Goal: Information Seeking & Learning: Compare options

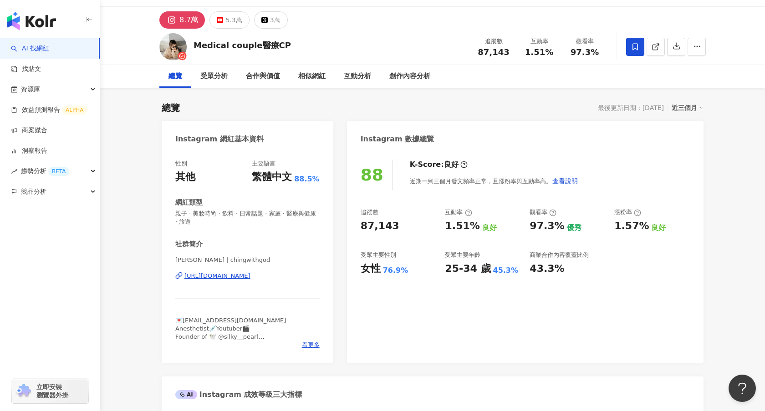
scroll to position [19, 0]
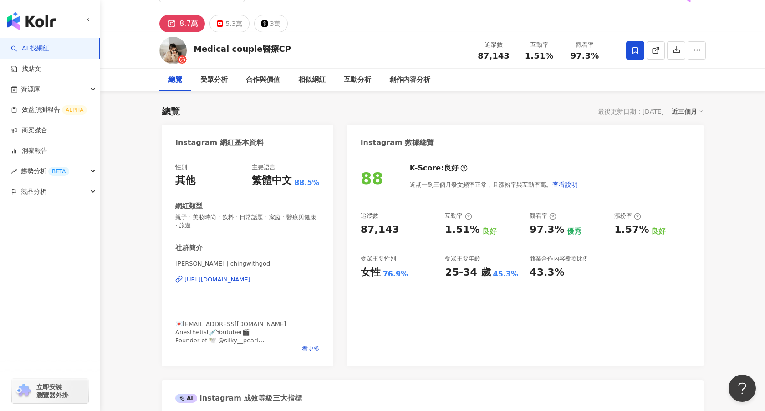
click at [250, 284] on div "https://www.instagram.com/chingwithgod/" at bounding box center [217, 280] width 66 height 8
drag, startPoint x: 287, startPoint y: 47, endPoint x: 189, endPoint y: 48, distance: 97.8
click at [189, 48] on div "Medical couple醫療CP 追蹤數 87,143 互動率 1.51% 觀看率 97.3%" at bounding box center [432, 50] width 583 height 36
copy div "Medical couple醫療CP"
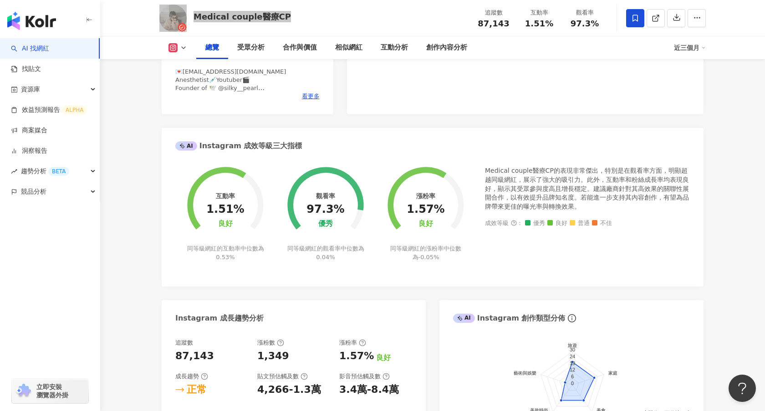
scroll to position [0, 0]
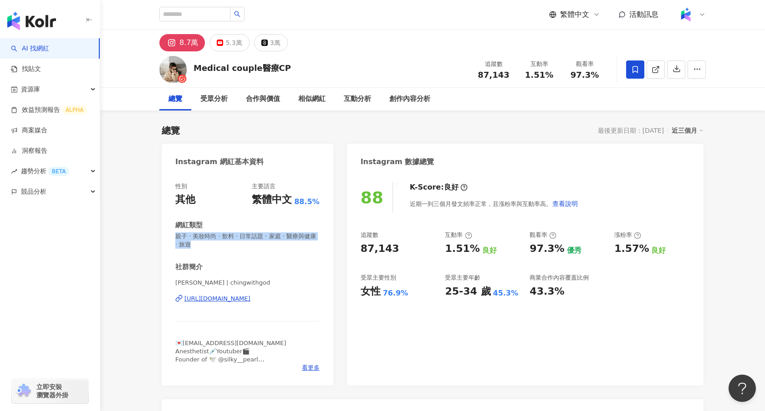
drag, startPoint x: 196, startPoint y: 247, endPoint x: 176, endPoint y: 233, distance: 24.0
click at [175, 235] on span "親子 · 美妝時尚 · 飲料 · 日常話題 · 家庭 · 醫療與健康 · 旅遊" at bounding box center [247, 241] width 144 height 16
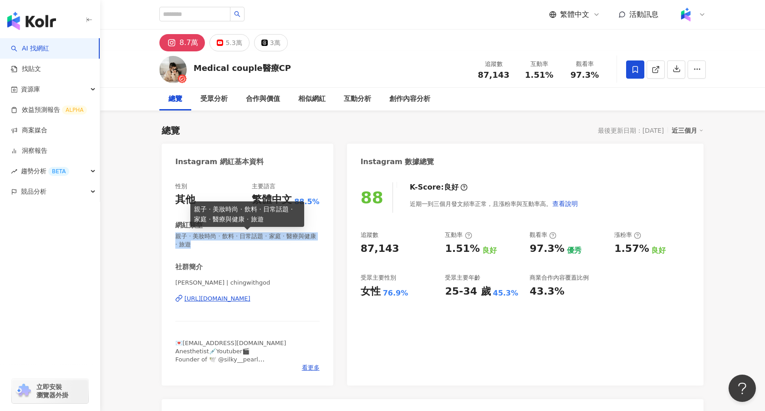
copy span "親子 · 美妝時尚 · 飲料 · 日常話題 · 家庭 · 醫療與健康 · 旅遊"
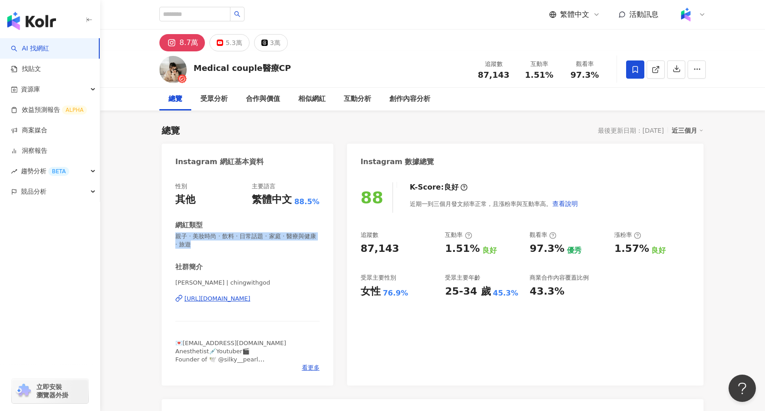
click at [173, 43] on icon at bounding box center [172, 43] width 6 height 6
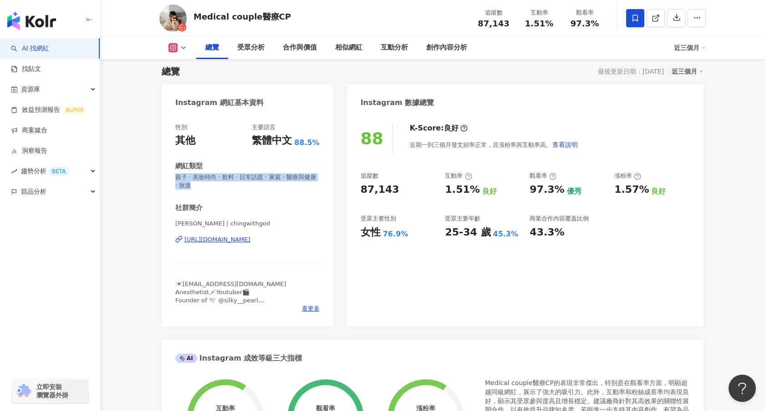
scroll to position [106, 0]
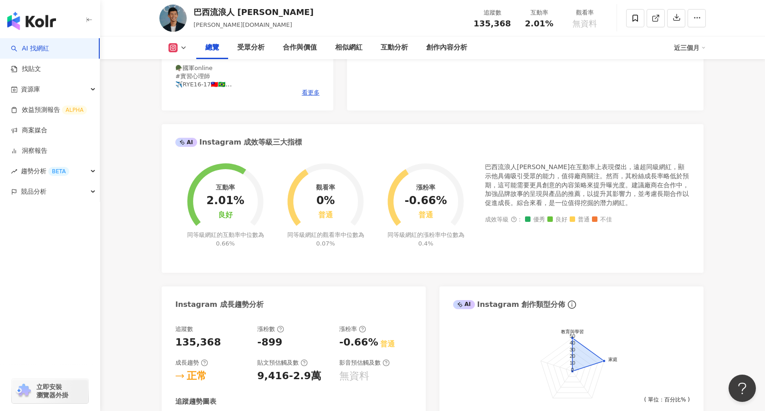
scroll to position [270, 0]
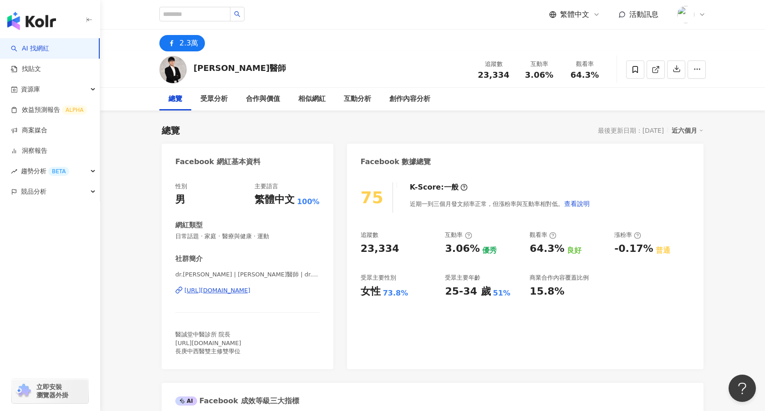
click at [238, 289] on div "https://www.facebook.com/103199470248897" at bounding box center [217, 291] width 66 height 8
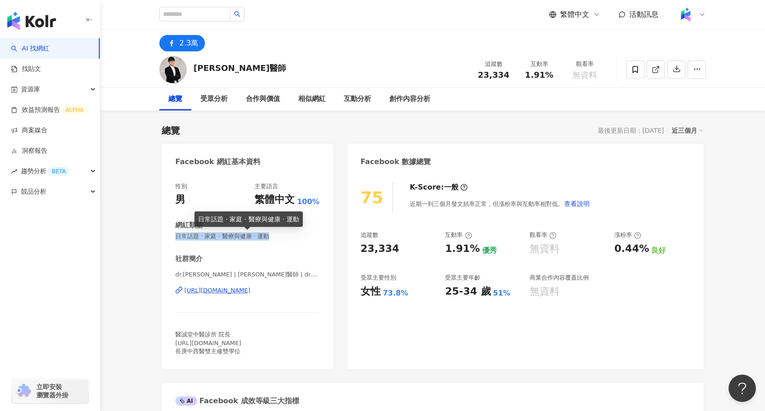
drag, startPoint x: 268, startPoint y: 239, endPoint x: 176, endPoint y: 238, distance: 91.5
click at [176, 238] on span "日常話題 · 家庭 · 醫療與健康 · 運動" at bounding box center [247, 237] width 144 height 8
copy span "日常話題 · 家庭 · 醫療與健康 · 運動"
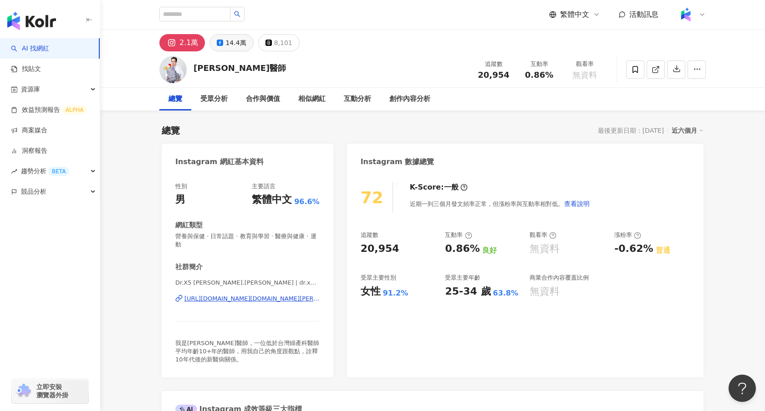
click at [235, 37] on div "14.4萬" at bounding box center [235, 42] width 20 height 13
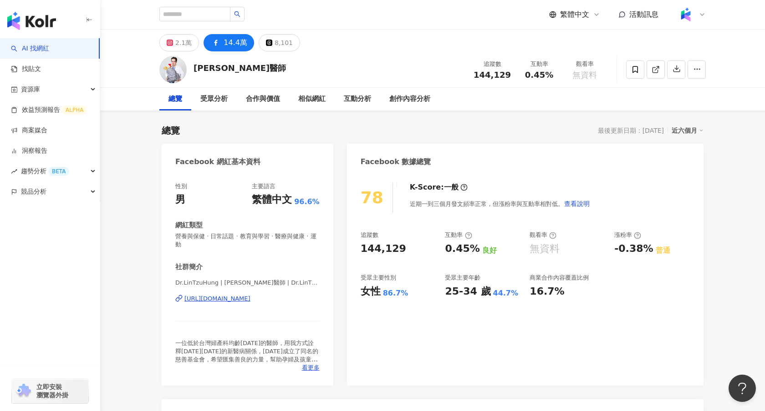
click at [156, 16] on div "繁體中文 活動訊息" at bounding box center [432, 14] width 583 height 29
click at [175, 17] on input "search" at bounding box center [194, 14] width 71 height 15
type input "*"
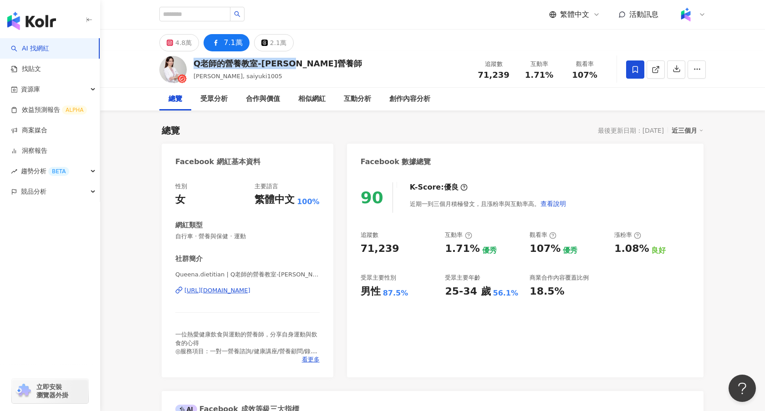
drag, startPoint x: 312, startPoint y: 66, endPoint x: 195, endPoint y: 66, distance: 116.5
click at [194, 66] on div "Q老師的營養教室-張佩蓉營養師 Queena Chang, saiyuki1005 追蹤數 71,239 互動率 1.71% 觀看率 107%" at bounding box center [432, 69] width 583 height 36
click at [192, 35] on button "4.8萬" at bounding box center [179, 42] width 40 height 17
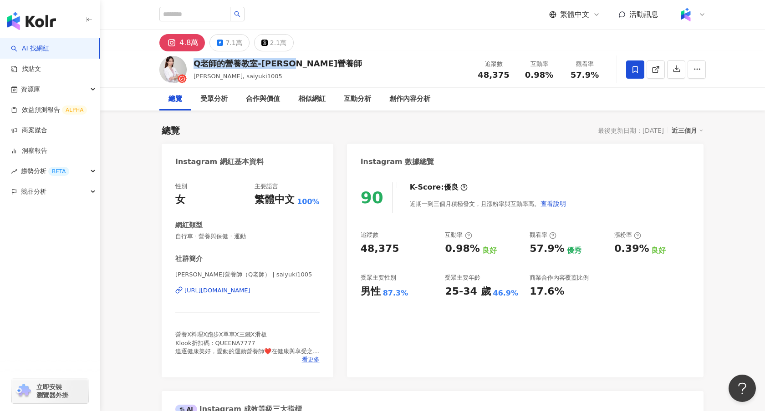
click at [187, 41] on div "4.8萬" at bounding box center [188, 42] width 19 height 13
click at [326, 91] on div "相似網紅" at bounding box center [312, 99] width 46 height 23
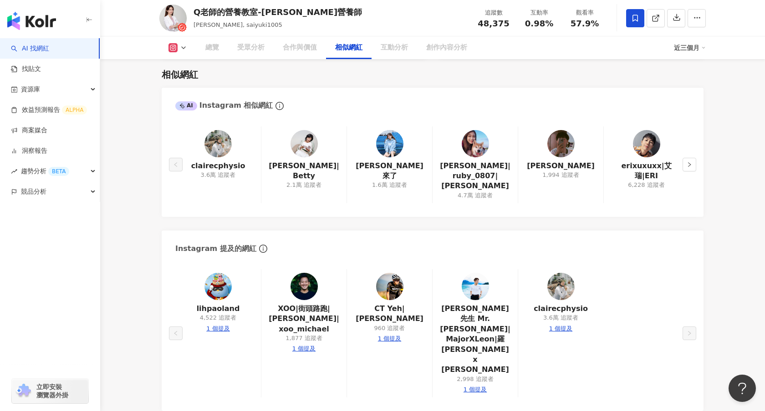
scroll to position [1475, 0]
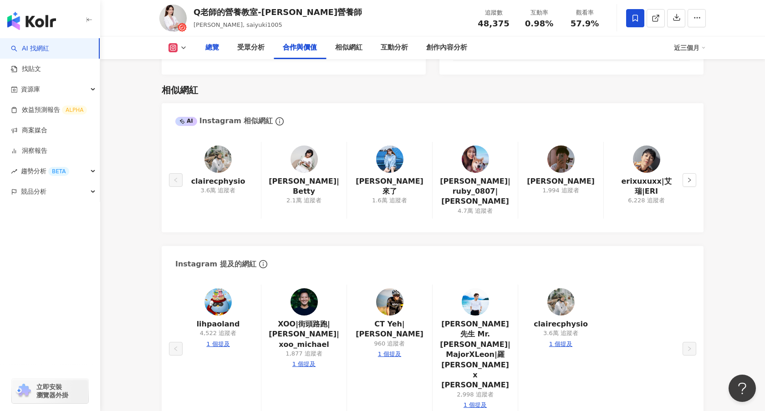
click at [205, 48] on div "總覽" at bounding box center [212, 47] width 14 height 11
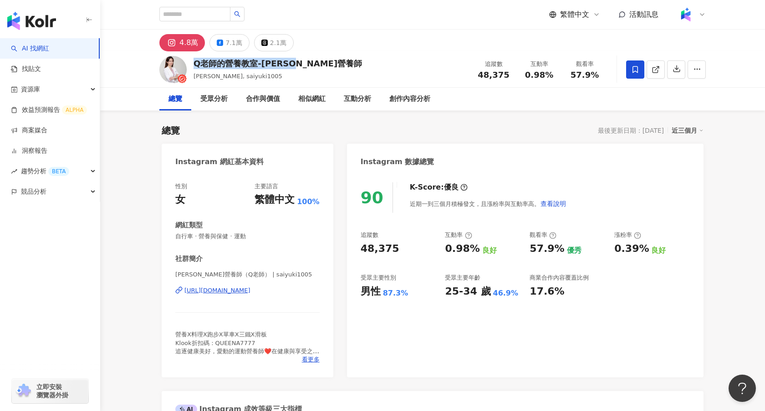
drag, startPoint x: 313, startPoint y: 68, endPoint x: 195, endPoint y: 67, distance: 118.3
click at [195, 67] on div "Q老師的營養教室-張佩蓉營養師 Queena Chang, saiyuki1005 追蹤數 48,375 互動率 0.98% 觀看率 57.9%" at bounding box center [432, 69] width 583 height 36
copy div "Q老師的營養教室-張佩蓉營養師"
click at [236, 45] on div "7.1萬" at bounding box center [233, 42] width 16 height 13
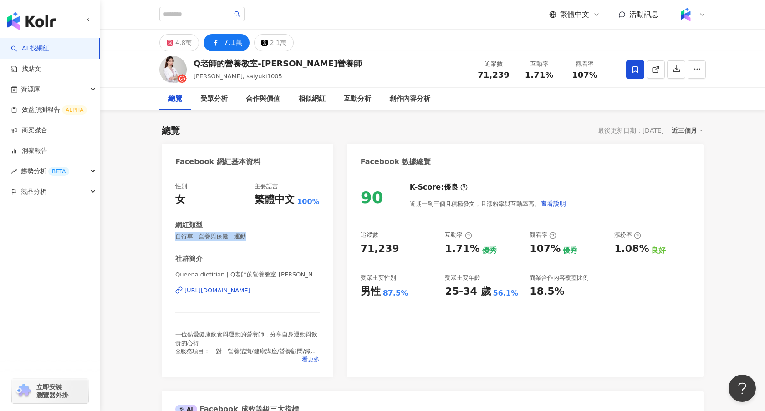
drag, startPoint x: 251, startPoint y: 237, endPoint x: 170, endPoint y: 236, distance: 80.6
click at [170, 236] on div "性別 女 主要語言 繁體中文 100% 網紅類型 自行車 · 營養與保健 · 運動 社群簡介 Queena.dietitian | Q老師的營養教室-張佩蓉營…" at bounding box center [248, 275] width 172 height 204
copy span "自行車 · 營養與保健 · 運動"
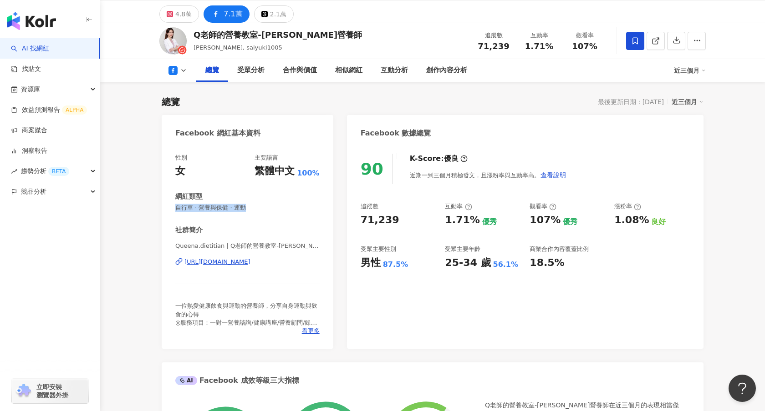
scroll to position [45, 0]
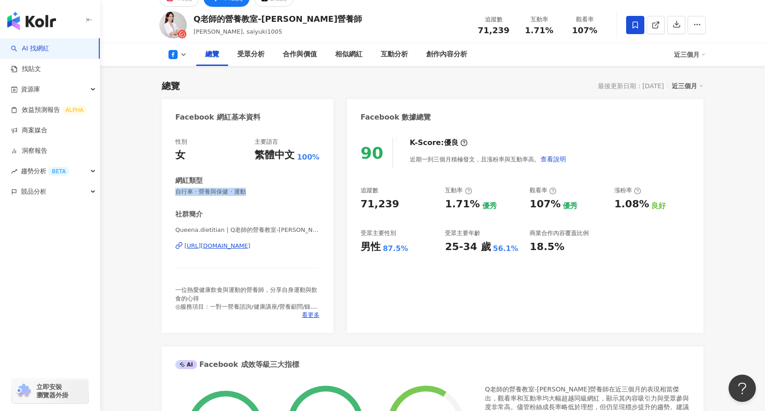
click at [248, 246] on div "https://www.facebook.com/691374617638995" at bounding box center [217, 246] width 66 height 8
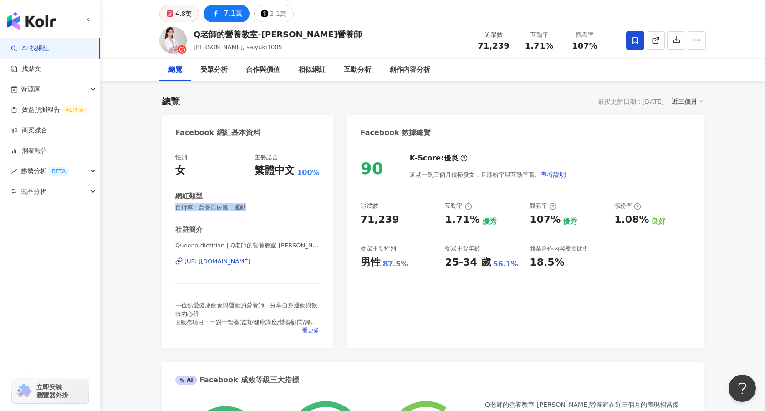
click at [188, 15] on div "4.8萬" at bounding box center [183, 13] width 16 height 13
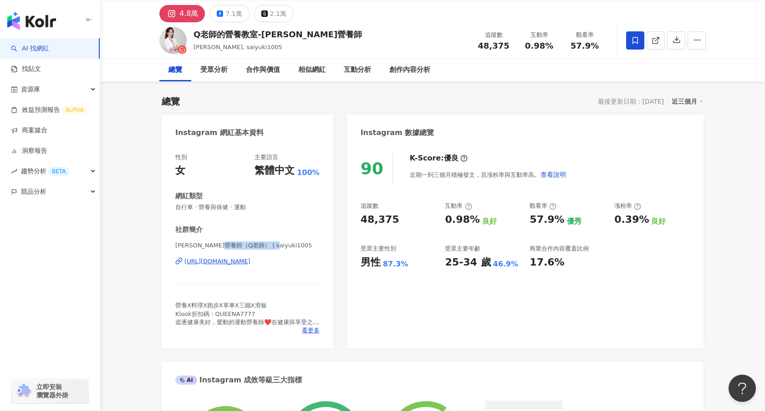
drag, startPoint x: 243, startPoint y: 247, endPoint x: 279, endPoint y: 245, distance: 36.0
click at [243, 246] on span "張佩蓉營養師（Q老師） | saiyuki1005" at bounding box center [247, 246] width 144 height 8
click at [250, 264] on div "https://www.instagram.com/saiyuki1005/" at bounding box center [217, 262] width 66 height 8
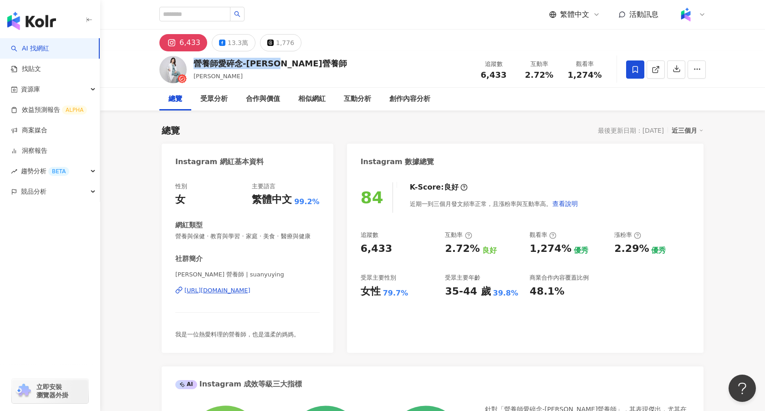
drag, startPoint x: 295, startPoint y: 69, endPoint x: 195, endPoint y: 66, distance: 99.7
click at [195, 66] on div "營養師愛碎念-[PERSON_NAME]營養師 [PERSON_NAME]" at bounding box center [269, 69] width 153 height 23
copy div "營養師愛碎念-[PERSON_NAME]營養師"
click at [337, 46] on div "6,433 13.3萬 1,776" at bounding box center [432, 41] width 583 height 22
click at [228, 44] on div "13.3萬" at bounding box center [238, 42] width 20 height 13
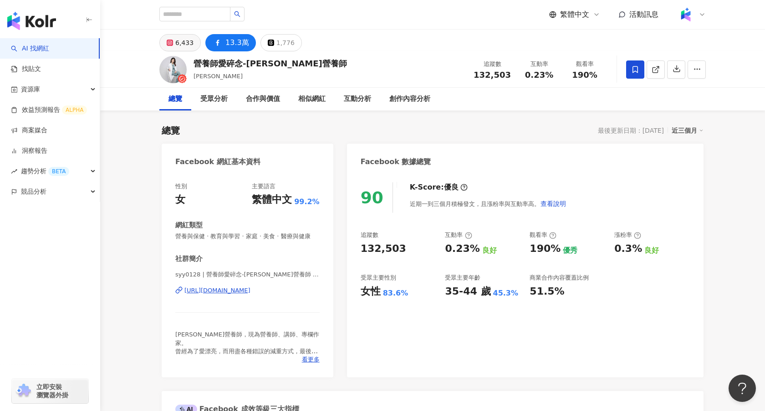
click at [185, 44] on div "6,433" at bounding box center [184, 42] width 18 height 13
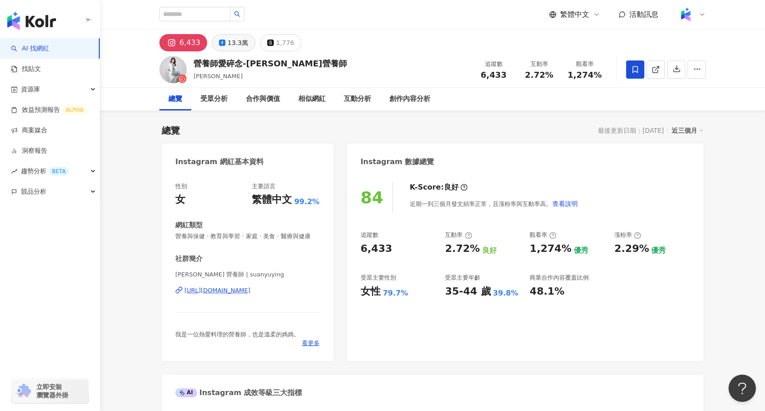
click at [228, 45] on div "13.3萬" at bounding box center [238, 42] width 20 height 13
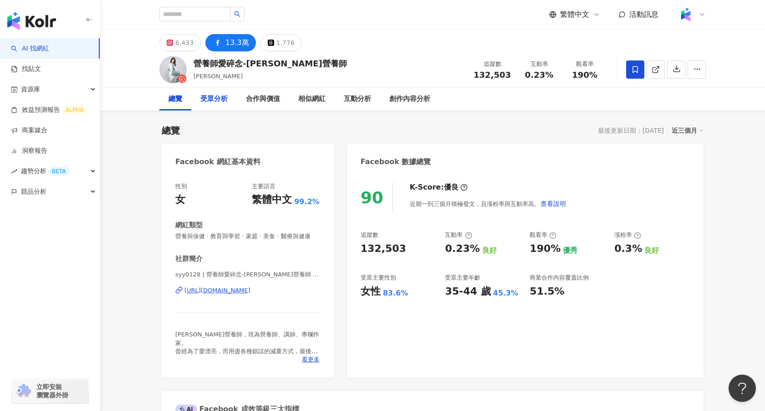
click at [228, 104] on div "受眾分析" at bounding box center [214, 99] width 46 height 23
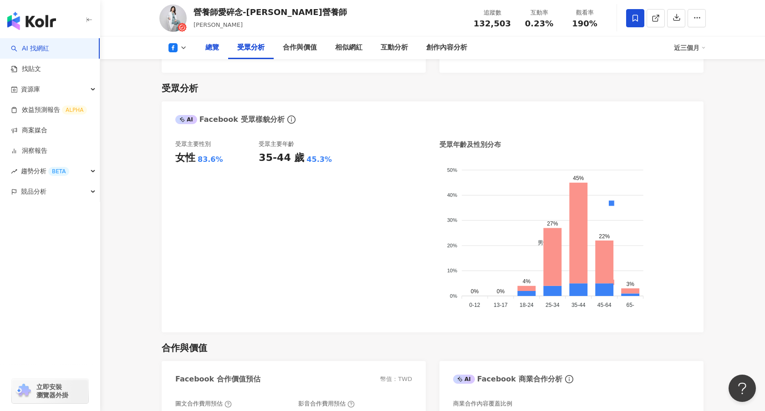
click at [206, 46] on div "總覽" at bounding box center [212, 47] width 14 height 11
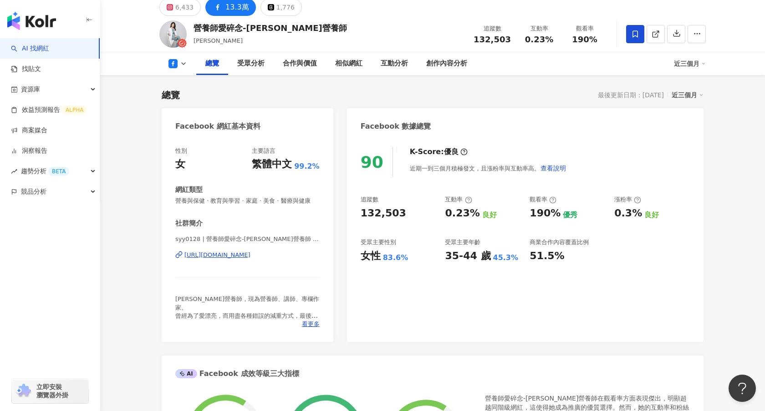
scroll to position [32, 0]
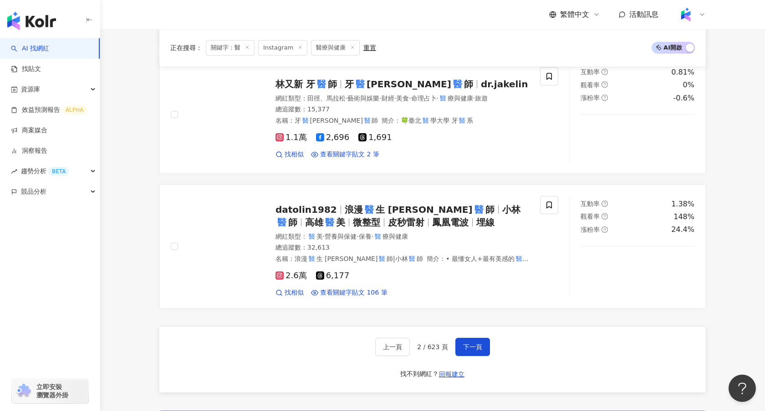
scroll to position [1462, 0]
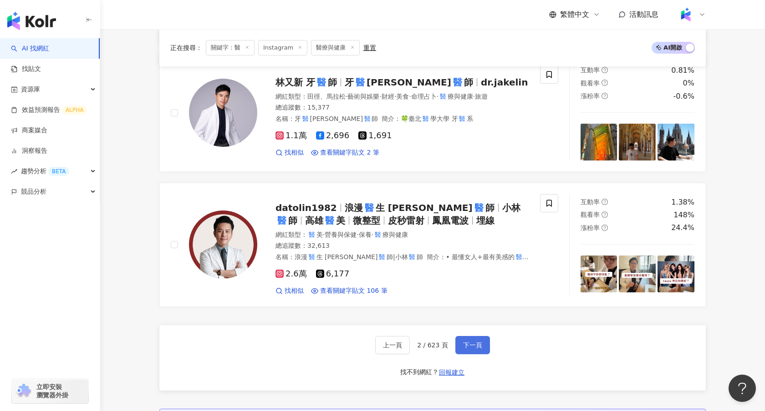
click at [465, 342] on span "下一頁" at bounding box center [472, 345] width 19 height 7
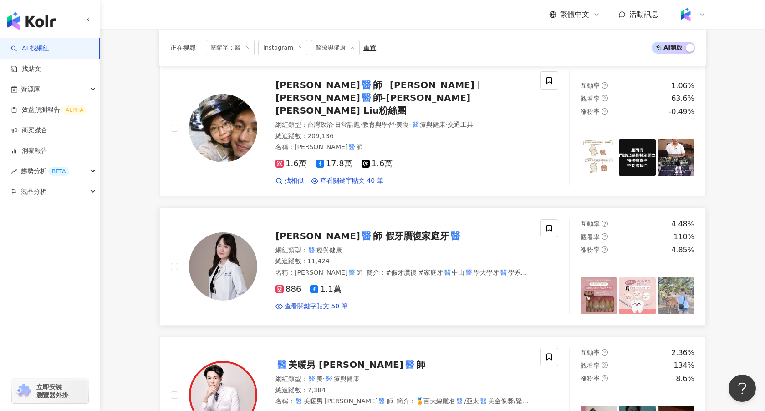
scroll to position [1075, 0]
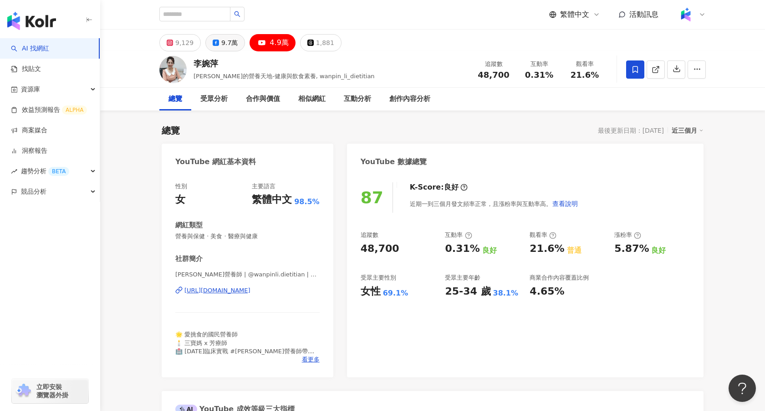
click at [213, 46] on button "9.7萬" at bounding box center [225, 42] width 40 height 17
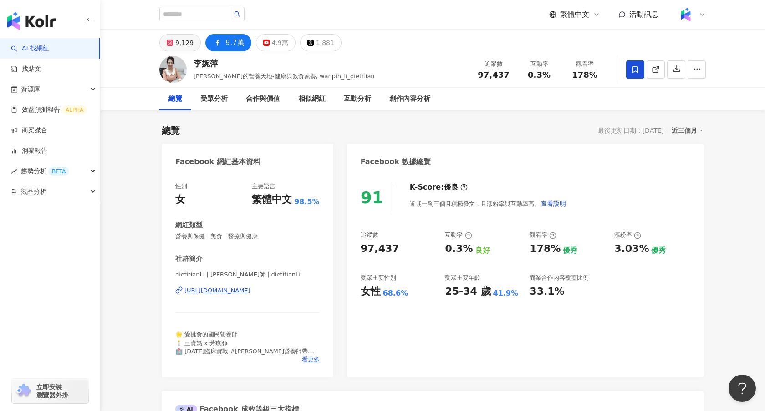
click at [188, 44] on div "9,129" at bounding box center [184, 42] width 18 height 13
click at [225, 44] on div "9.7萬" at bounding box center [234, 42] width 19 height 13
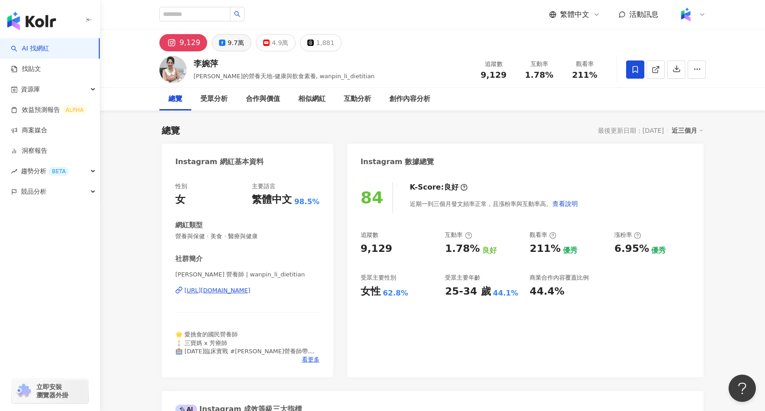
click at [229, 58] on div "李婉萍" at bounding box center [283, 63] width 181 height 11
click at [229, 47] on div "9.7萬" at bounding box center [236, 42] width 16 height 13
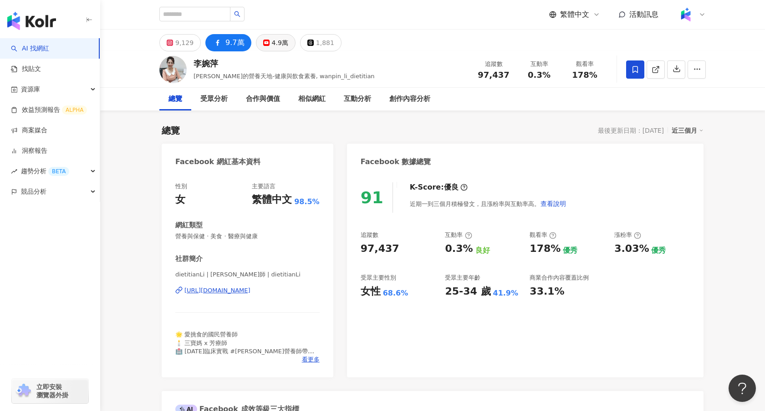
click at [272, 43] on div "4.9萬" at bounding box center [280, 42] width 16 height 13
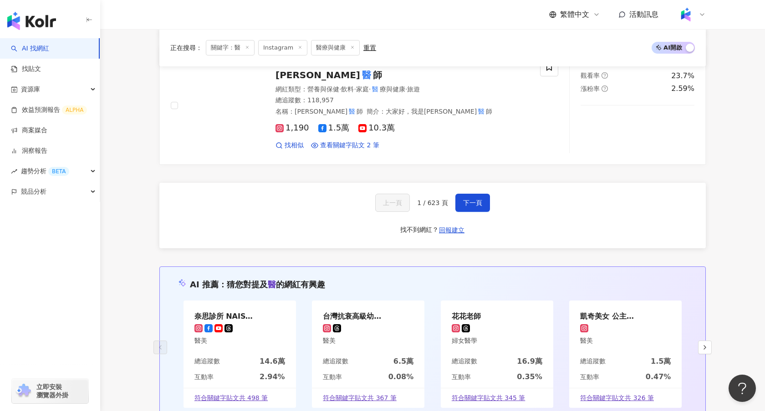
scroll to position [1550, 0]
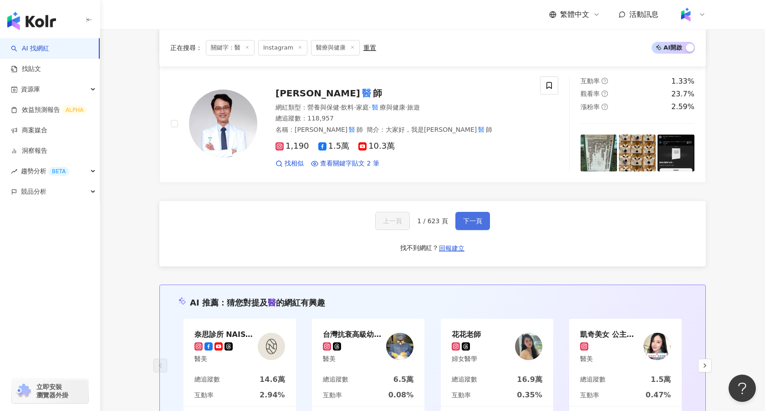
click at [466, 217] on button "下一頁" at bounding box center [472, 221] width 35 height 18
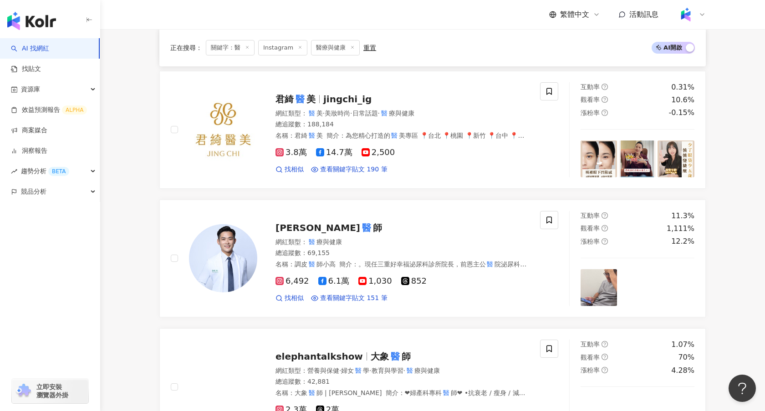
scroll to position [575, 0]
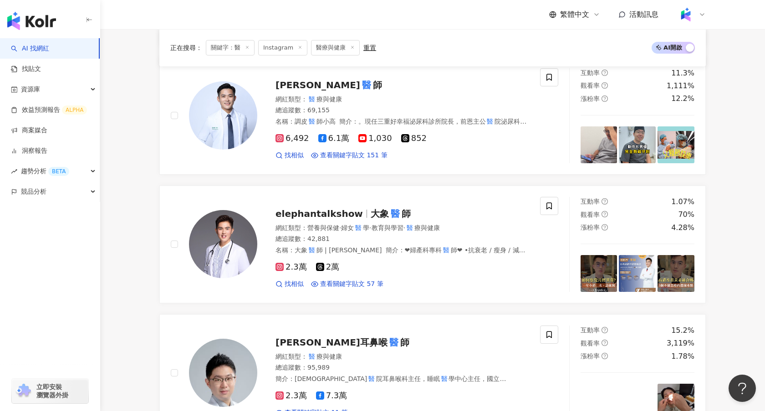
scroll to position [681, 0]
click at [140, 288] on main "Instagram * 台灣 搜尋 類型 性別 追蹤數 互動率 觀看率 合作費用預估 更多篩選 搜尋指引 AI 開啟 AI 關閉 AI 推薦 ： 無結果，請嘗…" at bounding box center [432, 415] width 664 height 2135
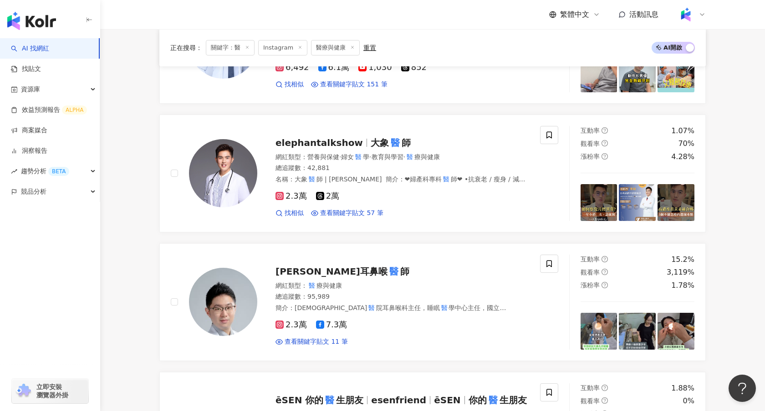
scroll to position [753, 0]
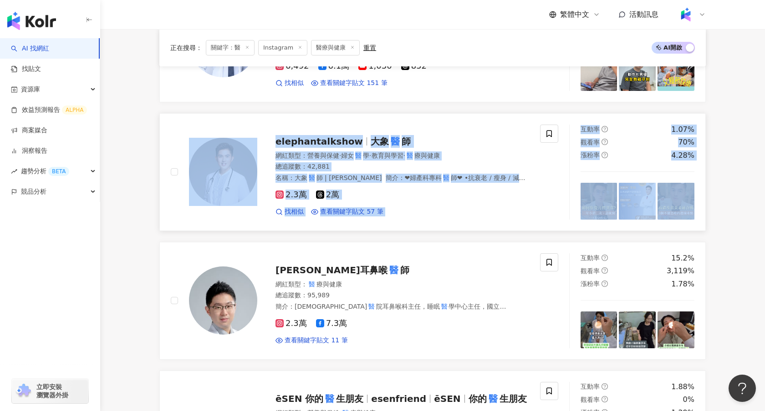
click at [437, 127] on div "elephantalkshow 大象 醫 師 網紅類型 ： 營養與保健 · 婦女 醫 學 · 教育與學習 · 醫 療與健康 總追蹤數 ： 42,881 名稱 …" at bounding box center [355, 172] width 369 height 95
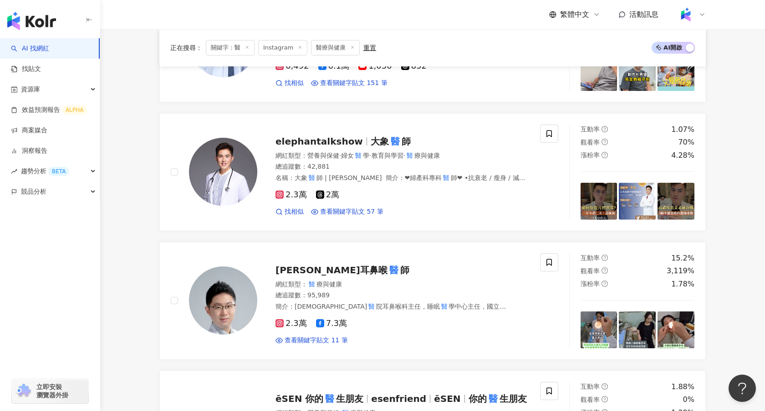
click at [128, 156] on main "Instagram * 台灣 搜尋 類型 性別 追蹤數 互動率 觀看率 合作費用預估 更多篩選 搜尋指引 AI 開啟 AI 關閉 AI 推薦 ： 無結果，請嘗…" at bounding box center [432, 343] width 664 height 2135
click at [400, 135] on div "elephantalkshow 大象 醫 師" at bounding box center [401, 141] width 253 height 13
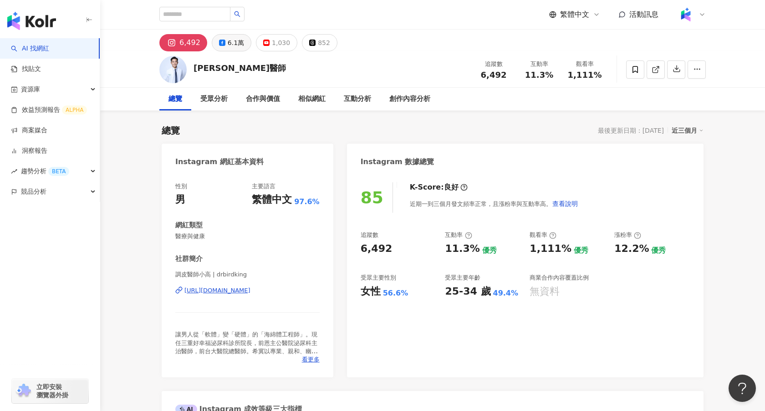
click at [229, 46] on div "6.1萬" at bounding box center [236, 42] width 16 height 13
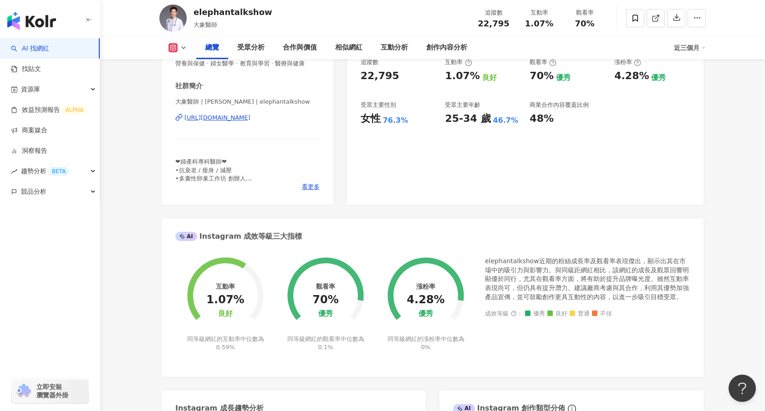
scroll to position [106, 0]
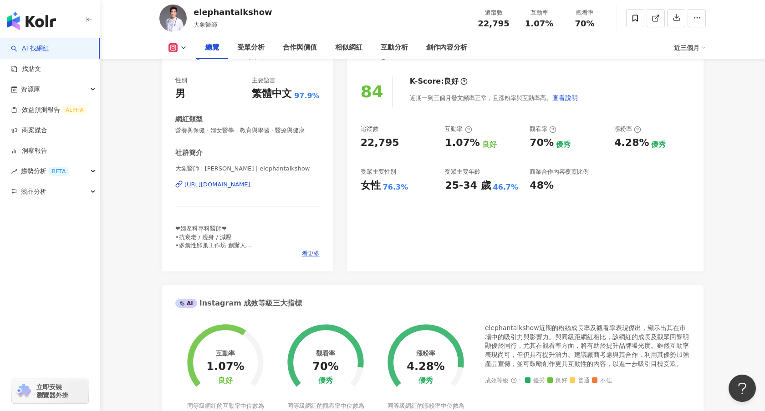
click at [250, 188] on div "[URL][DOMAIN_NAME]" at bounding box center [217, 185] width 66 height 8
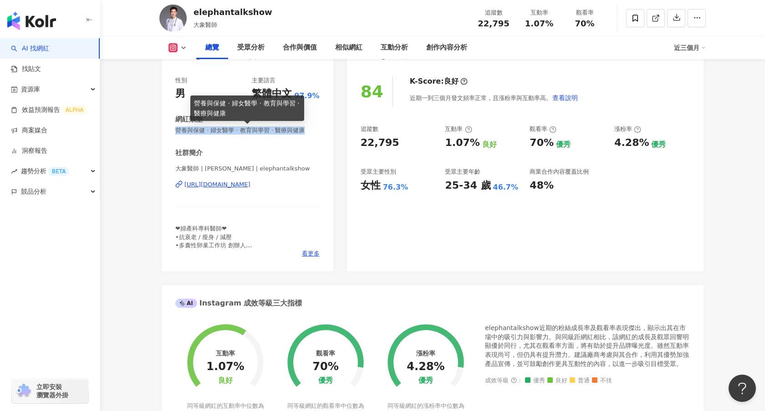
drag, startPoint x: 308, startPoint y: 132, endPoint x: 177, endPoint y: 133, distance: 131.5
click at [176, 133] on span "營養與保健 · 婦女醫學 · 教育與學習 · 醫療與健康" at bounding box center [247, 131] width 144 height 8
copy span "營養與保健 · 婦女醫學 · 教育與學習 · 醫療與健康"
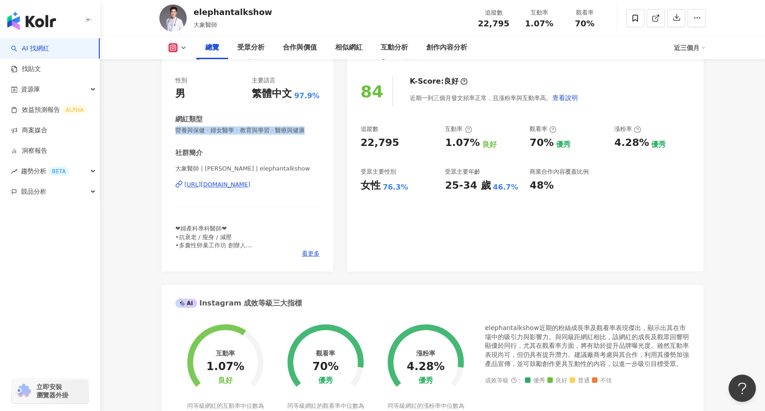
scroll to position [0, 0]
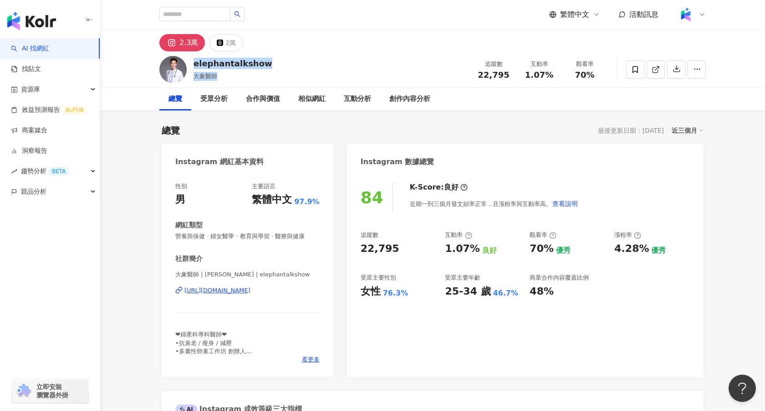
drag, startPoint x: 218, startPoint y: 78, endPoint x: 193, endPoint y: 56, distance: 32.5
click at [192, 58] on div "elephantalkshow 大象醫師 追蹤數 22,795 互動率 1.07% 觀看率 70%" at bounding box center [432, 69] width 583 height 36
copy div "elephantalkshow 大象醫師"
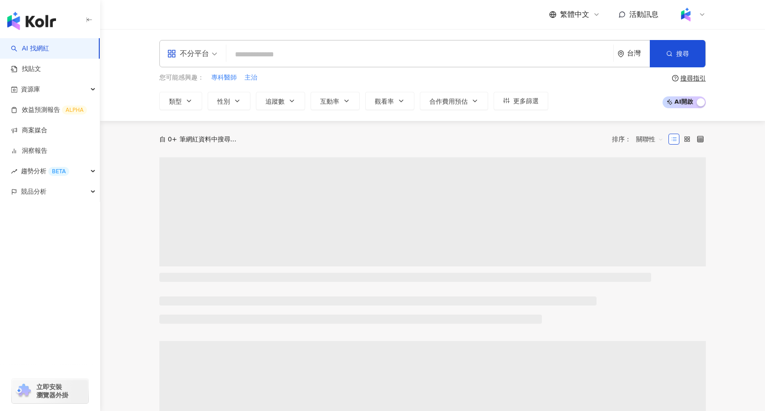
click at [332, 60] on input "search" at bounding box center [420, 54] width 380 height 17
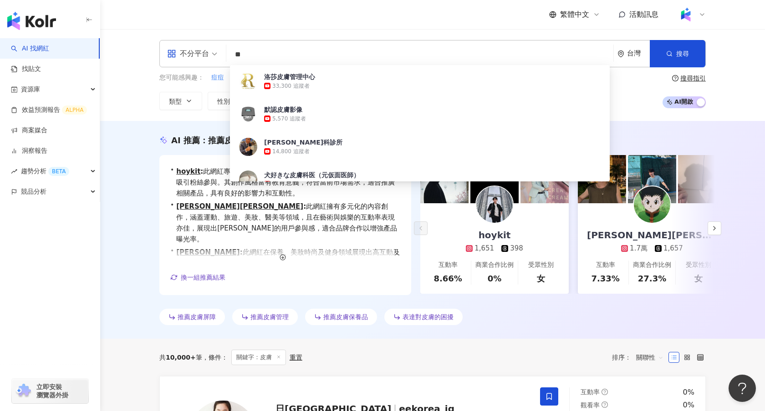
click at [716, 47] on div "不分平台 ** 台灣 搜尋 d1aa2e19-bd96-4b9d-9f40-0e98dda6dbd7 洛莎皮膚管理中心 33,300 追蹤者 默認皮膚影像 5…" at bounding box center [432, 75] width 583 height 70
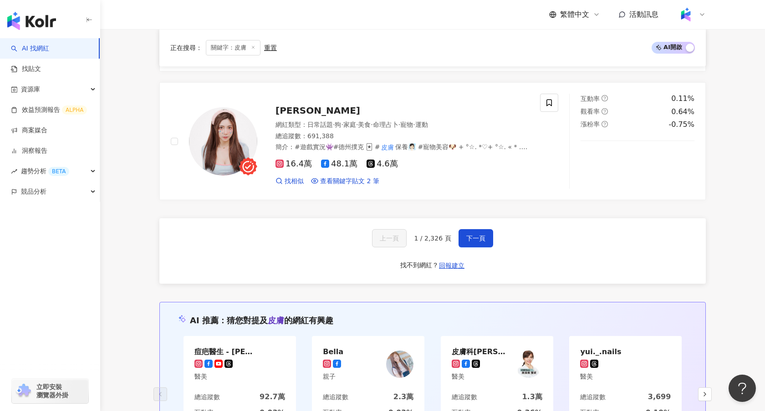
scroll to position [1748, 0]
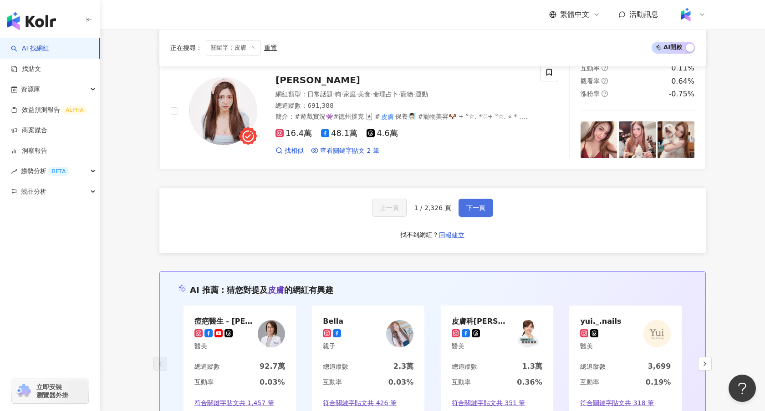
click at [476, 205] on button "下一頁" at bounding box center [475, 208] width 35 height 18
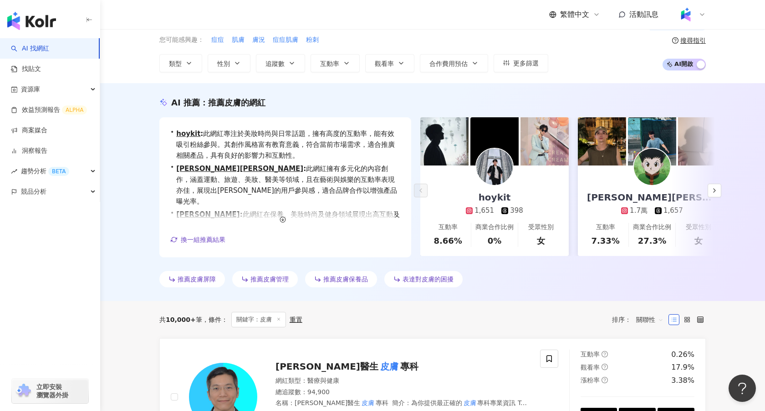
scroll to position [0, 0]
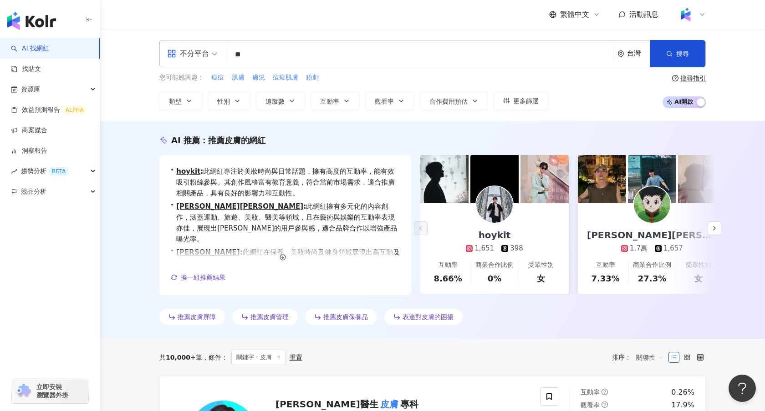
click at [275, 48] on input "**" at bounding box center [420, 54] width 380 height 17
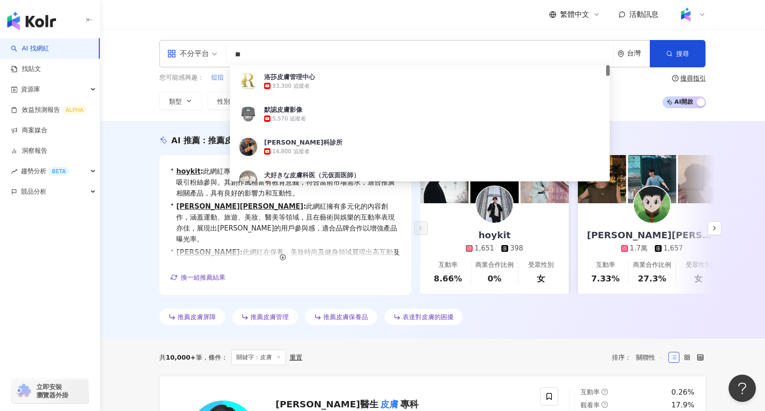
click at [275, 48] on input "**" at bounding box center [420, 54] width 380 height 17
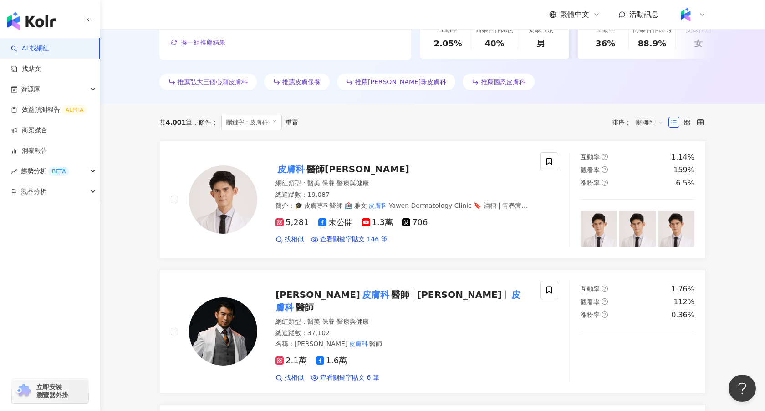
scroll to position [248, 0]
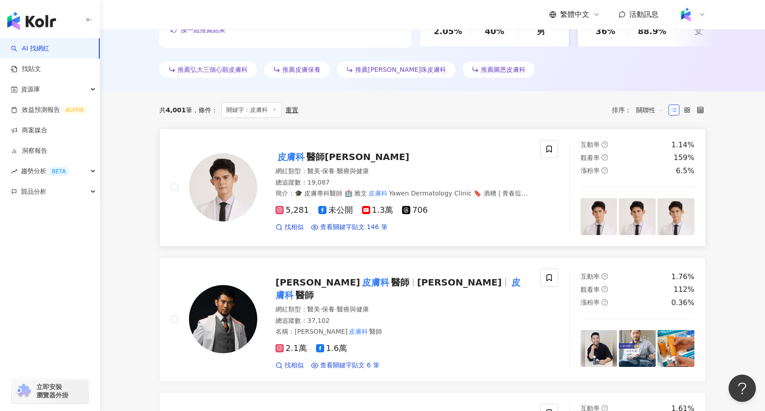
type input "***"
click at [318, 154] on span "醫師黃千耀" at bounding box center [357, 157] width 103 height 11
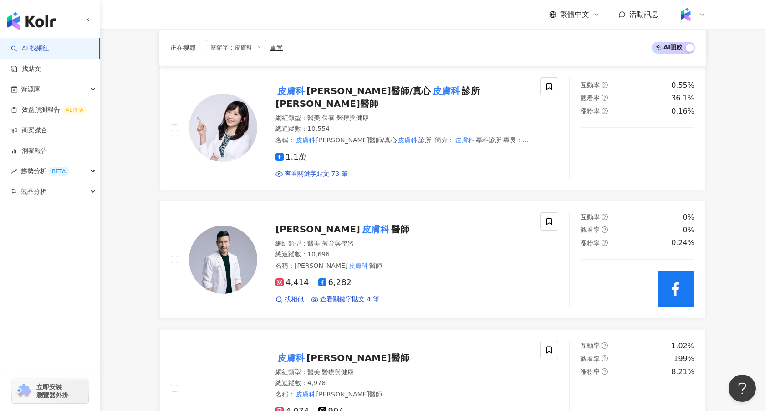
scroll to position [844, 0]
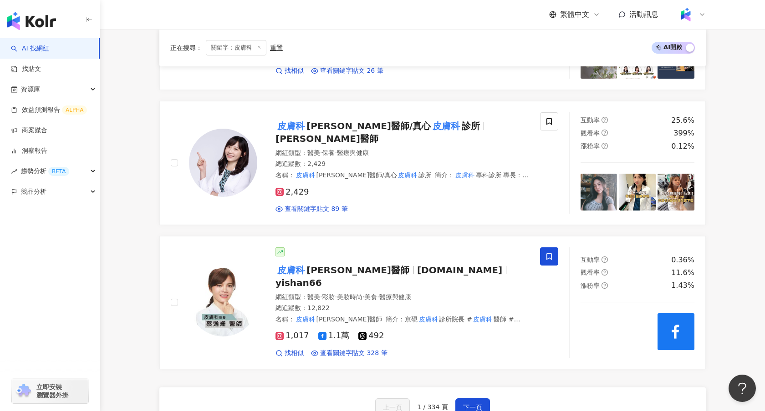
scroll to position [1578, 0]
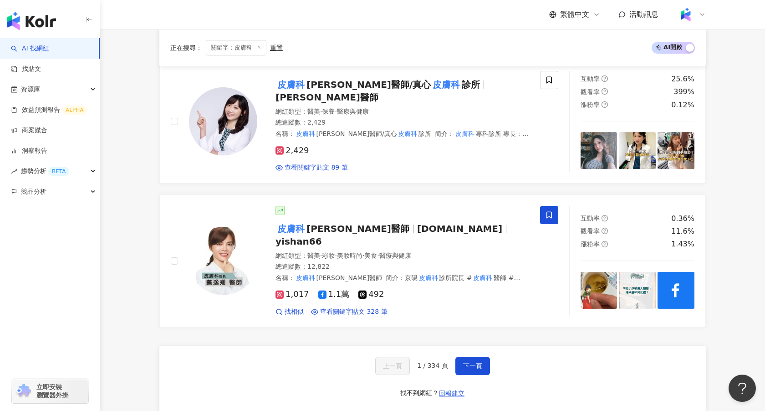
scroll to position [1620, 0]
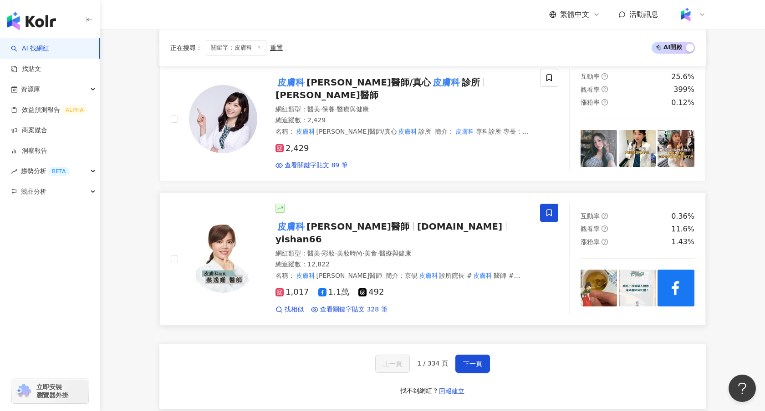
click at [417, 221] on span "yishantsai.tw" at bounding box center [459, 226] width 85 height 11
click at [470, 355] on button "下一頁" at bounding box center [472, 364] width 35 height 18
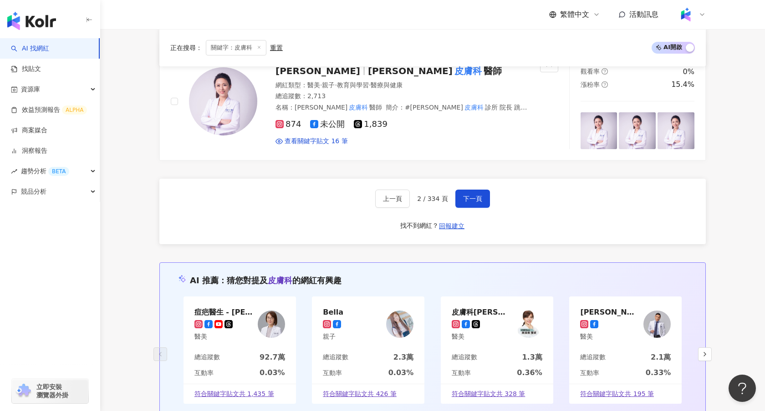
scroll to position [1649, 0]
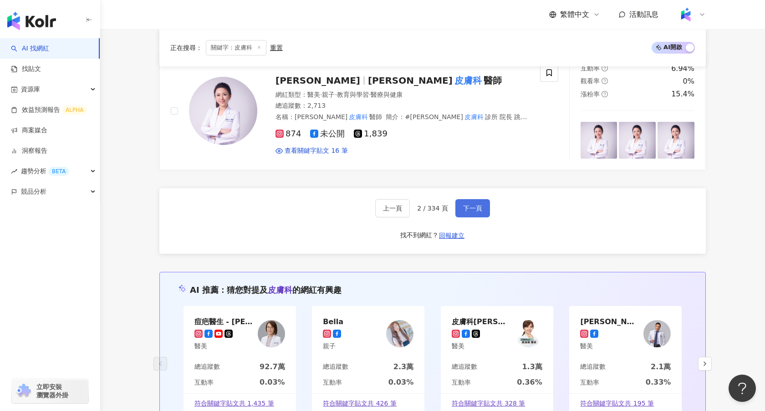
click at [462, 199] on button "下一頁" at bounding box center [472, 208] width 35 height 18
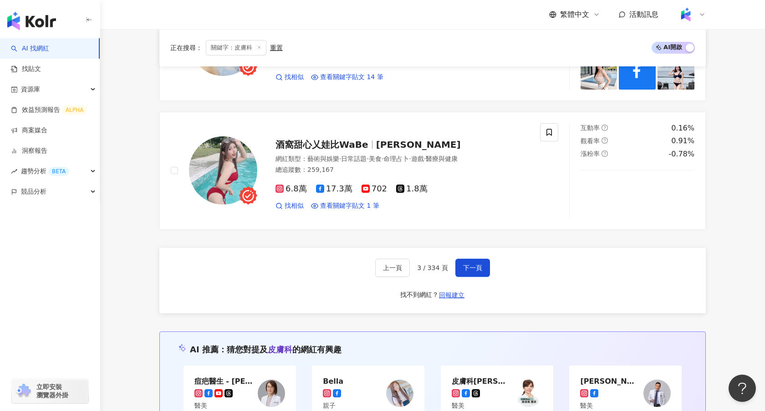
scroll to position [1784, 0]
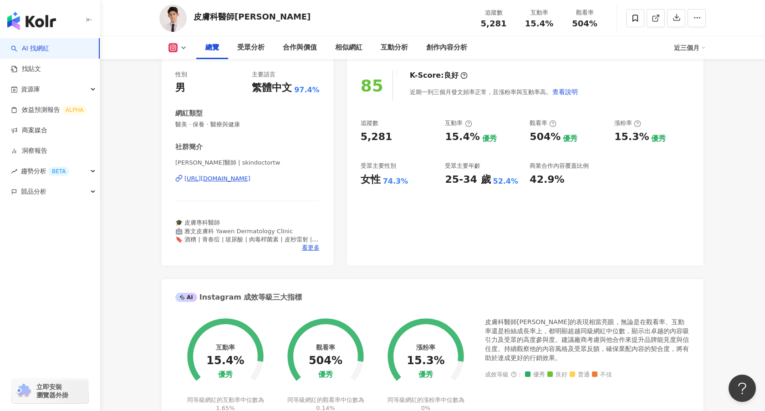
scroll to position [111, 0]
click at [221, 179] on div "https://www.instagram.com/skindoctortw/" at bounding box center [217, 180] width 66 height 8
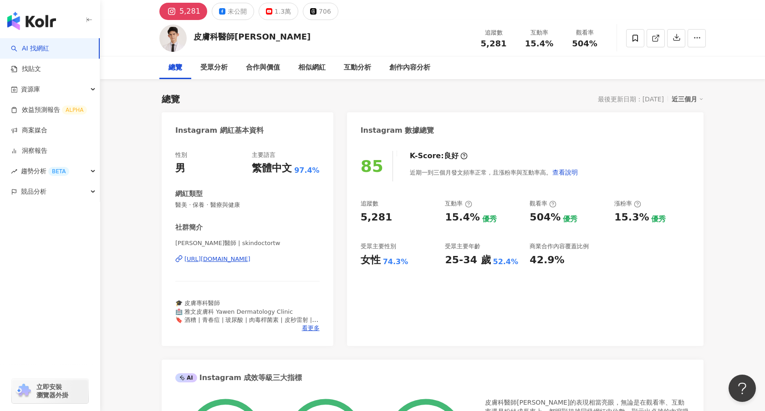
scroll to position [0, 0]
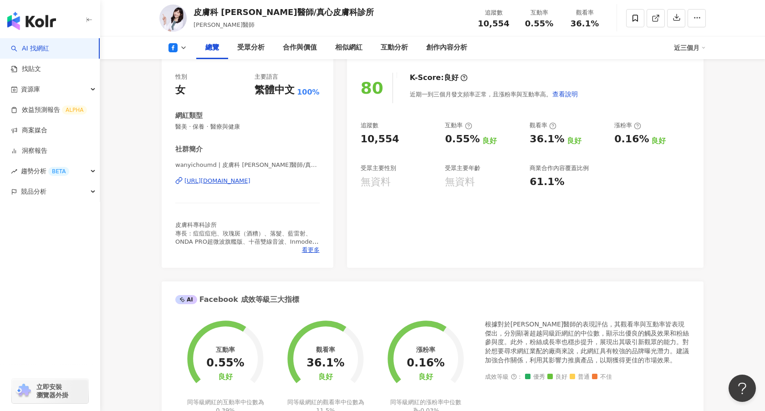
scroll to position [168, 0]
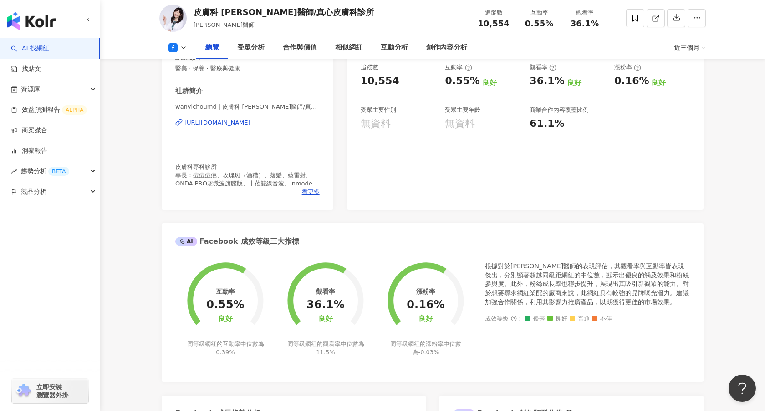
click at [242, 126] on div "[URL][DOMAIN_NAME]" at bounding box center [217, 123] width 66 height 8
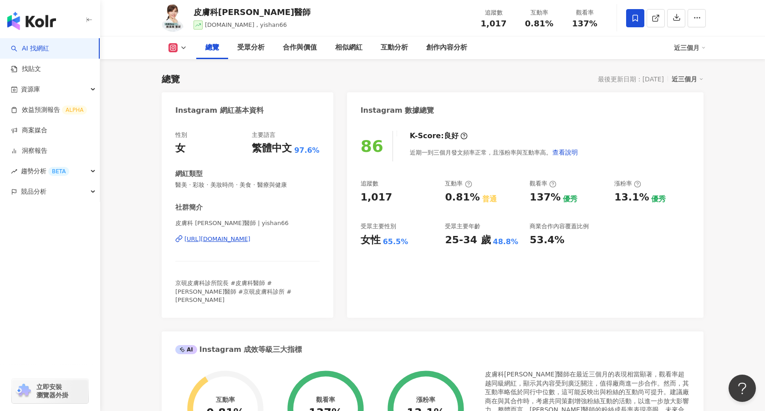
scroll to position [13, 0]
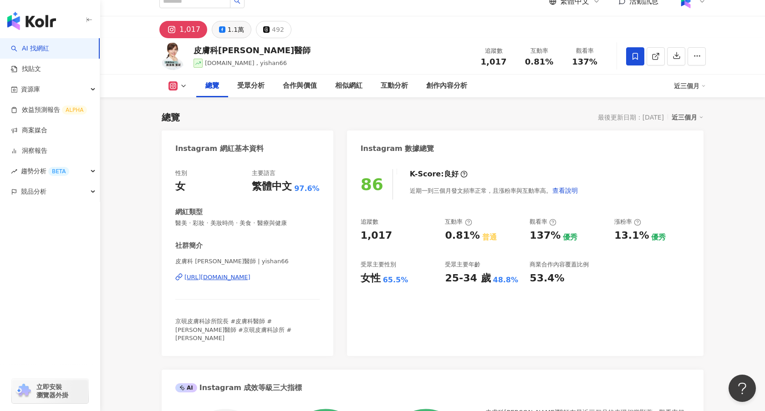
click at [233, 36] on button "1.1萬" at bounding box center [232, 29] width 40 height 17
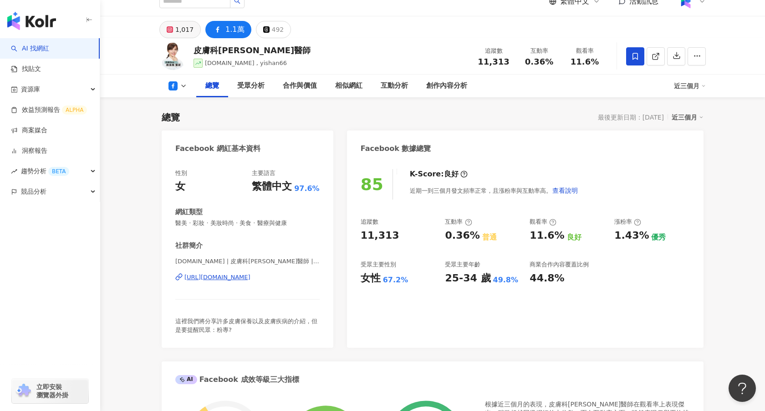
click at [176, 31] on div "1,017" at bounding box center [184, 29] width 18 height 13
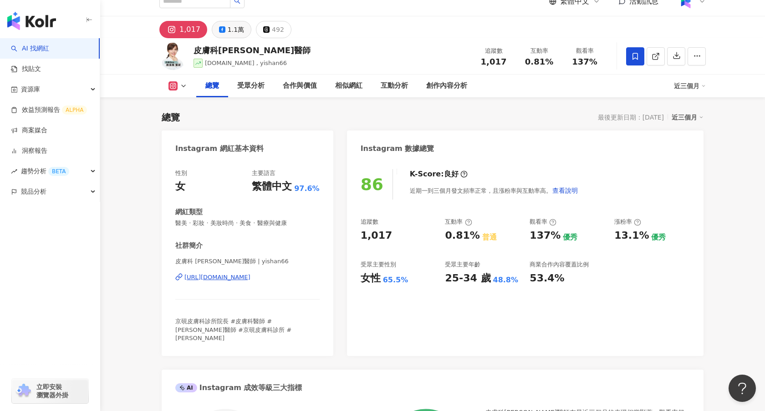
click at [221, 32] on icon at bounding box center [222, 29] width 6 height 6
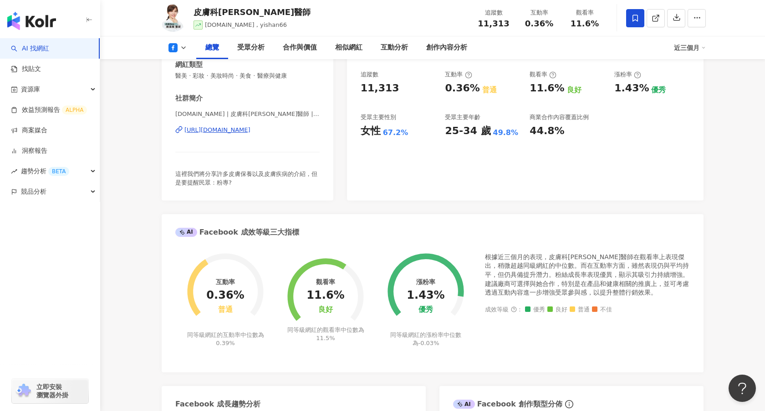
scroll to position [136, 0]
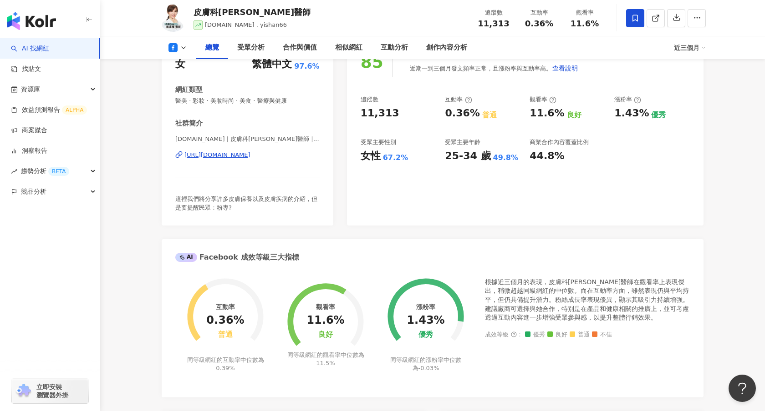
click at [215, 156] on div "[URL][DOMAIN_NAME]" at bounding box center [217, 155] width 66 height 8
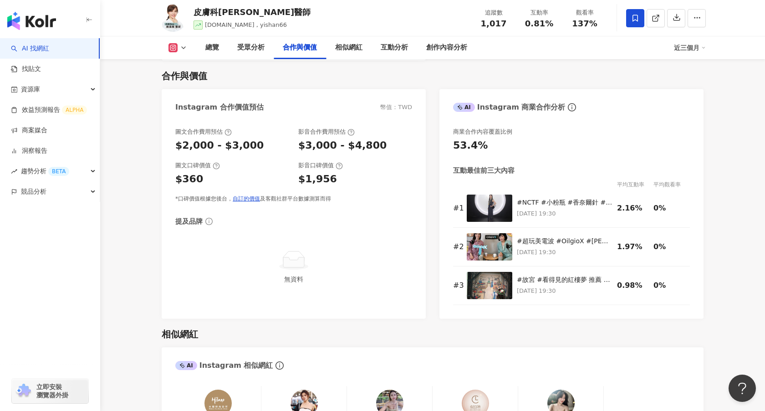
scroll to position [1223, 0]
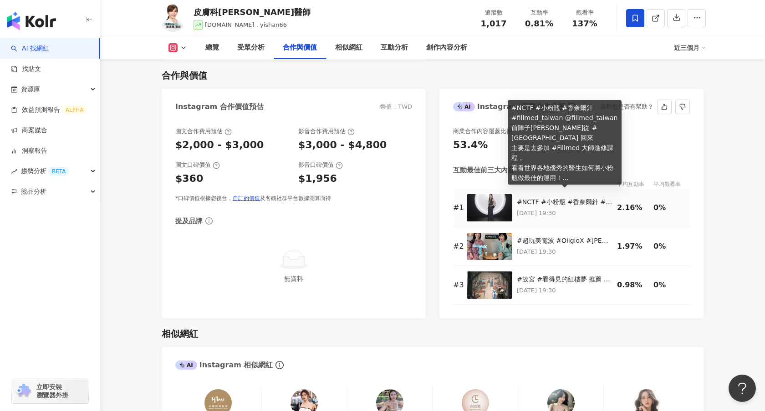
click at [549, 198] on div "#NCTF #小粉瓶 #香奈爾針 #fillmed_taiwan @fillmed_taiwan 前陣子[PERSON_NAME]從 #[GEOGRAPHIC…" at bounding box center [565, 202] width 96 height 9
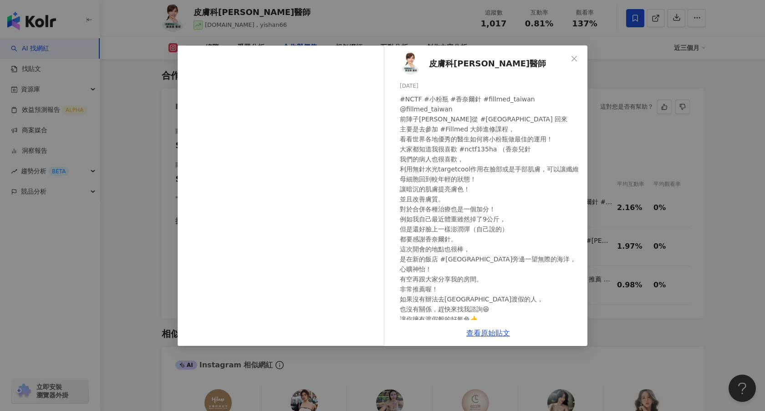
click at [610, 117] on div "皮膚科蔡逸姍醫師 2025/6/4 #NCTF #小粉瓶 #香奈爾針 #fillmed_taiwan @fillmed_taiwan 前陣子我剛從 #峇里島 …" at bounding box center [382, 205] width 765 height 411
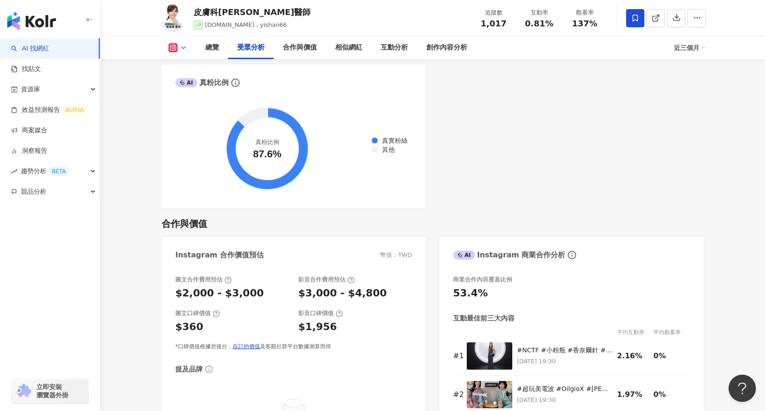
scroll to position [0, 0]
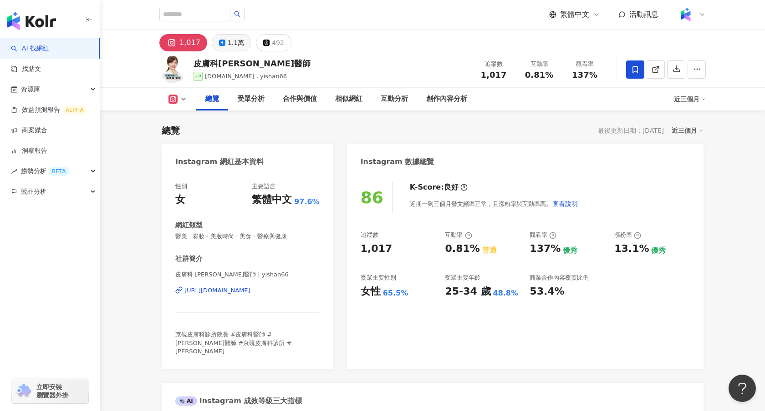
click at [238, 44] on div "1.1萬" at bounding box center [236, 42] width 16 height 13
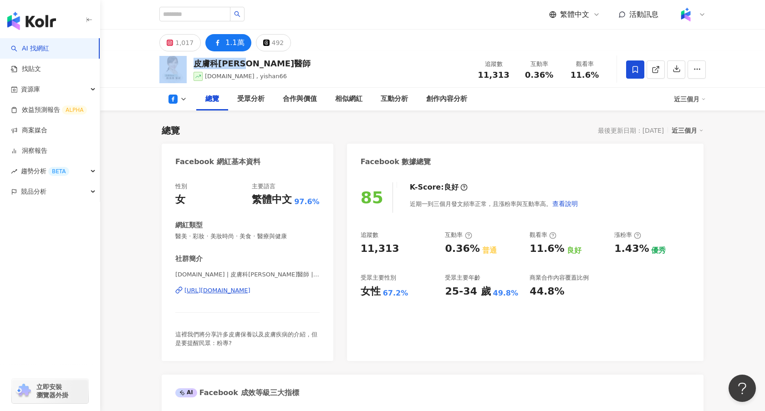
drag, startPoint x: 260, startPoint y: 62, endPoint x: 186, endPoint y: 62, distance: 74.2
click at [186, 62] on div "皮膚科蔡逸姍醫師 yishantsai.tw , yishan66 追蹤數 11,313 互動率 0.36% 觀看率 11.6%" at bounding box center [432, 69] width 583 height 36
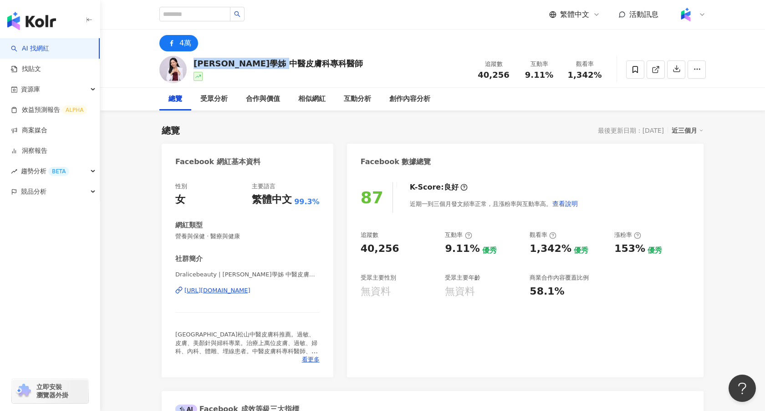
drag, startPoint x: 312, startPoint y: 67, endPoint x: 196, endPoint y: 64, distance: 116.1
click at [196, 64] on div "[PERSON_NAME]學姊 中醫皮膚科專科醫師 追蹤數 40,256 互動率 9.11% 觀看率 1,342%" at bounding box center [432, 69] width 583 height 36
copy div "[PERSON_NAME]學姊 中醫皮膚科專科醫師"
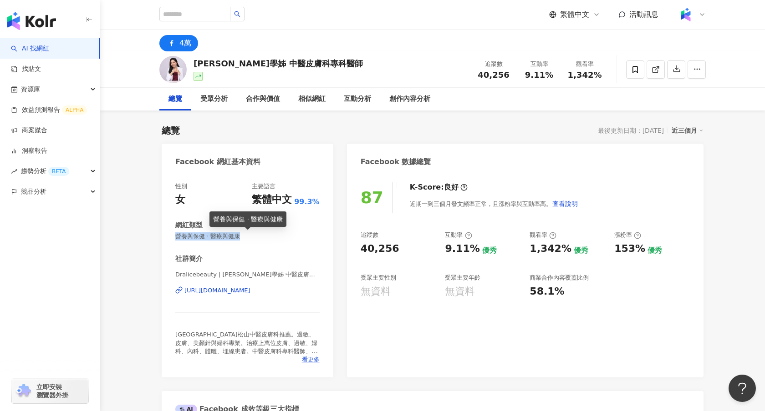
drag, startPoint x: 244, startPoint y: 239, endPoint x: 177, endPoint y: 237, distance: 66.5
click at [177, 238] on span "營養與保健 · 醫療與健康" at bounding box center [247, 237] width 144 height 8
copy span "營養與保健 · 醫療與健康"
click at [196, 294] on div "[URL][DOMAIN_NAME]" at bounding box center [217, 291] width 66 height 8
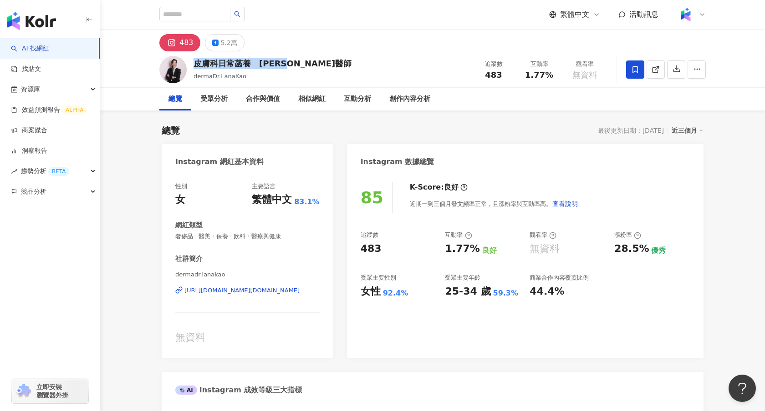
drag, startPoint x: 305, startPoint y: 63, endPoint x: 193, endPoint y: 64, distance: 112.9
click at [193, 64] on div "皮膚科日常菡養　高珮菡醫師 dermaDr.LanaKao 追蹤數 483 互動率 1.77% 觀看率 無資料" at bounding box center [432, 69] width 583 height 36
copy div "皮膚科日常菡養　高珮菡醫師"
click at [217, 46] on button "5.2萬" at bounding box center [225, 42] width 40 height 17
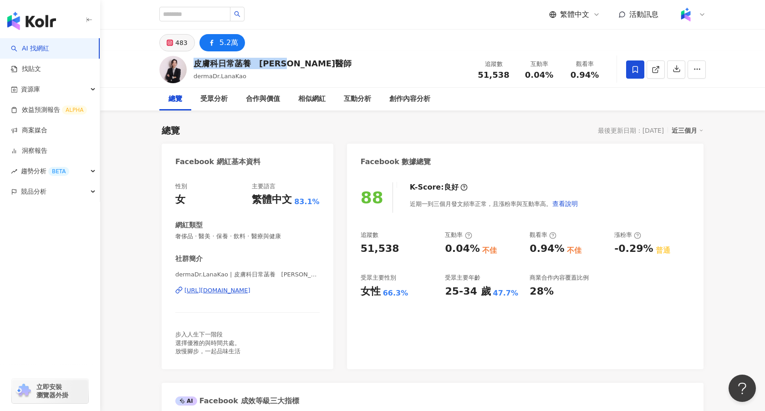
click at [182, 44] on div "483" at bounding box center [181, 42] width 12 height 13
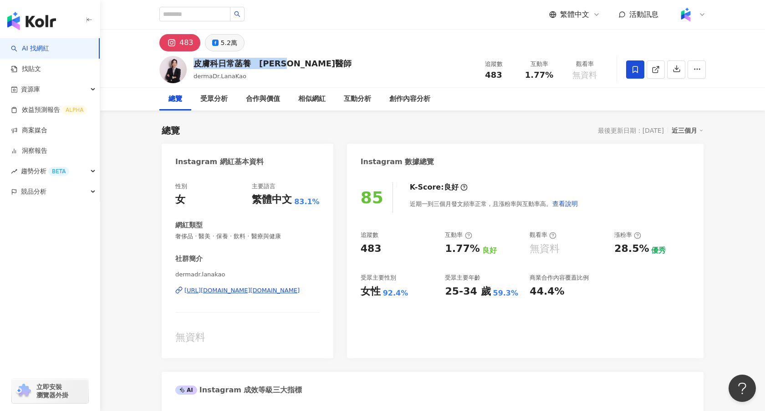
click at [221, 42] on div "5.2萬" at bounding box center [229, 42] width 16 height 13
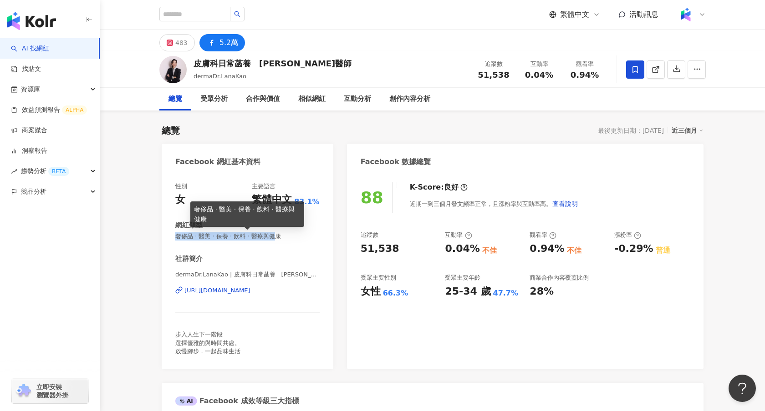
drag, startPoint x: 272, startPoint y: 238, endPoint x: 169, endPoint y: 238, distance: 103.3
click at [169, 238] on div "性別 女 主要語言 繁體中文 83.1% 網紅類型 奢侈品 · 醫美 · 保養 · 飲料 · 醫療與健康 社群簡介 dermaDr.LanaKao | 皮膚科…" at bounding box center [248, 271] width 172 height 196
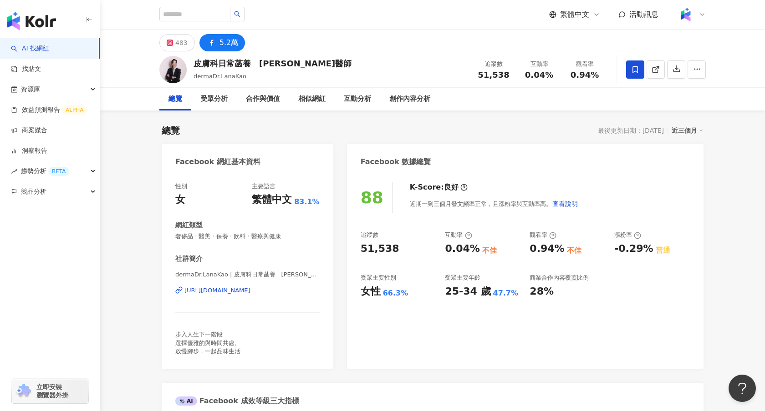
click at [264, 238] on span "奢侈品 · 醫美 · 保養 · 飲料 · 醫療與健康" at bounding box center [247, 237] width 144 height 8
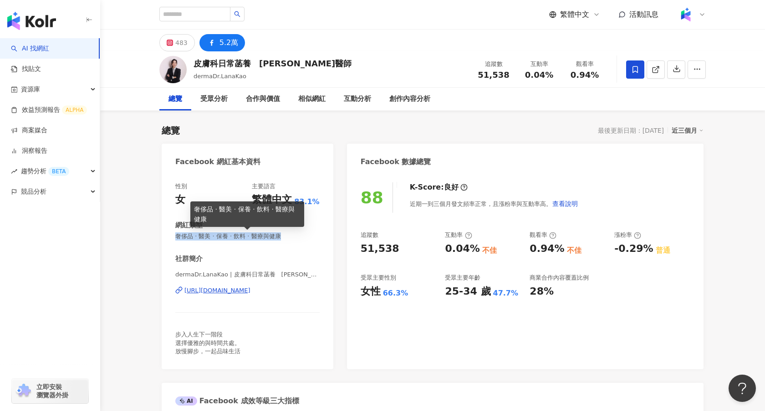
drag, startPoint x: 287, startPoint y: 239, endPoint x: 177, endPoint y: 238, distance: 110.1
click at [177, 238] on span "奢侈品 · 醫美 · 保養 · 飲料 · 醫療與健康" at bounding box center [247, 237] width 144 height 8
copy span "奢侈品 · 醫美 · 保養 · 飲料 · 醫療與健康"
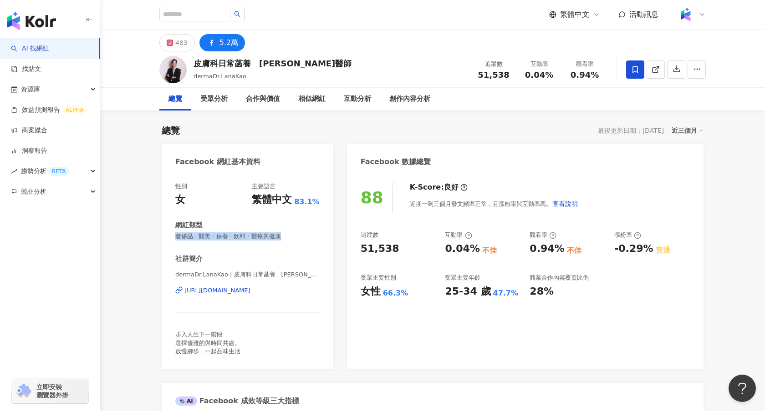
click at [227, 290] on div "https://www.facebook.com/314352226137597" at bounding box center [217, 291] width 66 height 8
click at [635, 70] on icon at bounding box center [635, 70] width 8 height 8
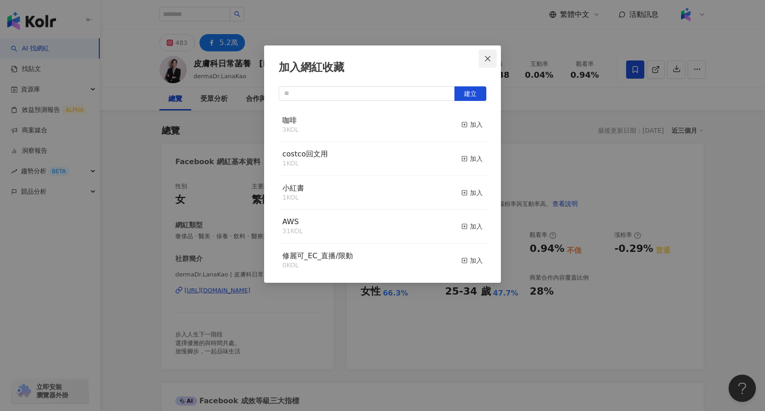
click at [491, 58] on span "Close" at bounding box center [487, 58] width 18 height 7
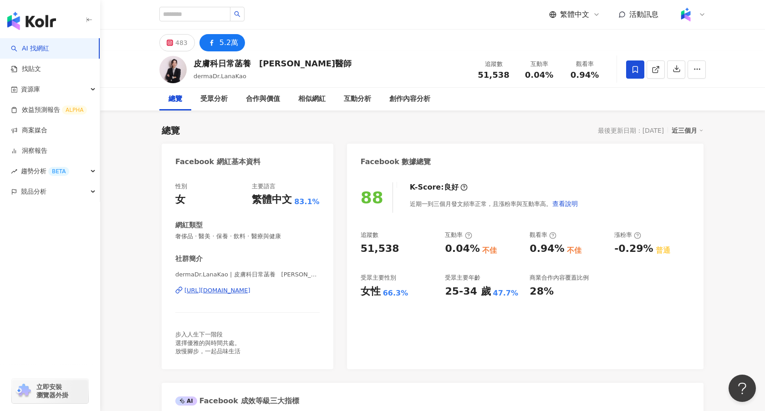
click at [310, 64] on div "皮膚科日常菡養　高珮菡醫師 dermaDr.LanaKao 追蹤數 51,538 互動率 0.04% 觀看率 0.94%" at bounding box center [432, 69] width 583 height 36
click at [78, 169] on div "趨勢分析 BETA" at bounding box center [50, 171] width 100 height 20
click at [167, 46] on icon at bounding box center [170, 43] width 6 height 6
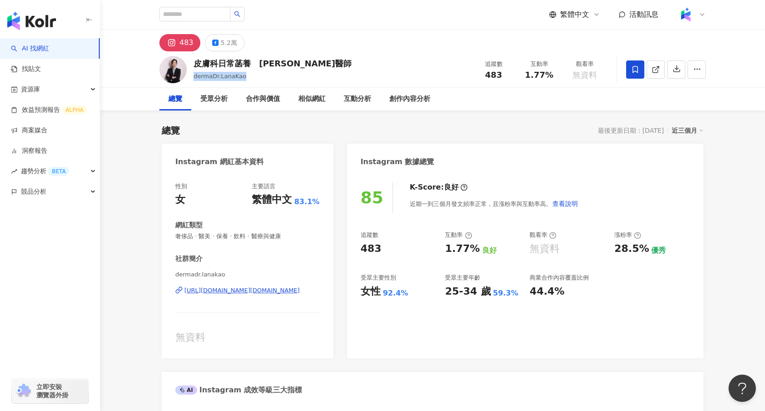
drag, startPoint x: 249, startPoint y: 79, endPoint x: 195, endPoint y: 78, distance: 54.6
click at [195, 79] on div "dermaDr.LanaKao" at bounding box center [272, 76] width 158 height 9
copy span "dermaDr.LanaKao"
click at [248, 291] on div "https://www.instagram.com/dermadr.lanakao/" at bounding box center [241, 291] width 115 height 8
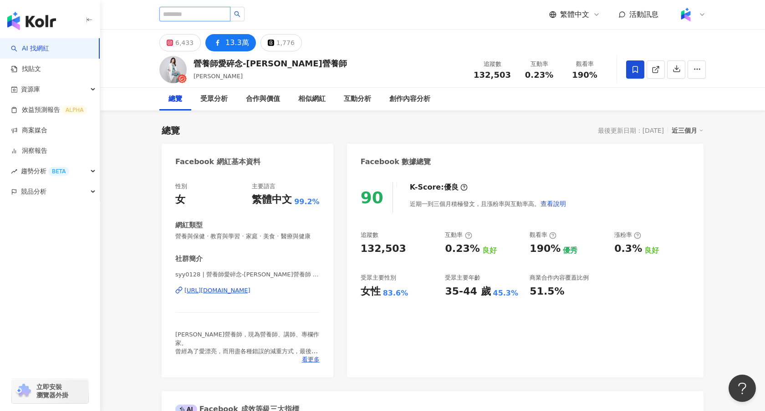
click at [169, 20] on input "search" at bounding box center [194, 14] width 71 height 15
paste input "**********"
type input "**********"
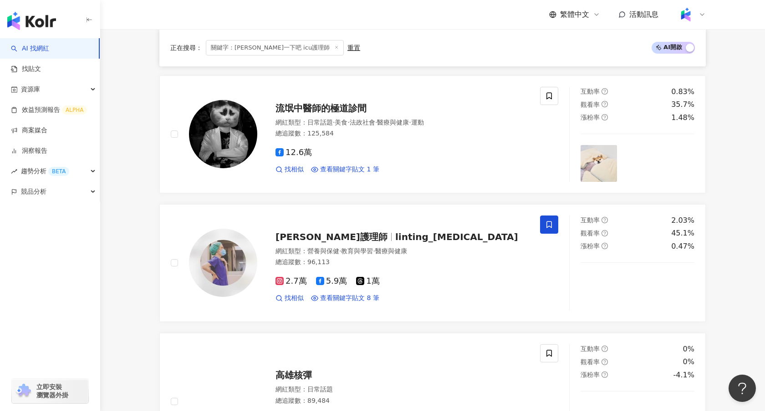
scroll to position [383, 0]
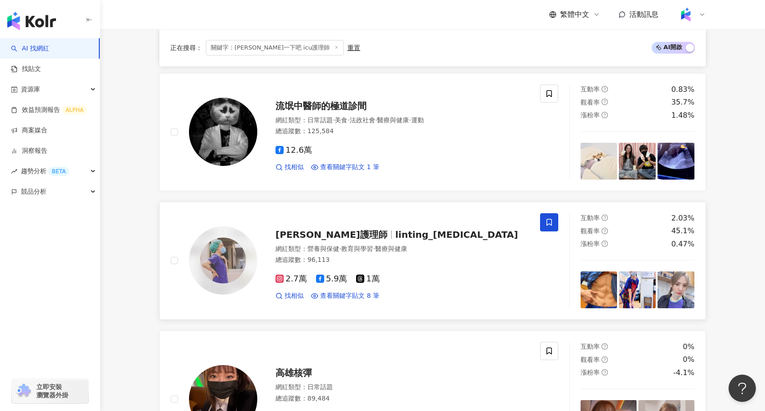
click at [395, 238] on span "linting_[MEDICAL_DATA]" at bounding box center [456, 234] width 123 height 11
click at [47, 154] on link "洞察報告" at bounding box center [29, 151] width 36 height 9
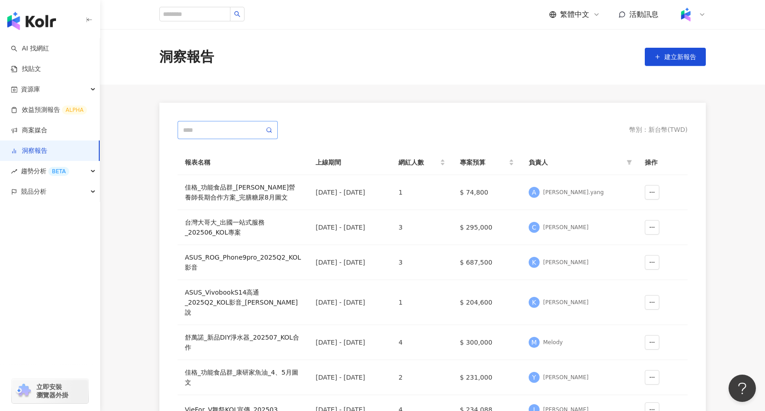
click at [208, 124] on span at bounding box center [227, 130] width 100 height 18
click at [380, 177] on td "2025/7/18 - 2025/7/21" at bounding box center [349, 192] width 83 height 35
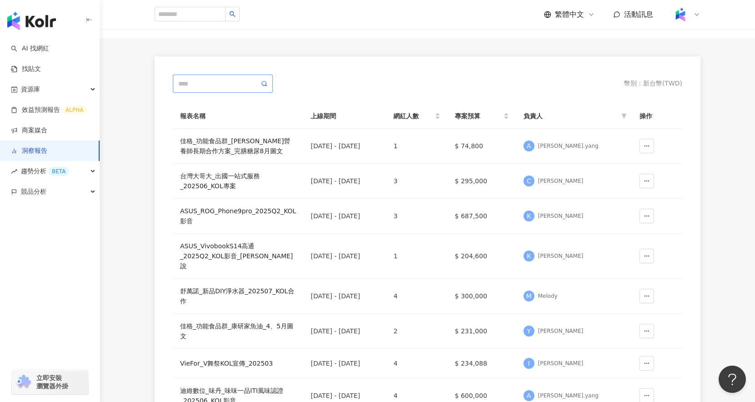
scroll to position [56, 0]
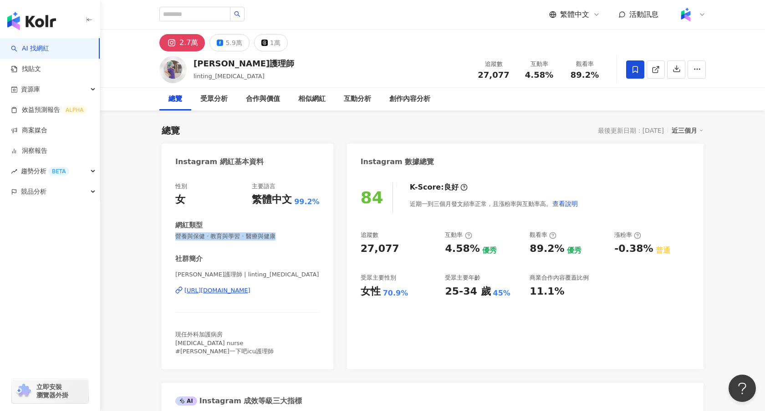
drag, startPoint x: 273, startPoint y: 239, endPoint x: 170, endPoint y: 240, distance: 102.9
click at [170, 240] on div "性別 女 主要語言 繁體中文 99.2% 網紅類型 營養與保健 · 教育與學習 · 醫療與健康 社群簡介 林婷護理師 | linting_icu https:…" at bounding box center [248, 271] width 172 height 196
copy span "營養與保健 · 教育與學習 · 醫療與健康"
click at [226, 48] on div "5.9萬" at bounding box center [233, 42] width 16 height 13
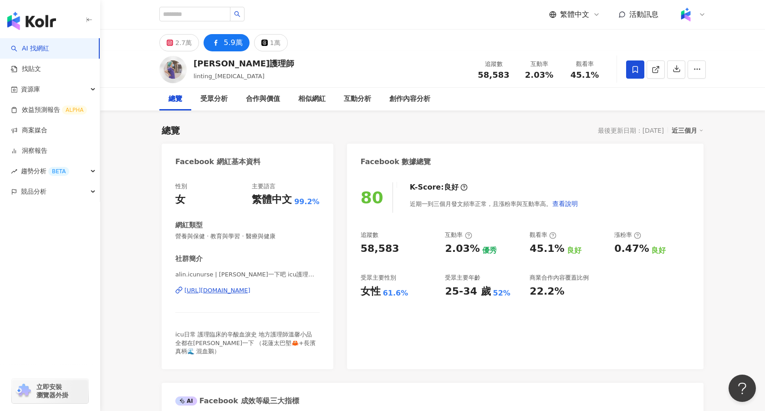
click at [178, 43] on div "2.7萬" at bounding box center [183, 42] width 16 height 13
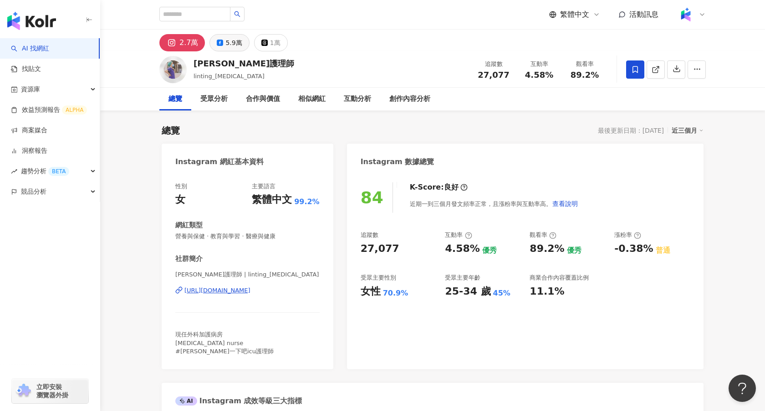
click at [240, 48] on button "5.9萬" at bounding box center [229, 42] width 40 height 17
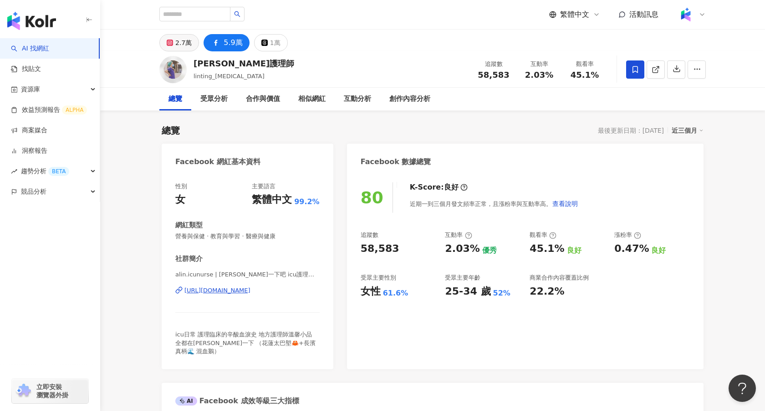
click at [184, 45] on div "2.7萬" at bounding box center [183, 42] width 16 height 13
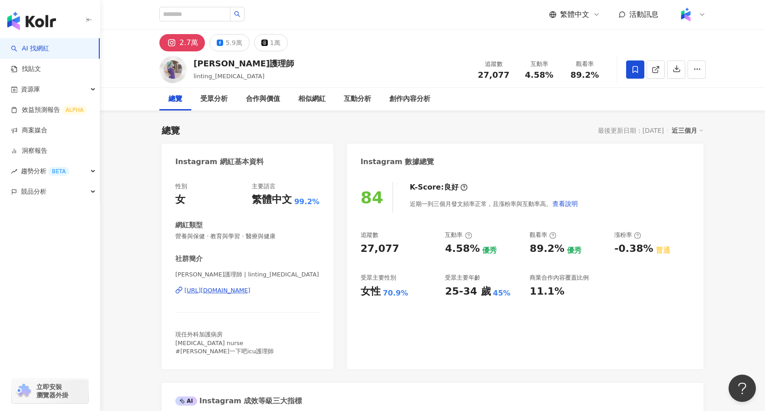
click at [229, 293] on div "https://www.instagram.com/linting_icu/" at bounding box center [217, 291] width 66 height 8
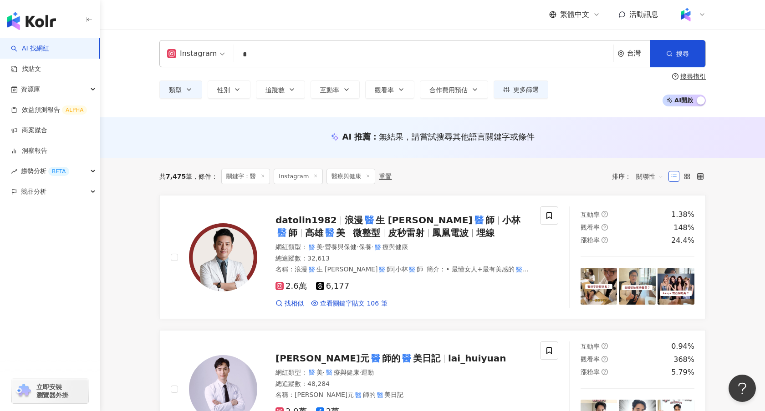
click at [257, 59] on input "*" at bounding box center [424, 54] width 372 height 17
type input "****"
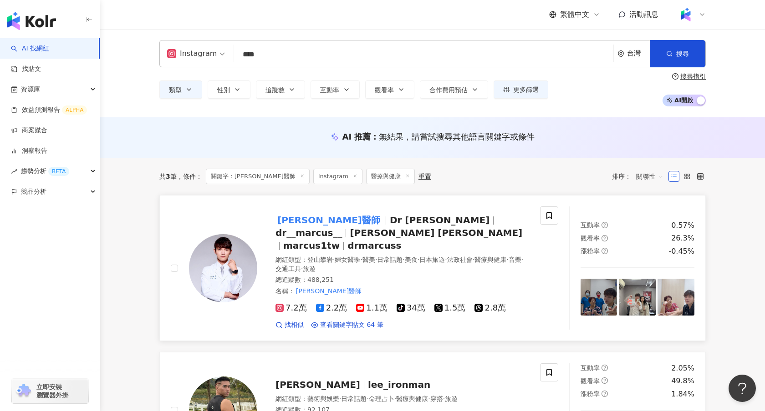
click at [362, 240] on span "drmarcuss" at bounding box center [374, 245] width 54 height 11
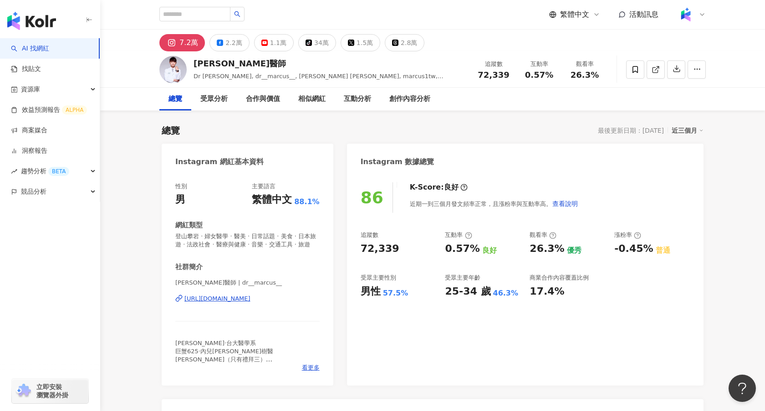
click at [216, 28] on div "繁體中文 活動訊息" at bounding box center [432, 14] width 546 height 29
click at [217, 43] on icon at bounding box center [220, 43] width 6 height 6
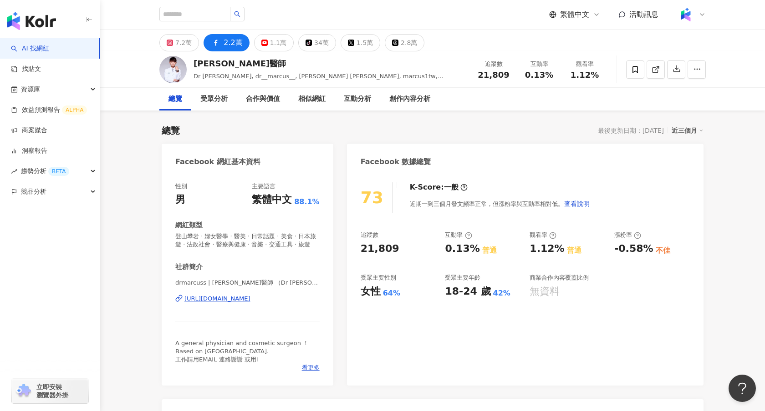
click at [173, 51] on div "[PERSON_NAME]醫師 Dr [PERSON_NAME], dr__marcus__, [PERSON_NAME] [PERSON_NAME], ma…" at bounding box center [432, 69] width 583 height 36
click at [173, 39] on button "7.2萬" at bounding box center [179, 42] width 40 height 17
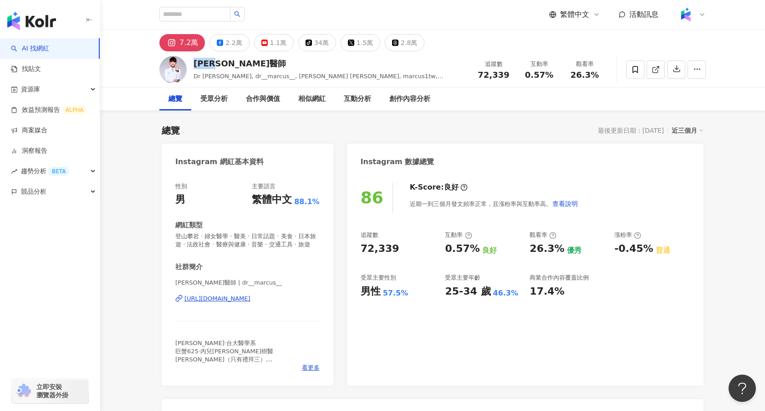
drag, startPoint x: 229, startPoint y: 67, endPoint x: 195, endPoint y: 65, distance: 34.7
click at [194, 66] on div "[PERSON_NAME]醫師" at bounding box center [329, 63] width 273 height 11
copy div "[PERSON_NAME]醫師"
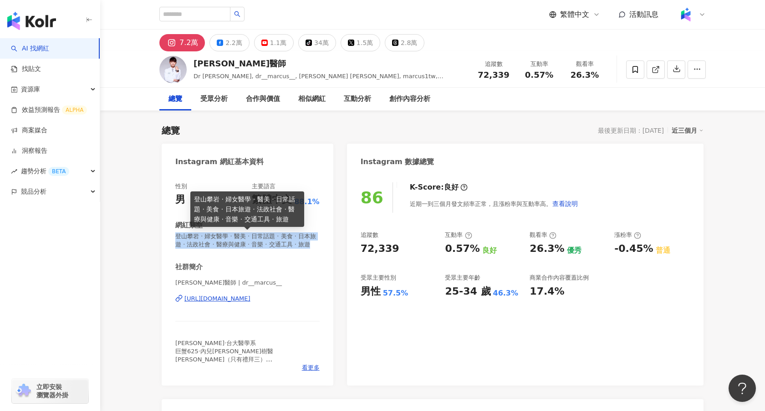
drag, startPoint x: 307, startPoint y: 247, endPoint x: 176, endPoint y: 239, distance: 131.3
click at [176, 239] on span "登山攀岩 · 婦女醫學 · 醫美 · 日常話題 · 美食 · 日本旅遊 · 法政社會 · 醫療與健康 · 音樂 · 交通工具 · 旅遊" at bounding box center [247, 241] width 144 height 16
copy span "登山攀岩 · 婦女醫學 · 醫美 · 日常話題 · 美食 · 日本旅遊 · 法政社會 · 醫療與健康 · 音樂 · 交通工具 · 旅遊"
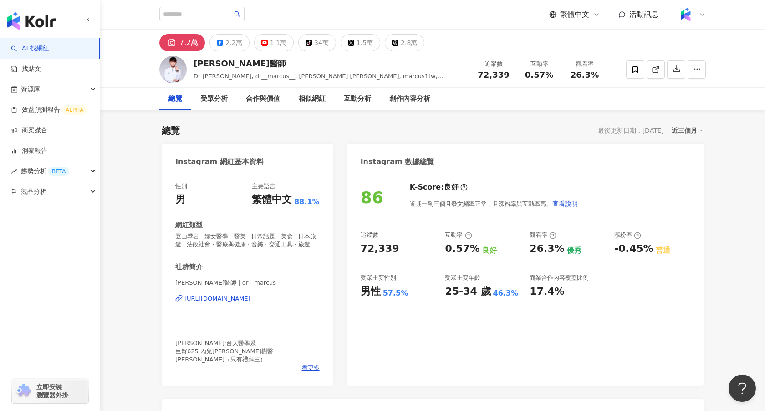
click at [250, 302] on div "[URL][DOMAIN_NAME]" at bounding box center [217, 299] width 66 height 8
click at [239, 66] on div "[PERSON_NAME]醫師" at bounding box center [329, 63] width 273 height 11
click at [225, 42] on div "2.2萬" at bounding box center [233, 42] width 16 height 13
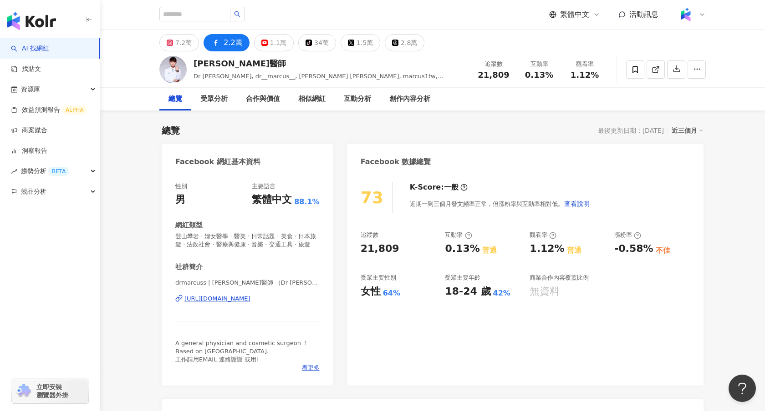
click at [244, 301] on div "https://www.facebook.com/251558528682531" at bounding box center [217, 299] width 66 height 8
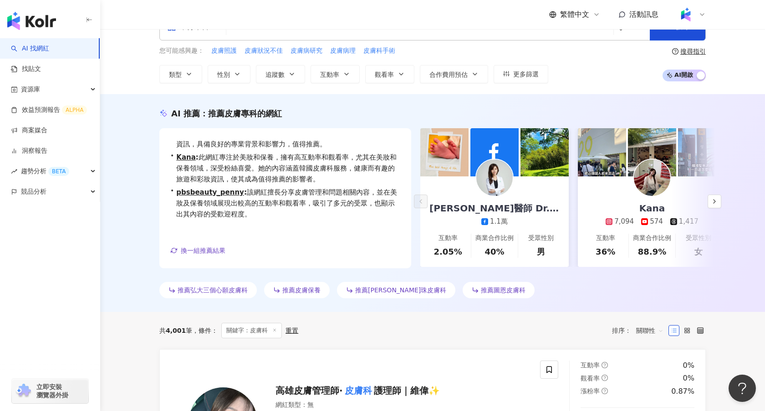
scroll to position [28, 0]
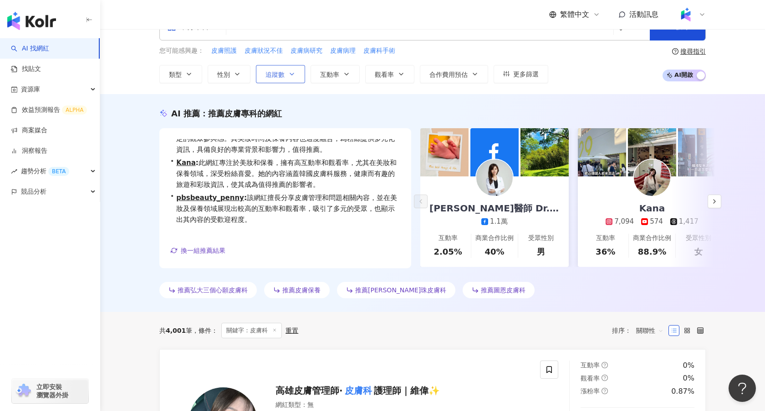
click at [269, 78] on button "追蹤數" at bounding box center [280, 74] width 49 height 18
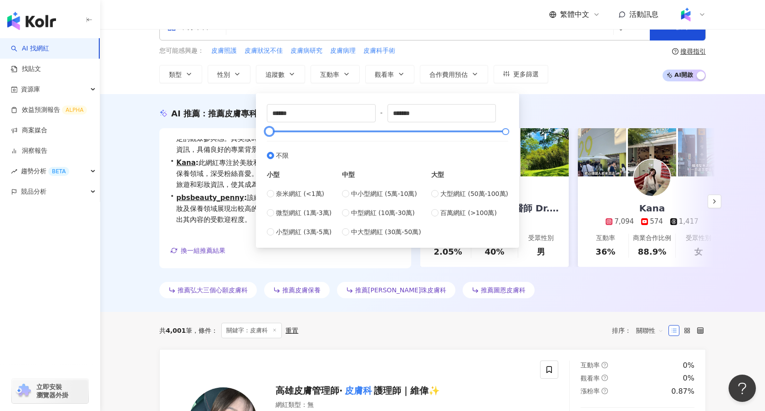
click at [326, 134] on div at bounding box center [387, 131] width 236 height 5
click at [302, 131] on div at bounding box center [387, 131] width 236 height 5
click at [289, 132] on div at bounding box center [387, 131] width 236 height 5
click at [296, 119] on input "*****" at bounding box center [321, 113] width 108 height 17
click at [299, 117] on input "*****" at bounding box center [321, 113] width 108 height 17
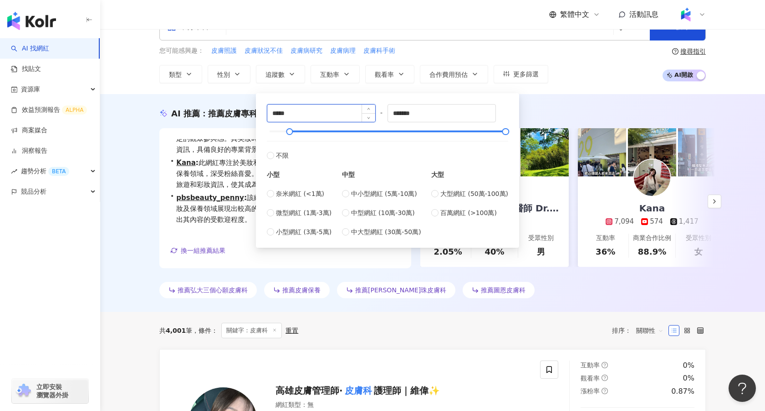
click at [299, 117] on input "*****" at bounding box center [321, 113] width 108 height 17
type input "*****"
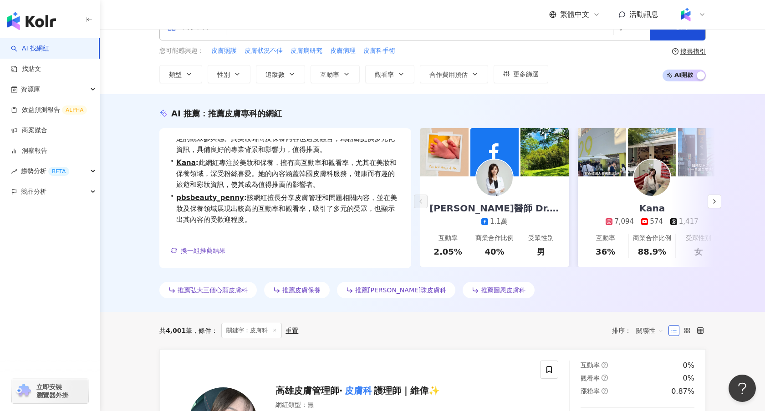
click at [545, 97] on div "AI 推薦 ： 推薦皮膚專科的網紅 • 王麒惠醫師 Dr. Jenny｜溫度。皮膚專科 : 此網紅專注於醫療與健康領域，佔比高達80%，且其互動率持平，展現出…" at bounding box center [432, 203] width 664 height 218
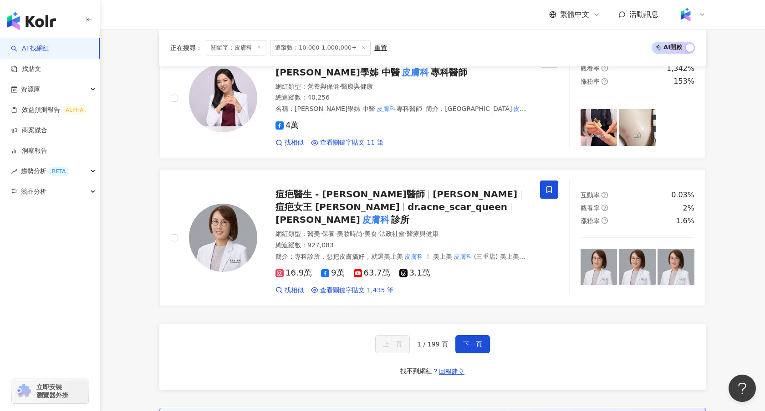
scroll to position [1648, 0]
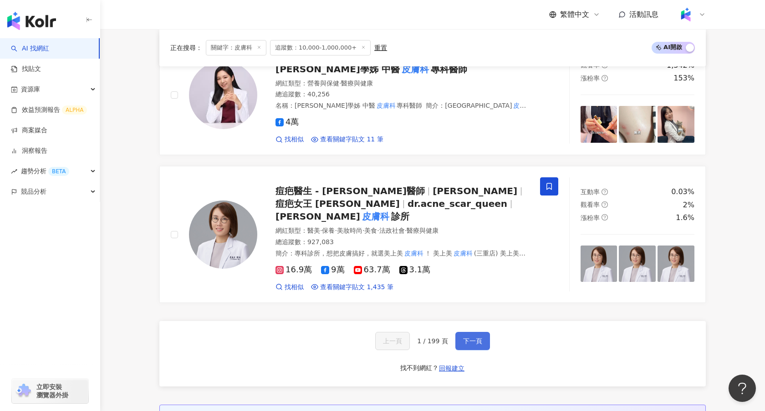
click at [479, 338] on span "下一頁" at bounding box center [472, 341] width 19 height 7
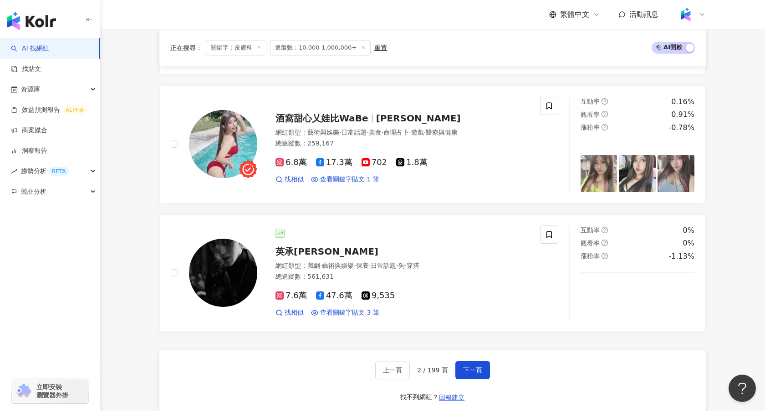
scroll to position [1669, 0]
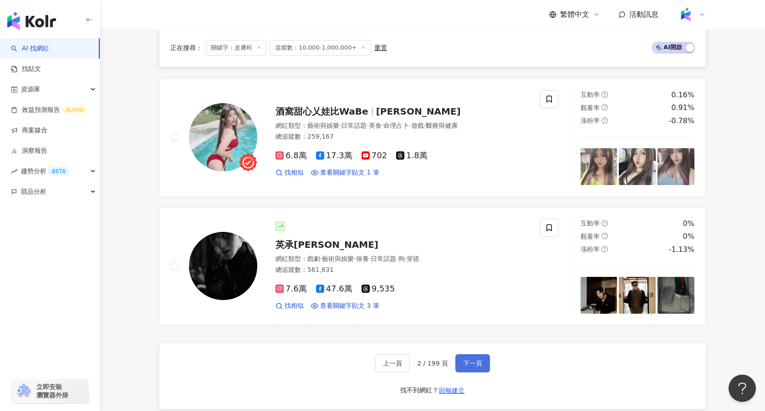
click at [461, 365] on button "下一頁" at bounding box center [472, 364] width 35 height 18
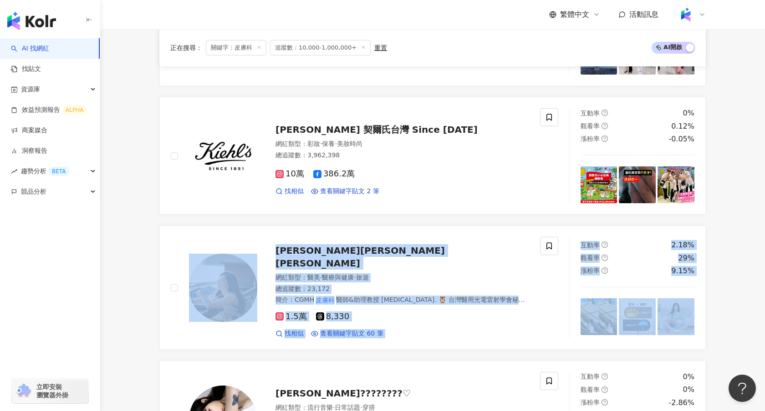
scroll to position [1165, 0]
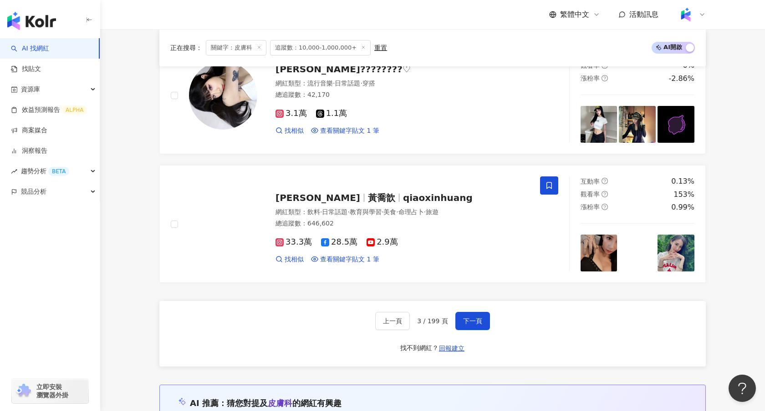
scroll to position [1513, 0]
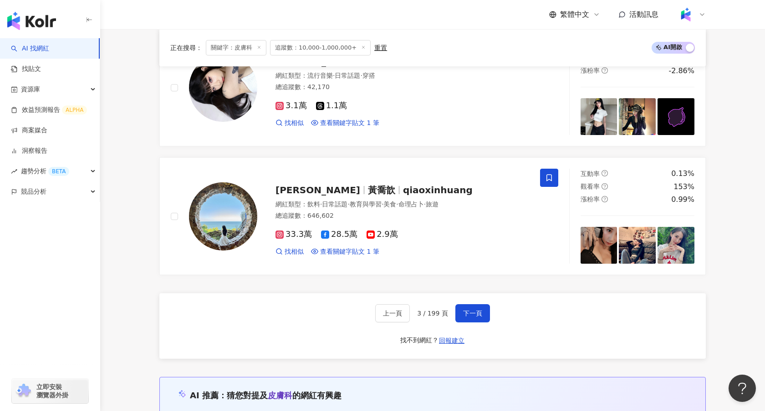
click at [467, 297] on div "上一頁 3 / 199 頁 下一頁 找不到網紅？ 回報建立" at bounding box center [432, 327] width 546 height 66
click at [472, 310] on span "下一頁" at bounding box center [472, 313] width 19 height 7
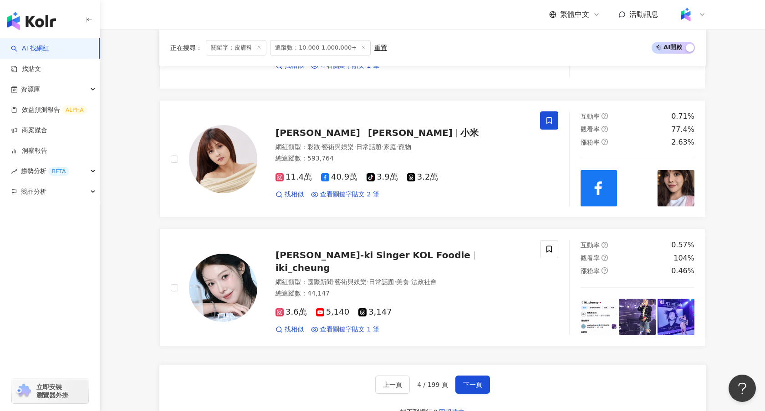
scroll to position [2020, 0]
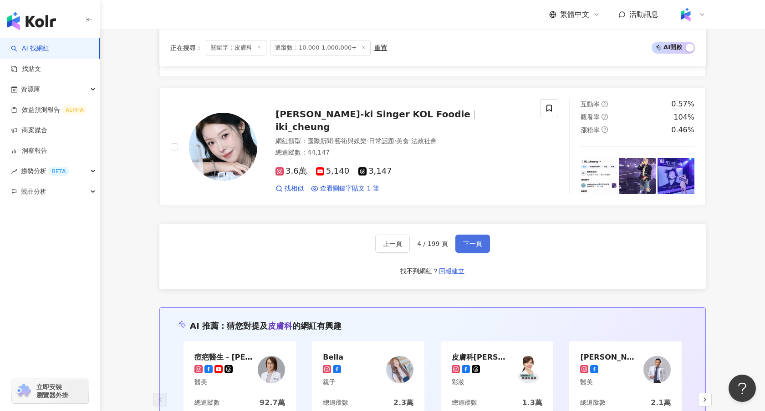
click at [462, 235] on button "下一頁" at bounding box center [472, 244] width 35 height 18
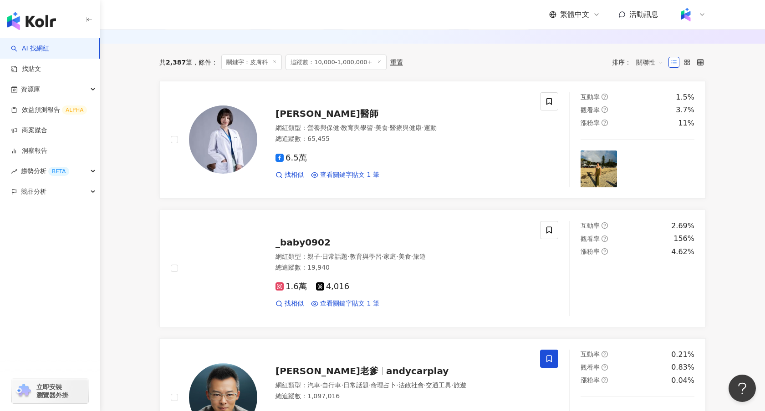
scroll to position [293, 0]
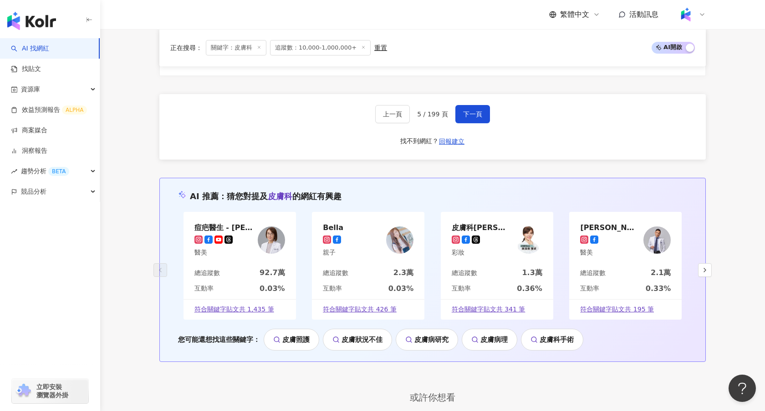
scroll to position [1839, 0]
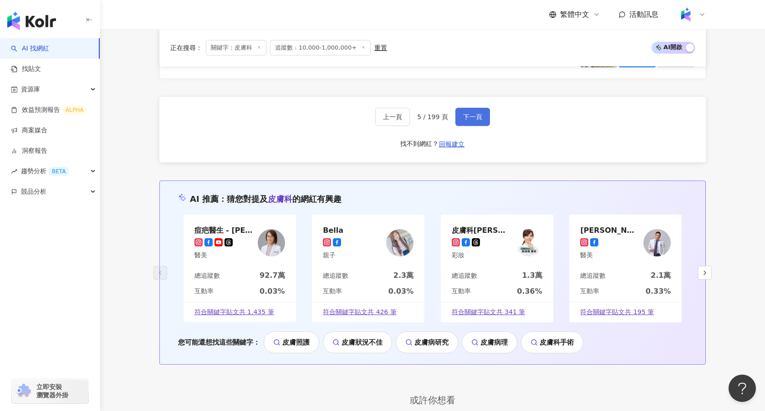
click at [468, 121] on button "下一頁" at bounding box center [472, 117] width 35 height 18
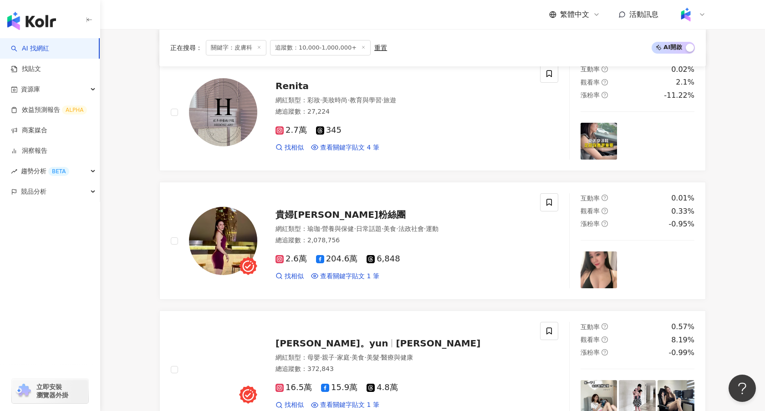
scroll to position [1833, 0]
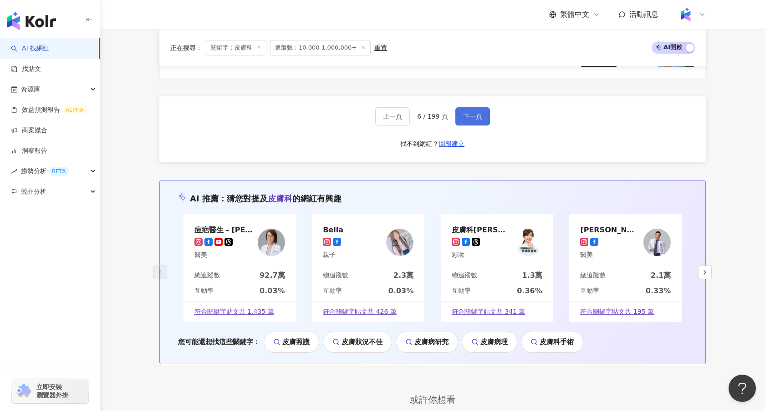
click at [477, 115] on span "下一頁" at bounding box center [472, 116] width 19 height 7
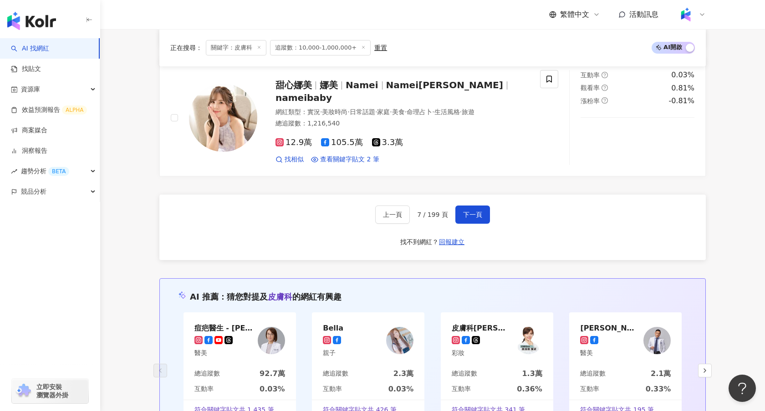
scroll to position [1707, 0]
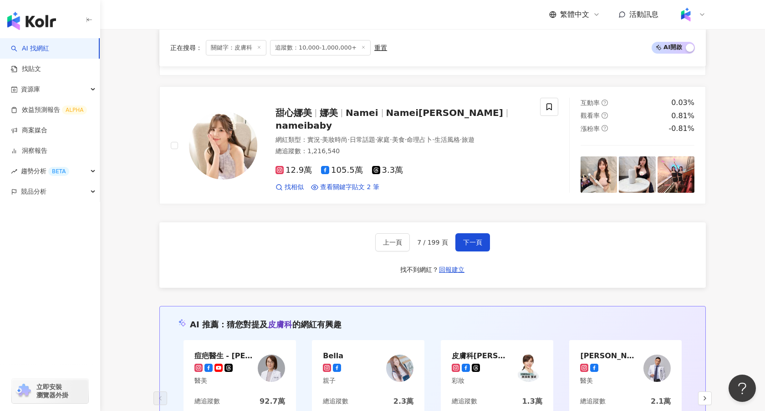
click at [471, 257] on div "上一頁 7 / 199 頁 下一頁 找不到網紅？ 回報建立" at bounding box center [432, 256] width 546 height 66
click at [475, 247] on button "下一頁" at bounding box center [472, 242] width 35 height 18
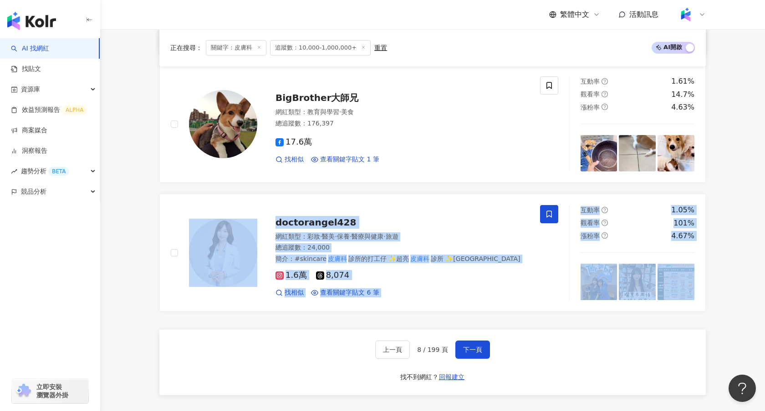
scroll to position [1756, 0]
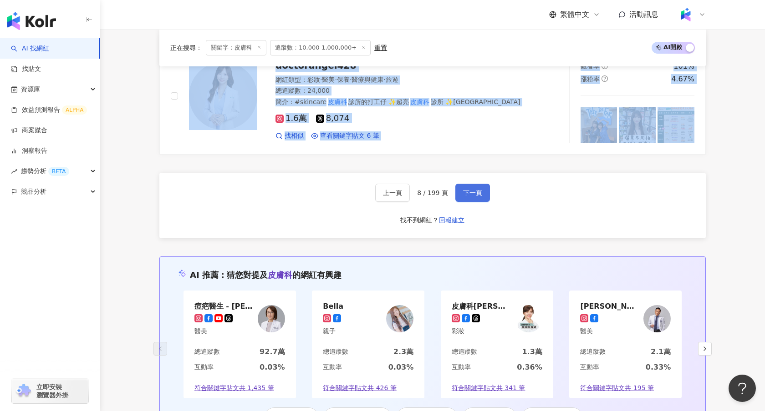
click at [471, 197] on button "下一頁" at bounding box center [472, 193] width 35 height 18
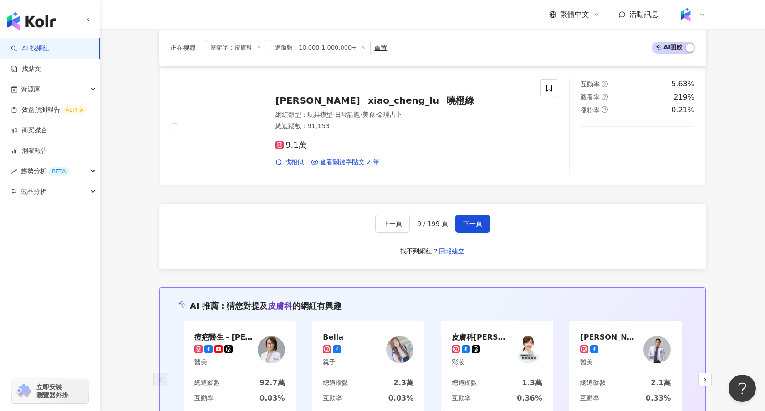
scroll to position [1712, 0]
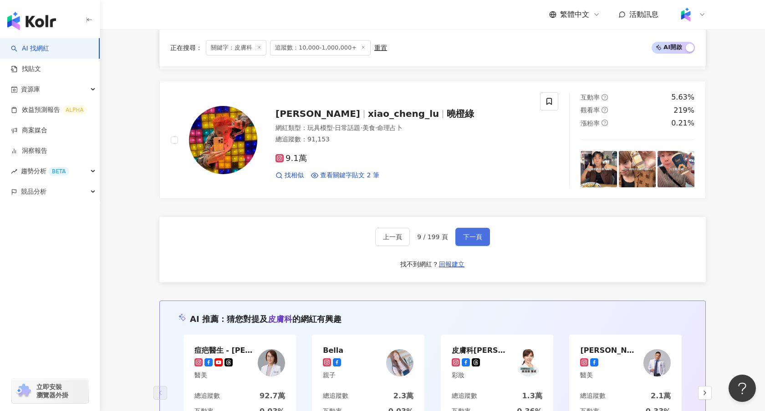
click at [471, 241] on button "下一頁" at bounding box center [472, 237] width 35 height 18
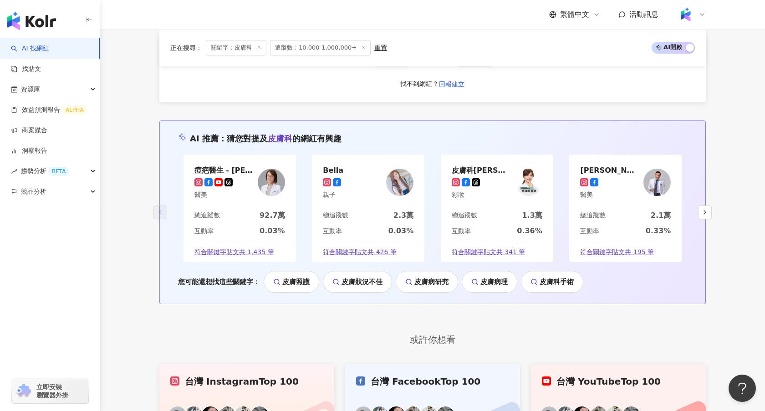
scroll to position [1885, 0]
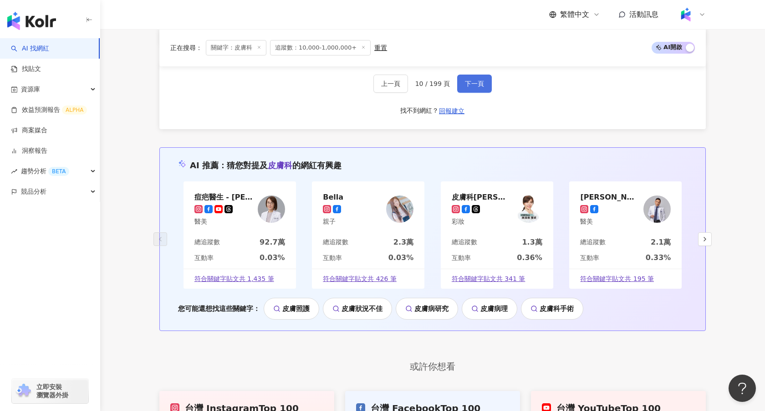
click at [479, 86] on span "下一頁" at bounding box center [474, 83] width 19 height 7
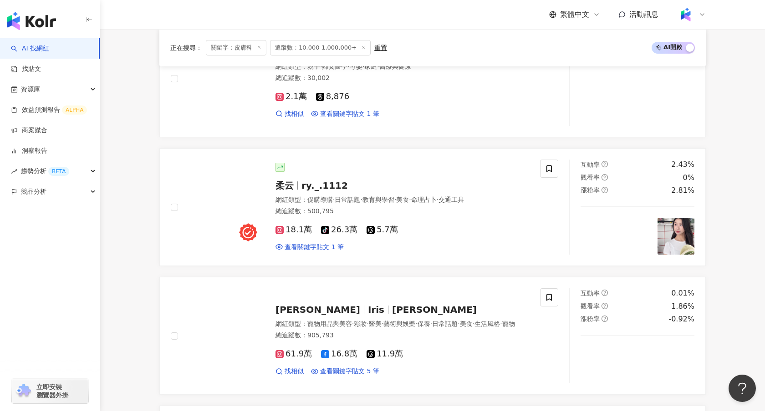
scroll to position [1866, 0]
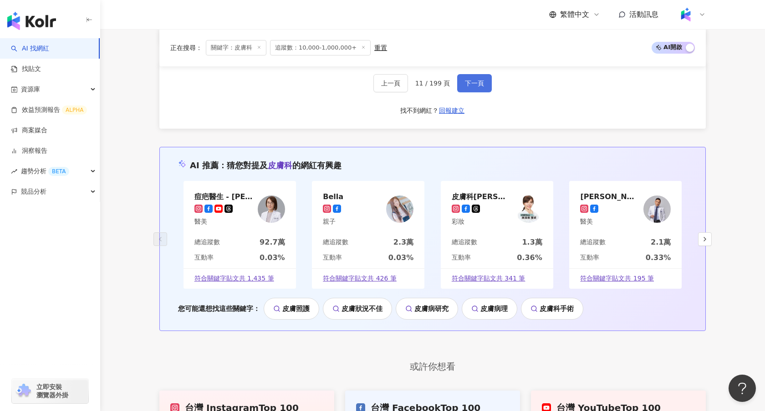
click at [479, 84] on span "下一頁" at bounding box center [474, 83] width 19 height 7
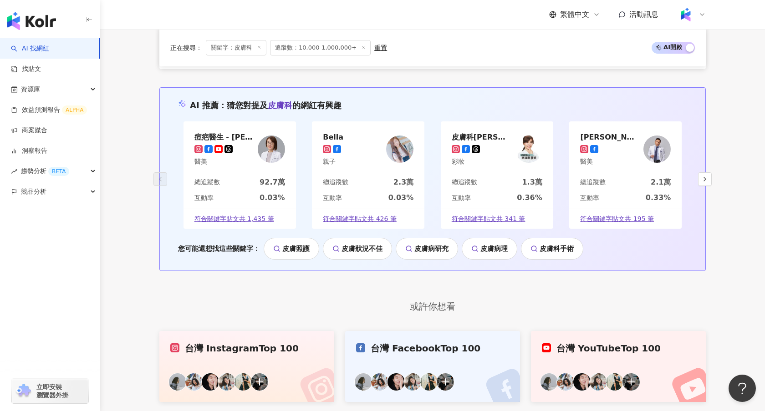
scroll to position [2077, 0]
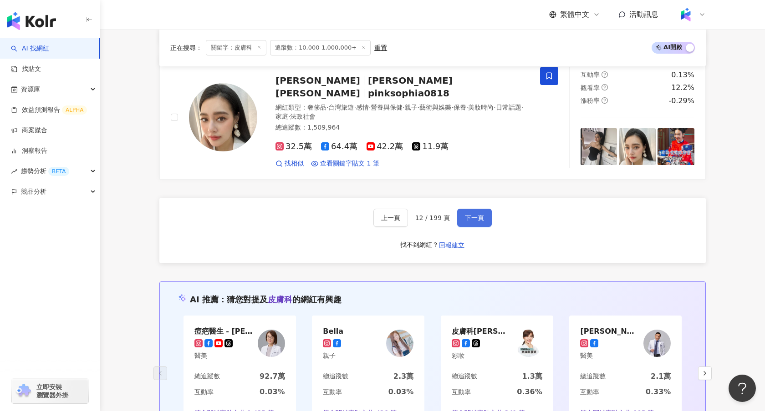
click at [467, 209] on button "下一頁" at bounding box center [474, 218] width 35 height 18
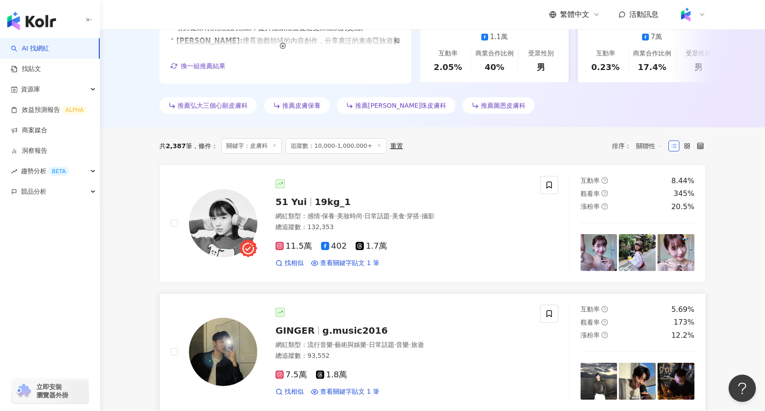
scroll to position [207, 0]
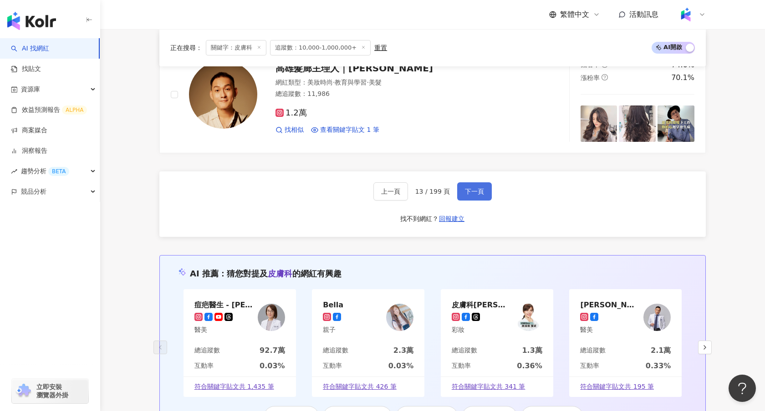
click at [471, 189] on span "下一頁" at bounding box center [474, 191] width 19 height 7
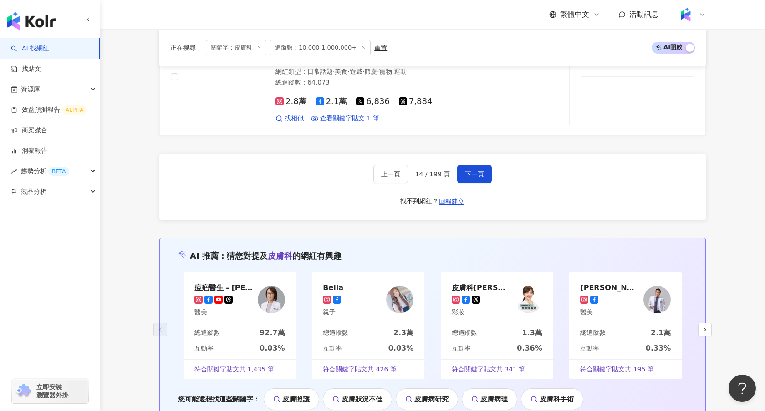
scroll to position [1790, 0]
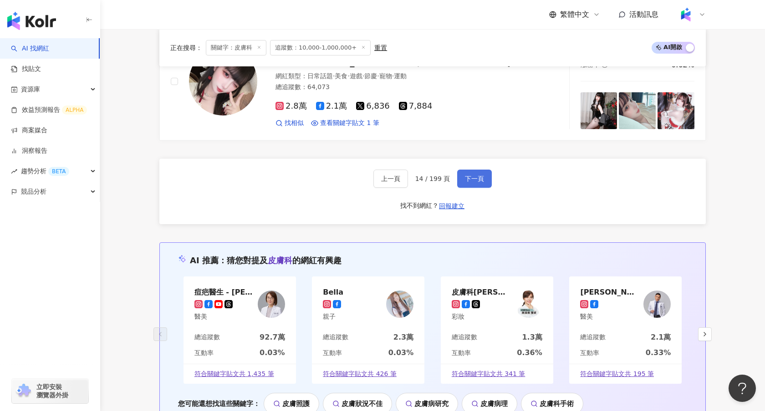
click at [476, 185] on button "下一頁" at bounding box center [474, 179] width 35 height 18
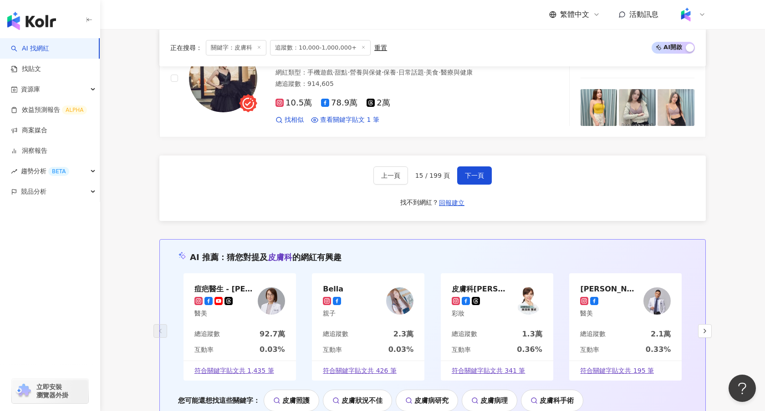
scroll to position [1791, 0]
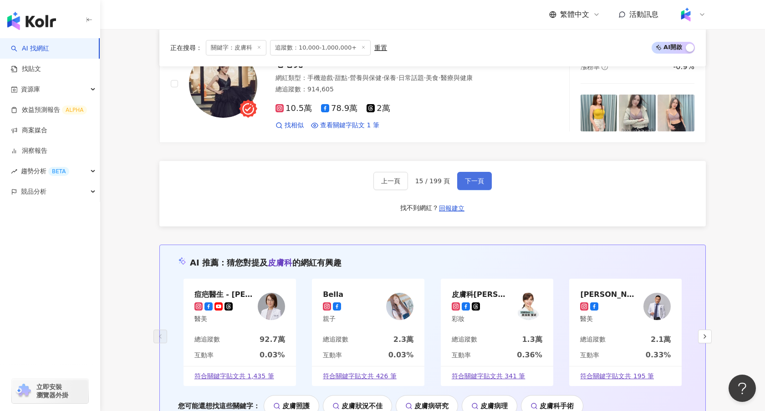
click at [470, 175] on button "下一頁" at bounding box center [474, 181] width 35 height 18
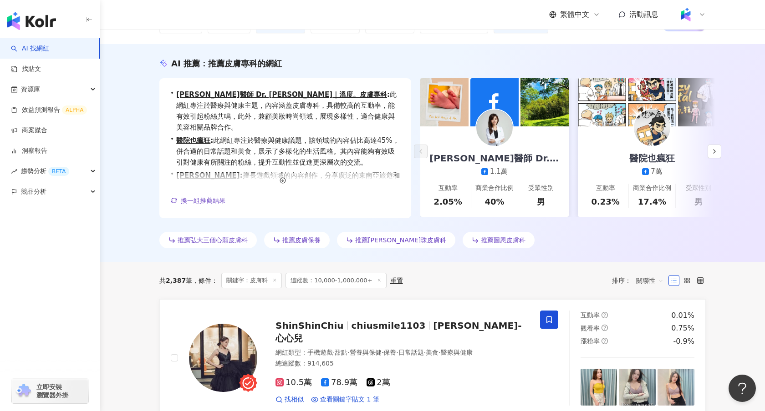
scroll to position [0, 0]
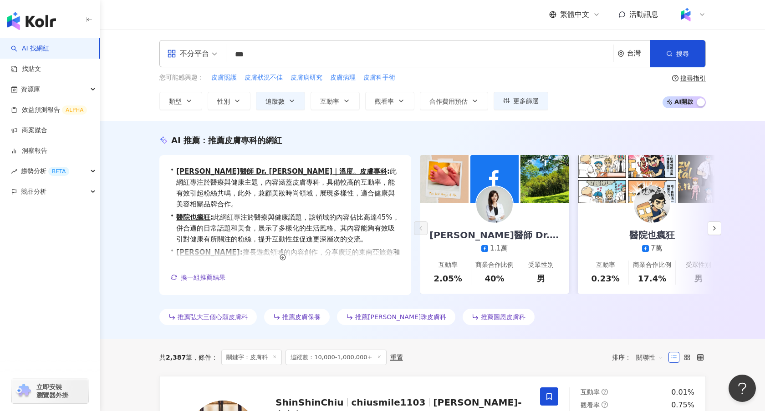
click at [261, 60] on input "***" at bounding box center [420, 54] width 380 height 17
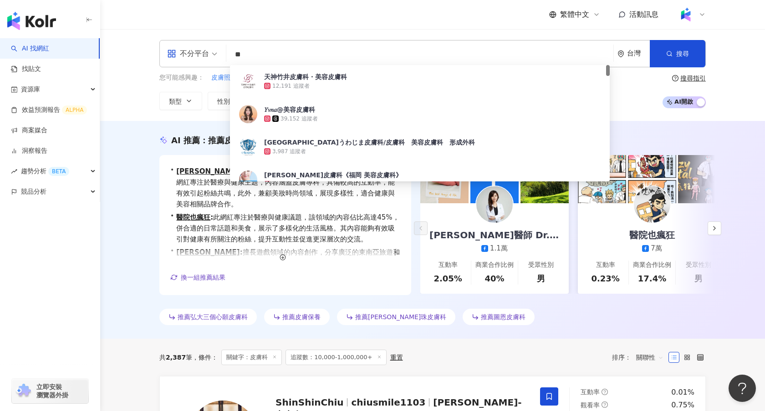
type input "*"
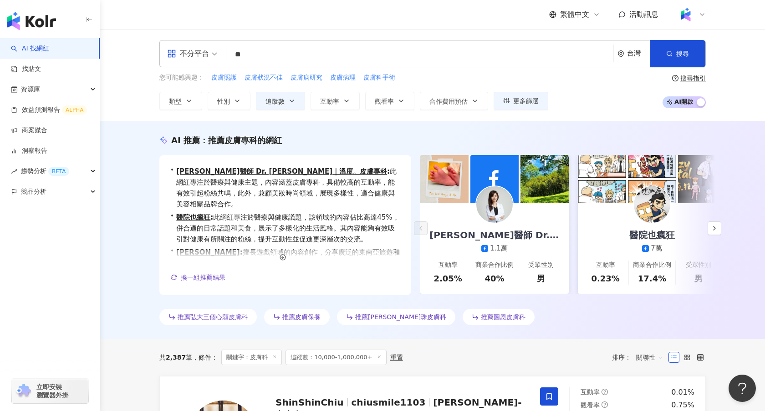
type input "*"
type input "***"
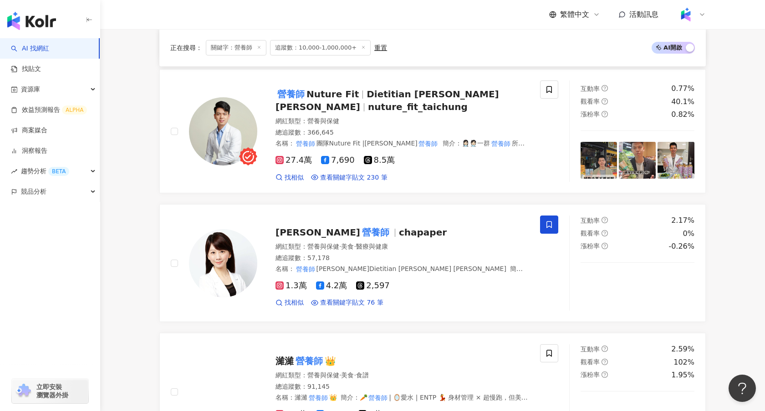
scroll to position [790, 0]
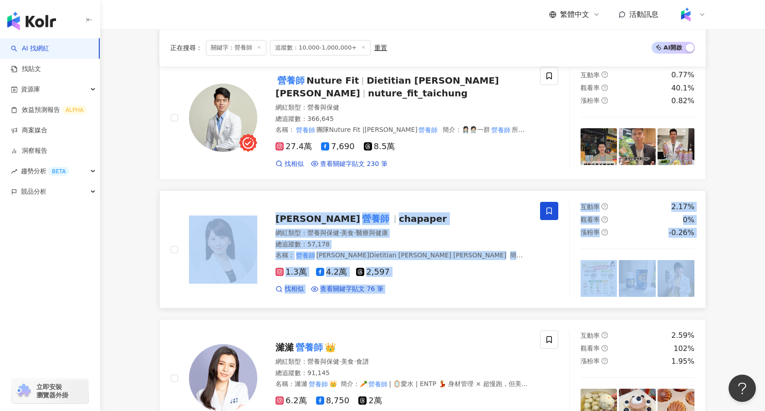
click at [435, 202] on div "程涵宇 營養師 chapaper 網紅類型 ： 營養與保健 · 美食 · 醫療與健康 總追蹤數 ： 57,178 名稱 ： 營養師 程涵宇 Dietitian…" at bounding box center [355, 249] width 369 height 95
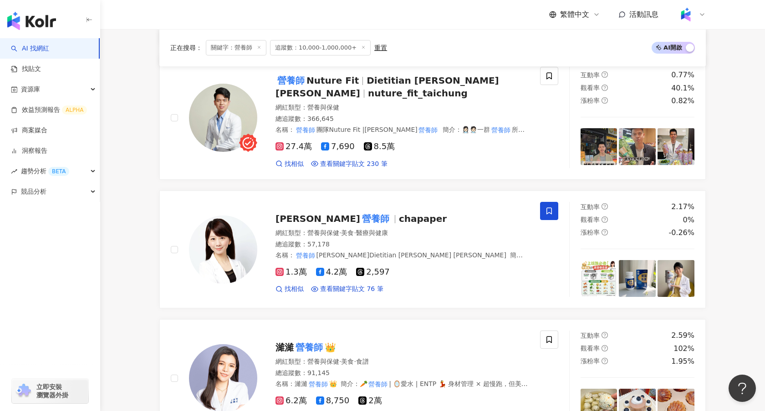
click at [183, 177] on div "Randy 營養師 網紅類型 ： 營養與保健 總追蹤數 ： 86,684 簡介 ： 國家高考合格 營養師 🇹🇼 連鎖健身房御用 營養師 輔導減重個案過千 專精…" at bounding box center [432, 182] width 546 height 1554
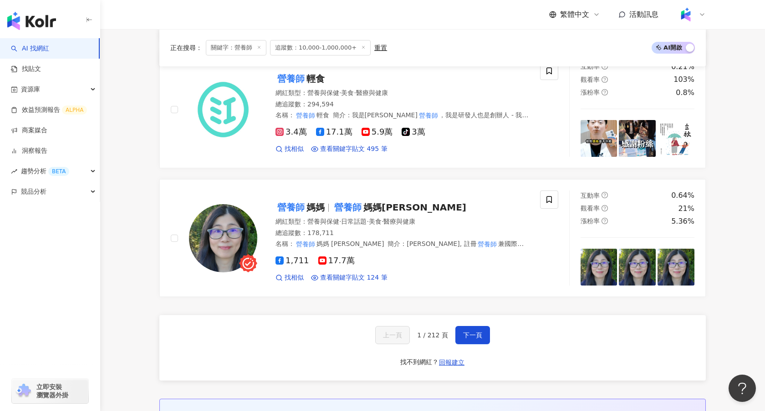
scroll to position [1482, 0]
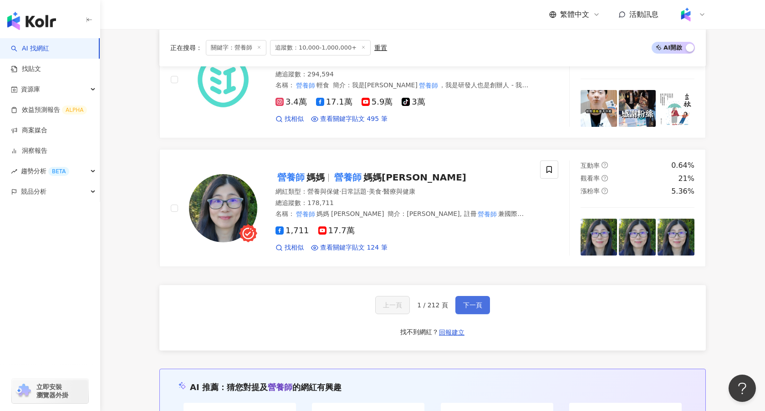
click at [472, 302] on span "下一頁" at bounding box center [472, 305] width 19 height 7
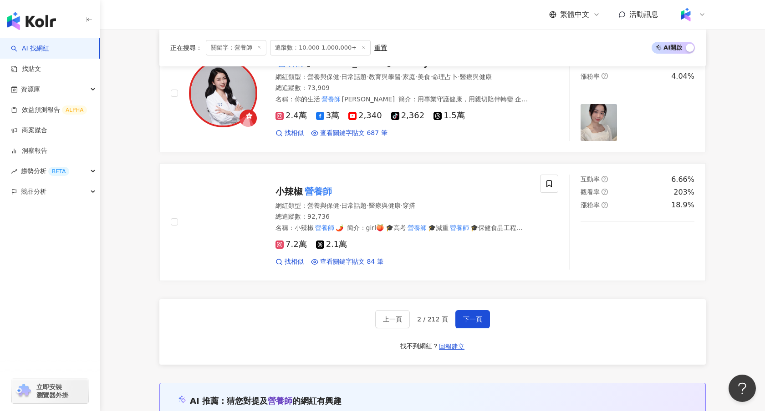
scroll to position [1491, 0]
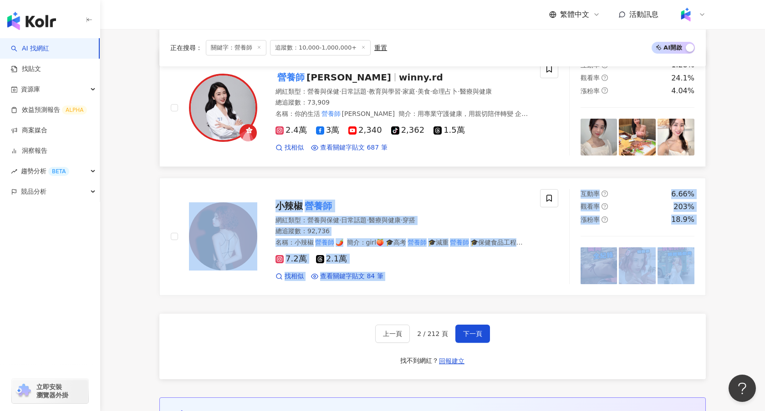
click at [266, 145] on link "營養師 張語希 winny.rd 網紅類型 ： 營養與保健 · 日常話題 · 教育與學習 · 家庭 · 美食 · 命理占卜 · 醫療與健康 總追蹤數 ： 73…" at bounding box center [432, 108] width 546 height 118
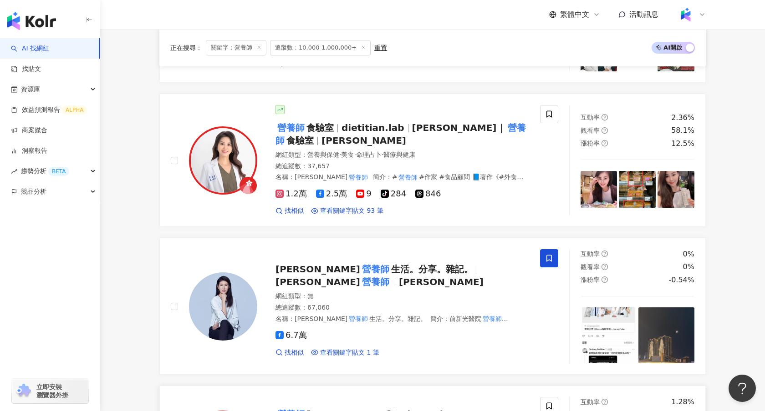
scroll to position [1150, 0]
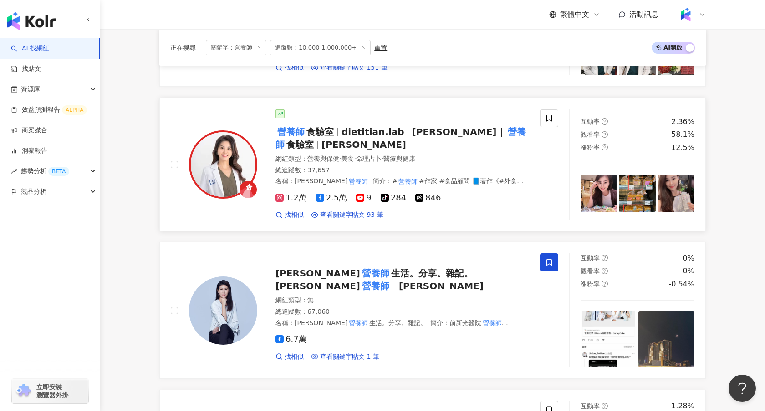
click at [311, 127] on span "食驗室" at bounding box center [319, 132] width 27 height 11
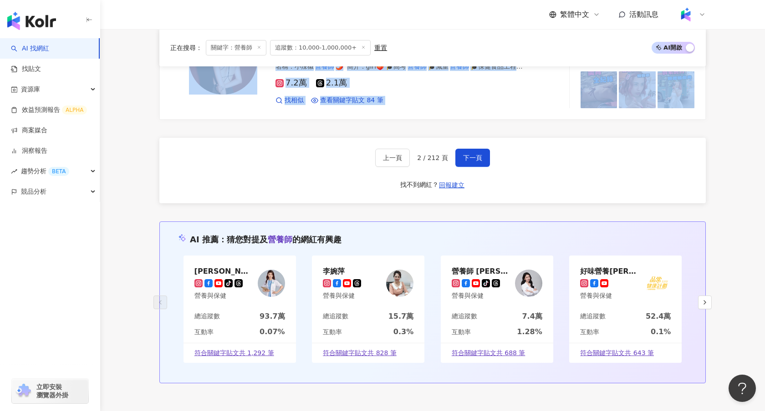
scroll to position [1666, 0]
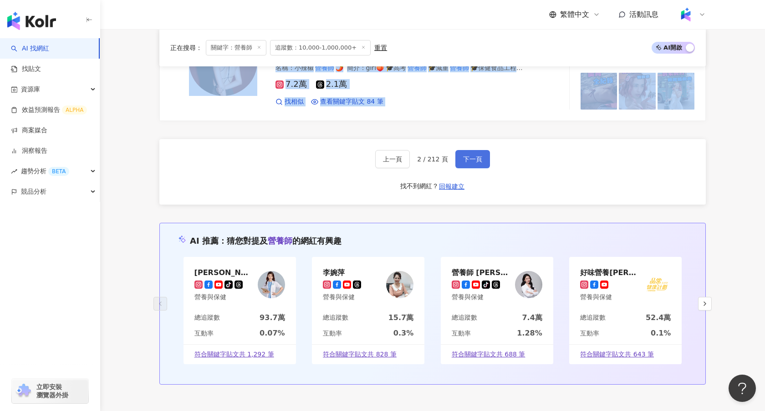
click at [477, 151] on button "下一頁" at bounding box center [472, 159] width 35 height 18
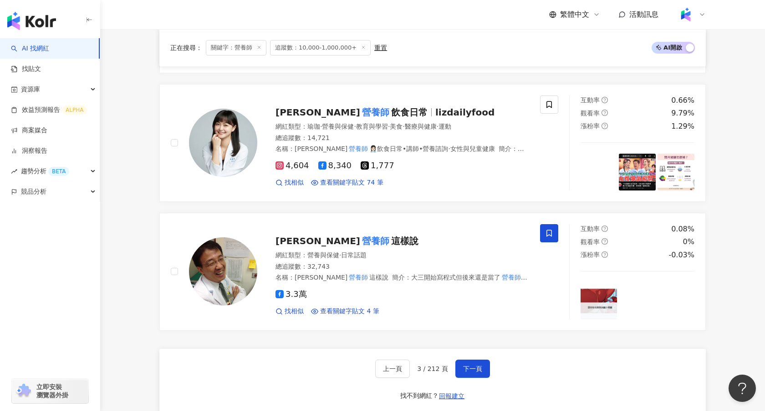
scroll to position [1450, 0]
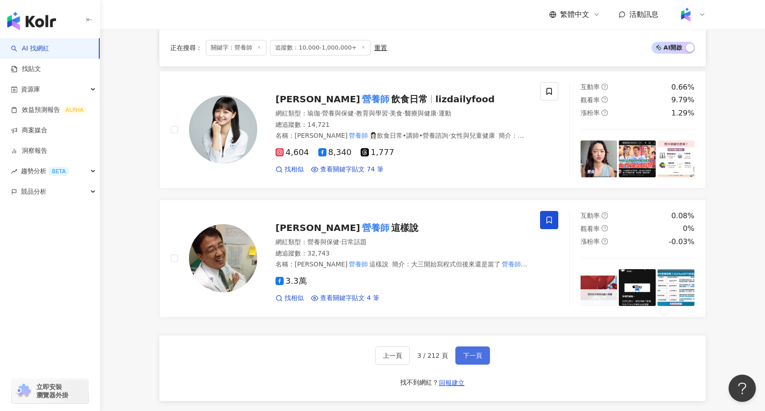
click at [464, 352] on span "下一頁" at bounding box center [472, 355] width 19 height 7
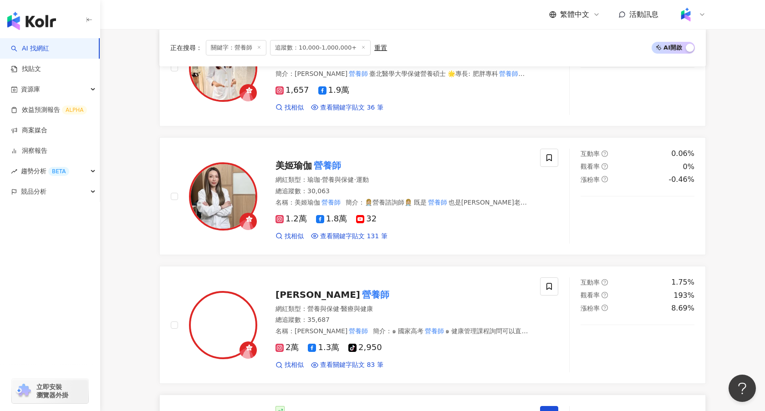
scroll to position [212, 0]
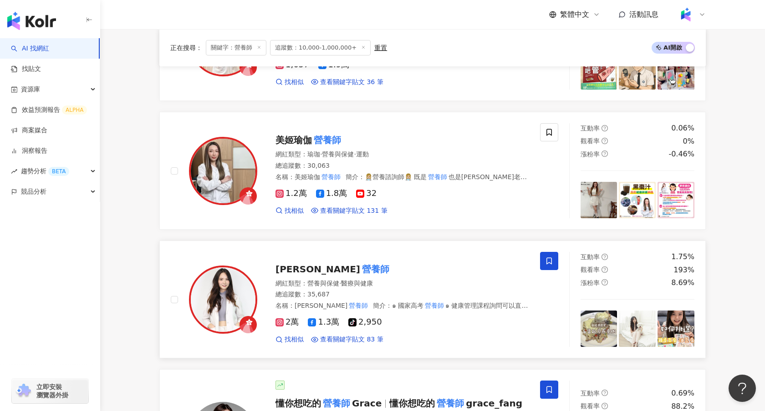
click at [547, 262] on icon at bounding box center [549, 261] width 8 height 8
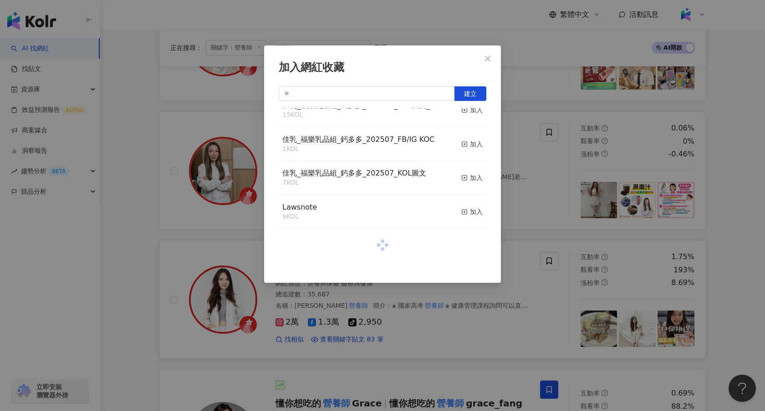
scroll to position [216, 0]
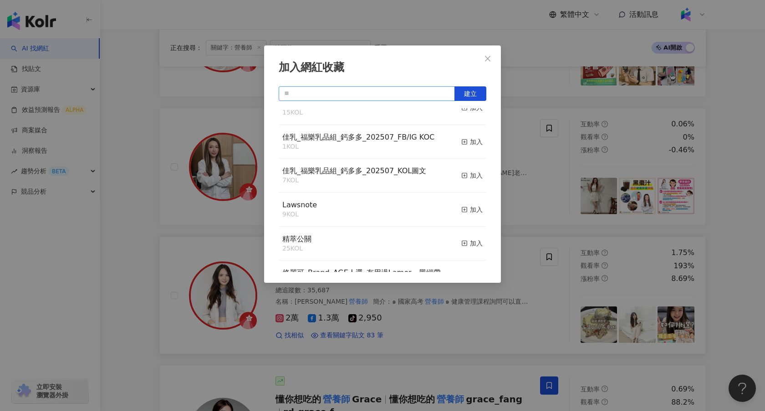
click at [345, 91] on input "text" at bounding box center [367, 93] width 176 height 15
type input "*"
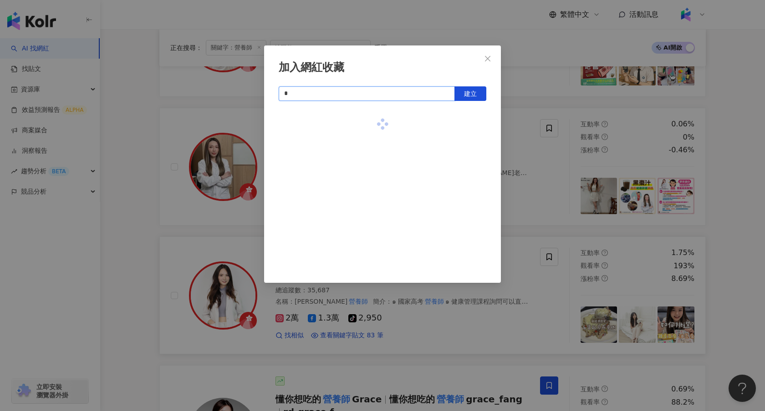
scroll to position [0, 0]
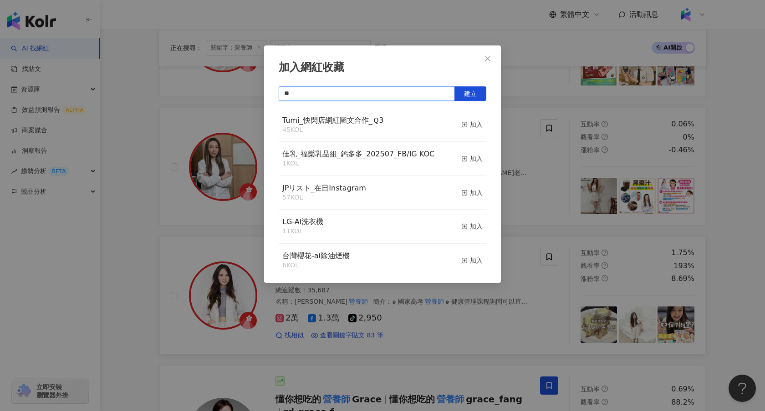
type input "*"
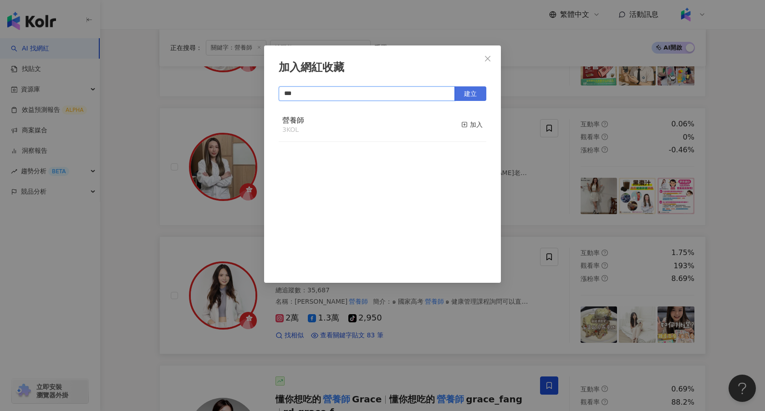
click at [479, 95] on button "建立" at bounding box center [470, 93] width 32 height 15
type input "***"
click at [490, 61] on icon "close" at bounding box center [487, 58] width 7 height 7
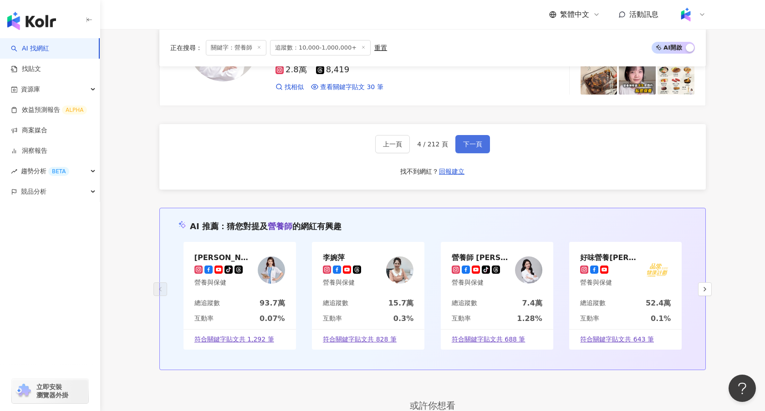
click at [468, 141] on span "下一頁" at bounding box center [472, 144] width 19 height 7
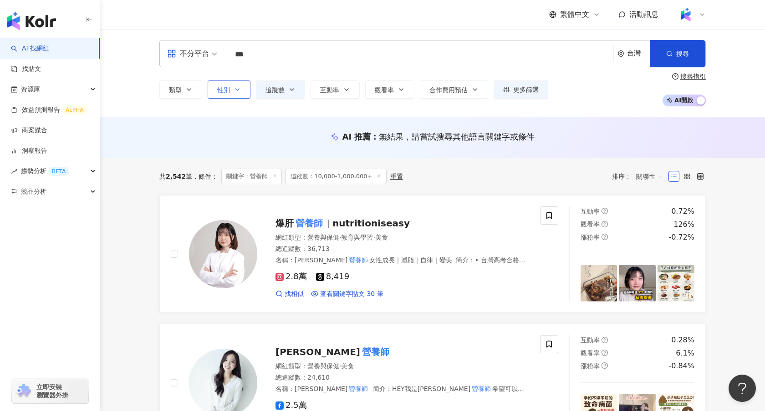
click at [232, 89] on button "性別" at bounding box center [229, 90] width 43 height 18
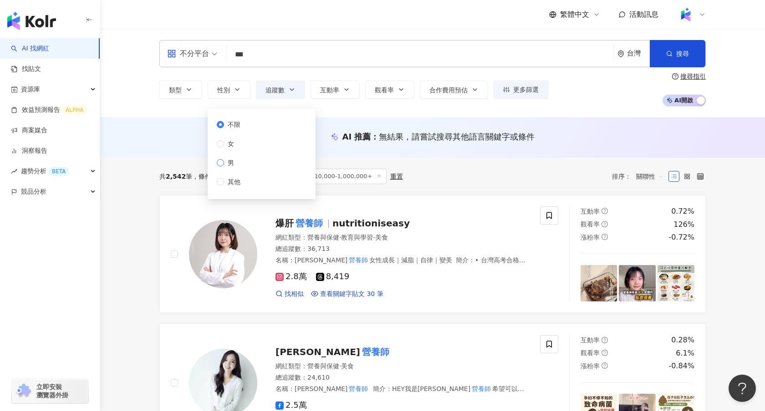
click at [239, 165] on label "男" at bounding box center [230, 163] width 27 height 10
click at [625, 94] on div "類型 性別 追蹤數 互動率 觀看率 合作費用預估 更多篩選 ***** - ******* 不限 小型 奈米網紅 (<1萬) 微型網紅 (1萬-3萬) 小型網…" at bounding box center [432, 90] width 546 height 34
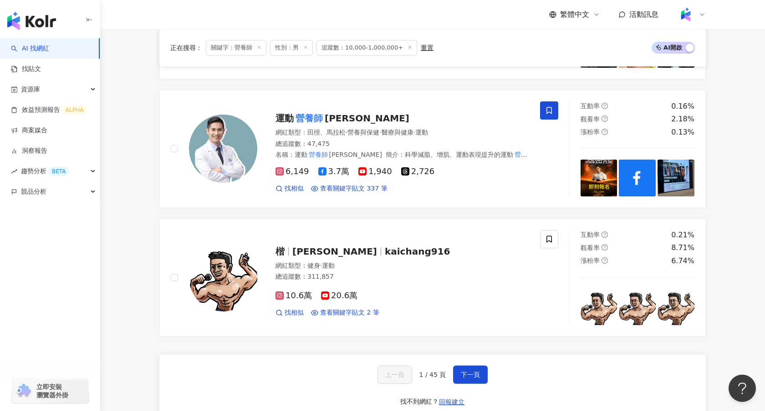
scroll to position [1474, 0]
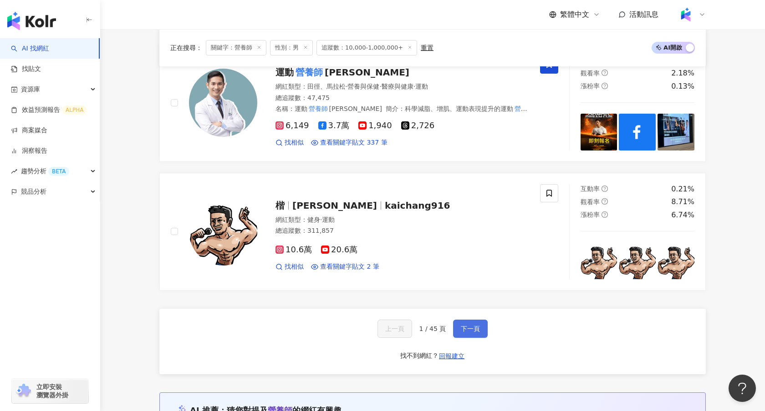
click at [466, 325] on span "下一頁" at bounding box center [470, 328] width 19 height 7
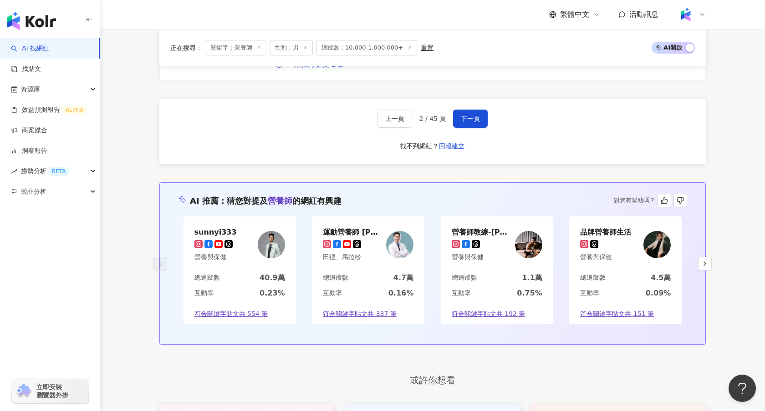
scroll to position [1706, 0]
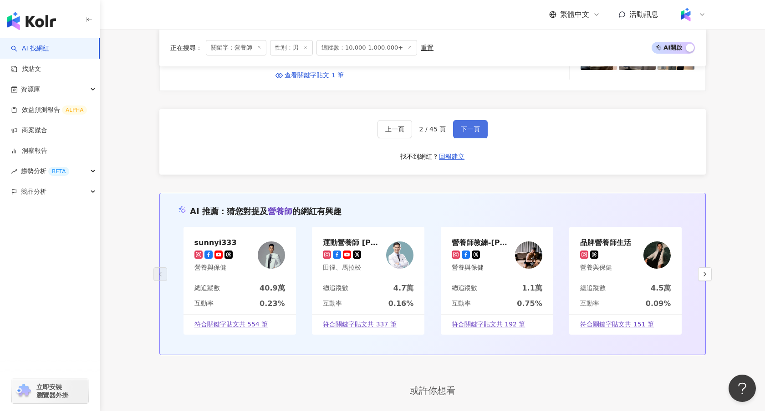
click at [460, 120] on button "下一頁" at bounding box center [470, 129] width 35 height 18
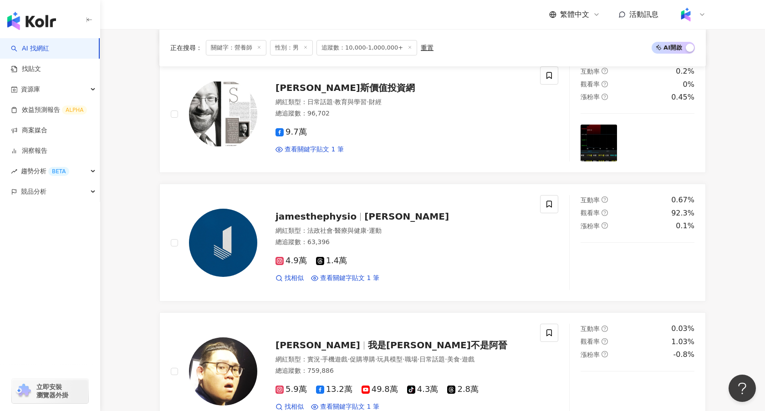
scroll to position [1701, 0]
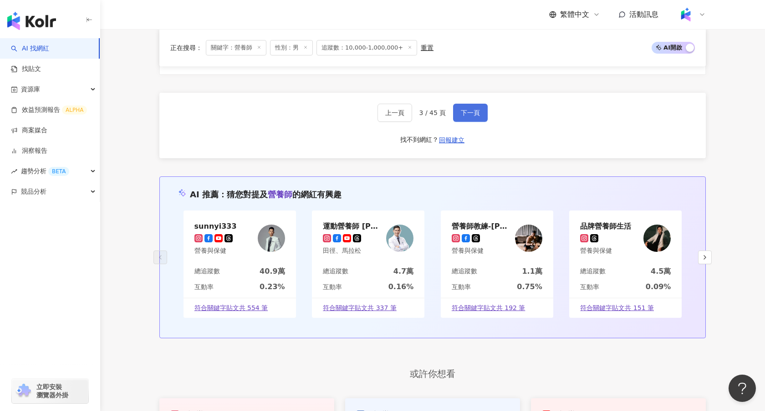
click at [469, 109] on span "下一頁" at bounding box center [470, 112] width 19 height 7
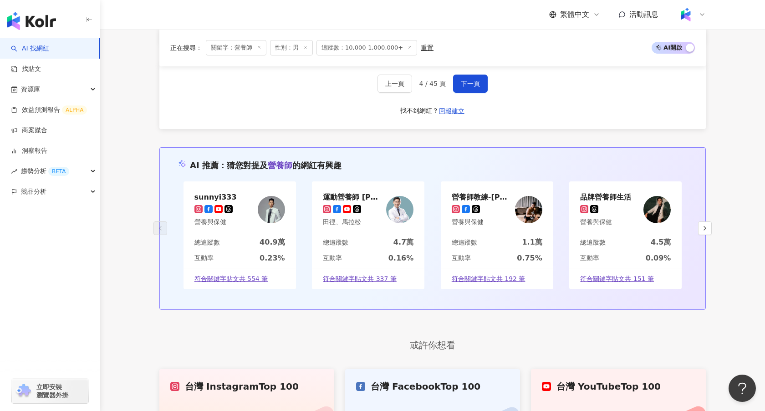
scroll to position [1498, 0]
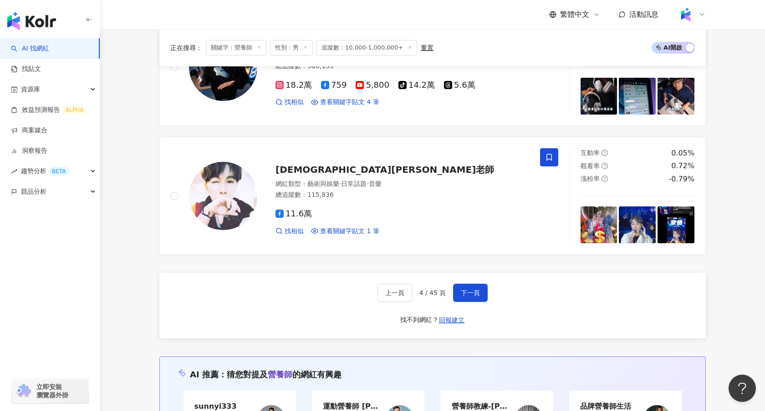
click at [466, 284] on div "上一頁 4 / 45 頁 下一頁 找不到網紅？ 回報建立" at bounding box center [432, 306] width 546 height 66
click at [471, 289] on span "下一頁" at bounding box center [470, 292] width 19 height 7
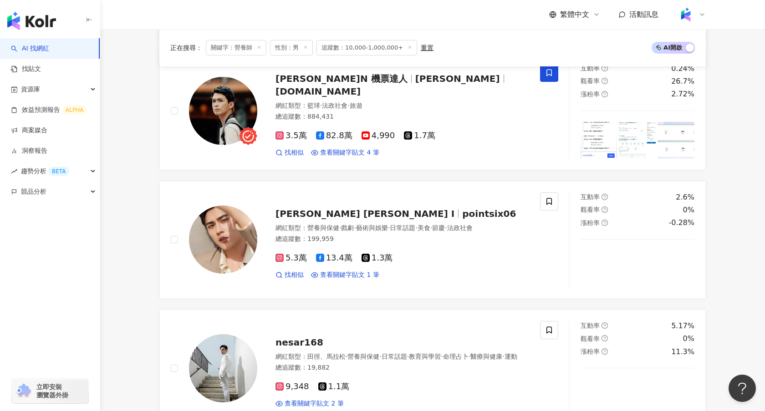
scroll to position [1403, 0]
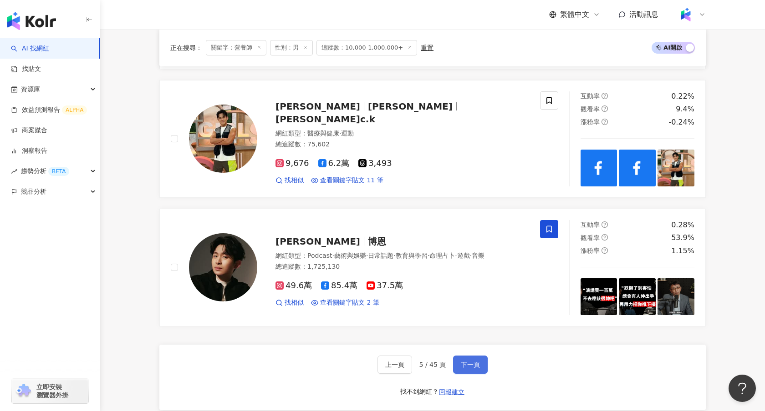
click at [473, 367] on span "下一頁" at bounding box center [470, 364] width 19 height 7
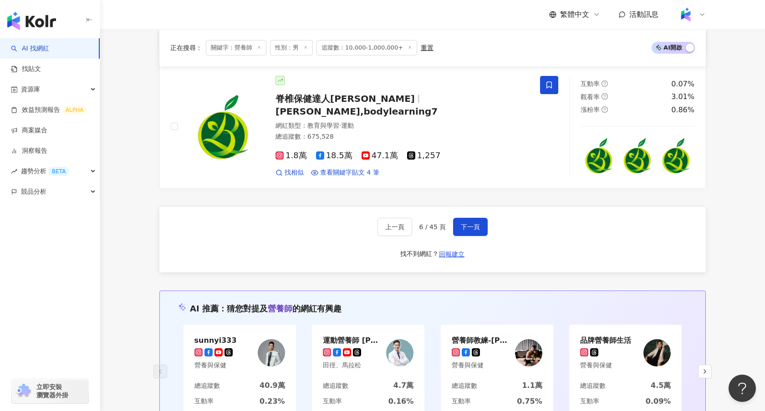
scroll to position [1542, 0]
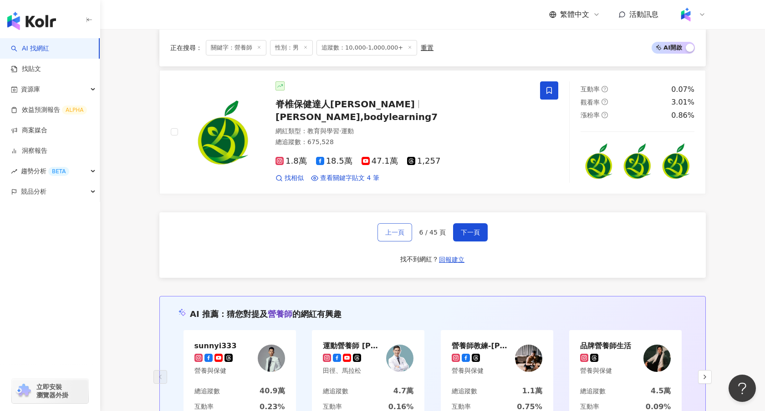
click at [408, 226] on button "上一頁" at bounding box center [394, 232] width 35 height 18
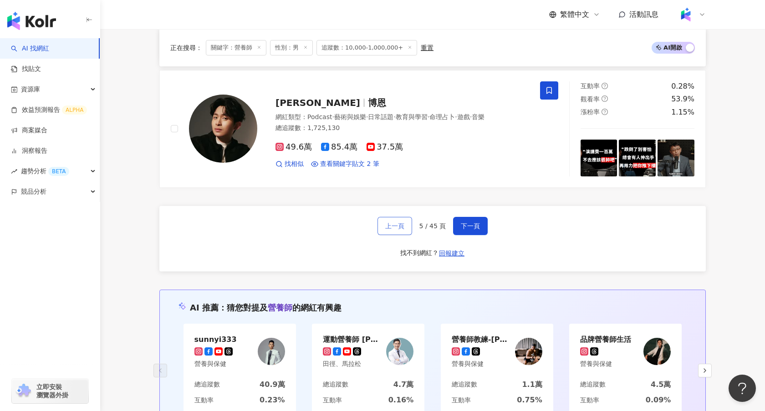
click at [404, 229] on span "上一頁" at bounding box center [394, 226] width 19 height 7
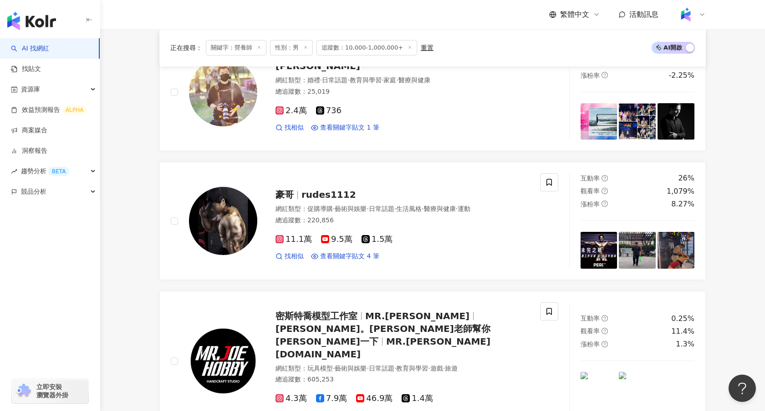
scroll to position [1542, 0]
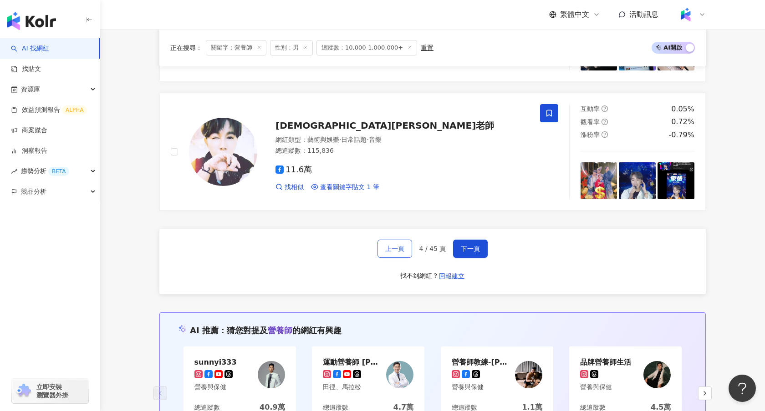
click at [404, 240] on button "上一頁" at bounding box center [394, 249] width 35 height 18
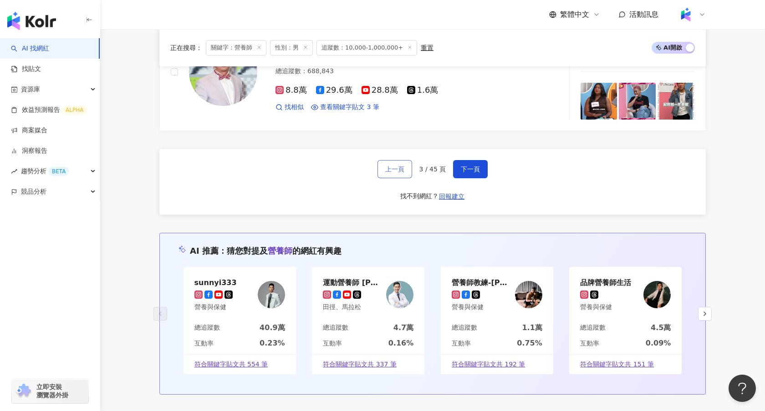
scroll to position [1499, 0]
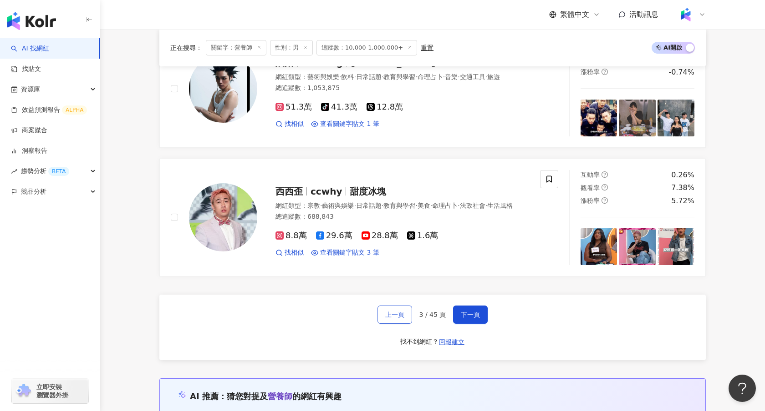
click at [388, 311] on span "上一頁" at bounding box center [394, 314] width 19 height 7
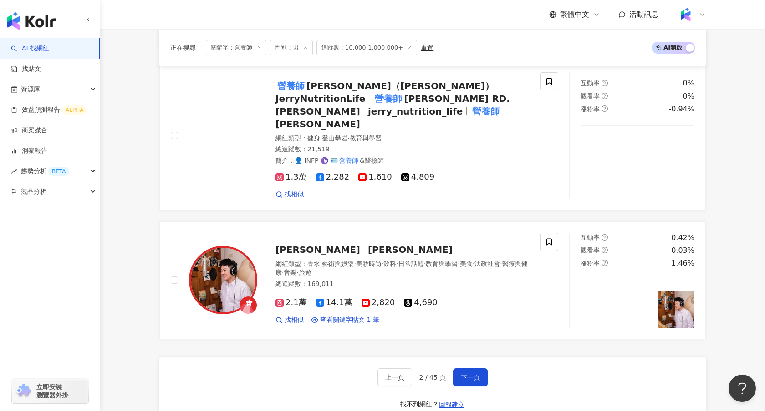
scroll to position [1507, 0]
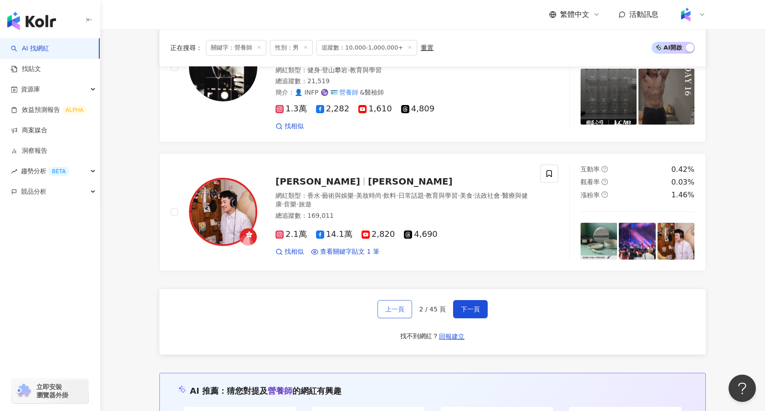
click at [394, 306] on span "上一頁" at bounding box center [394, 309] width 19 height 7
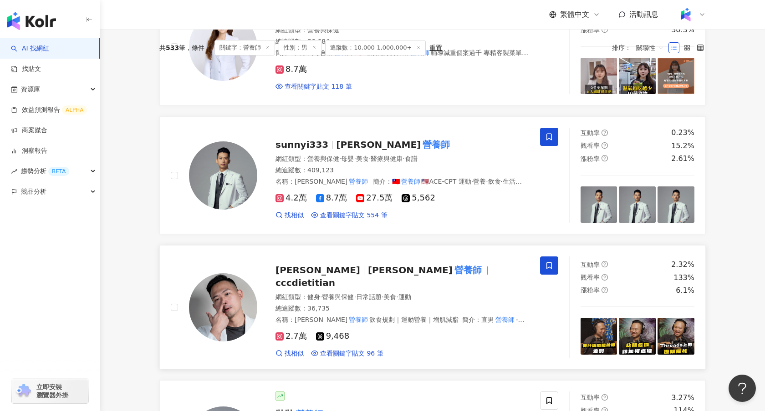
scroll to position [377, 0]
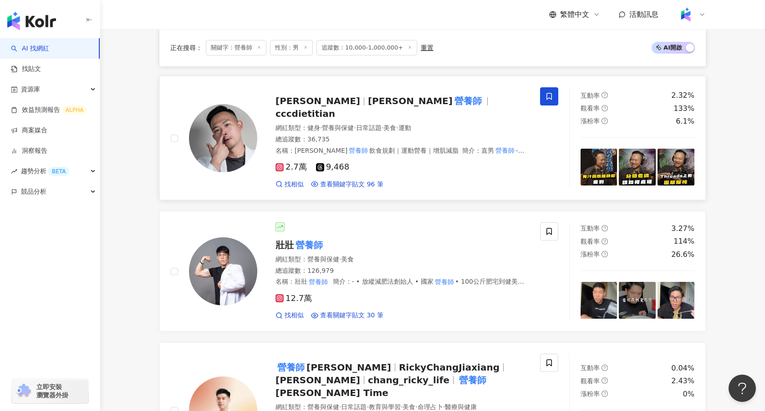
click at [452, 102] on mark "營養師" at bounding box center [467, 101] width 31 height 15
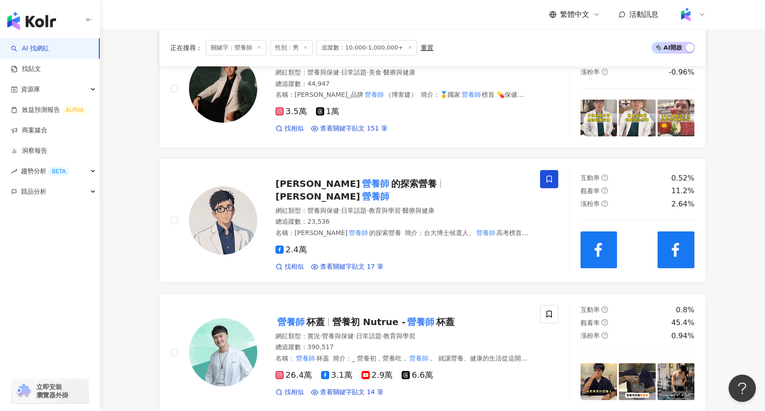
scroll to position [847, 0]
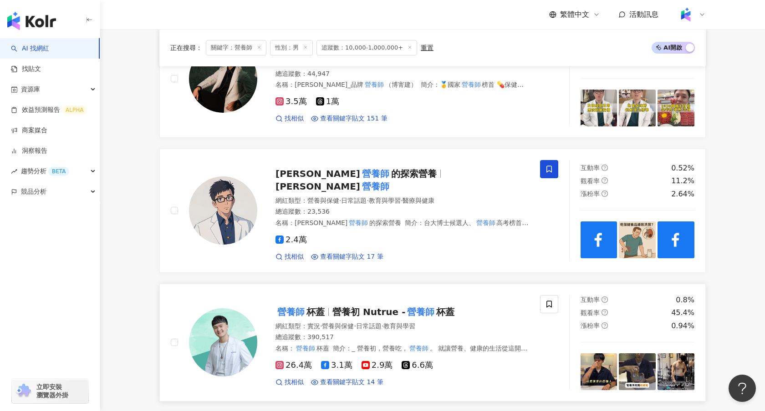
click at [326, 307] on span "營養師 杯蓋" at bounding box center [303, 312] width 57 height 11
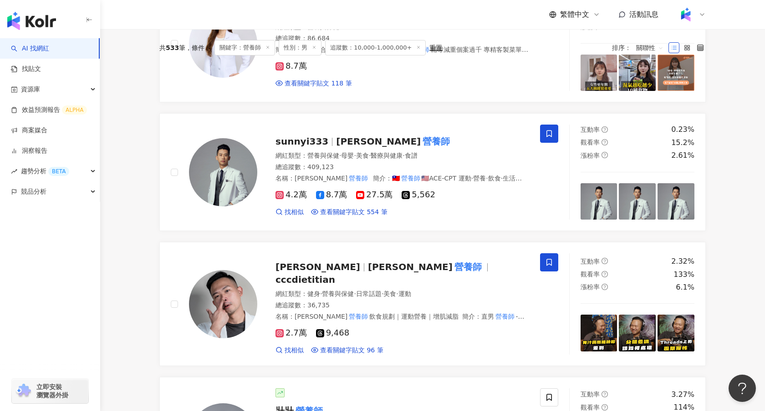
scroll to position [0, 0]
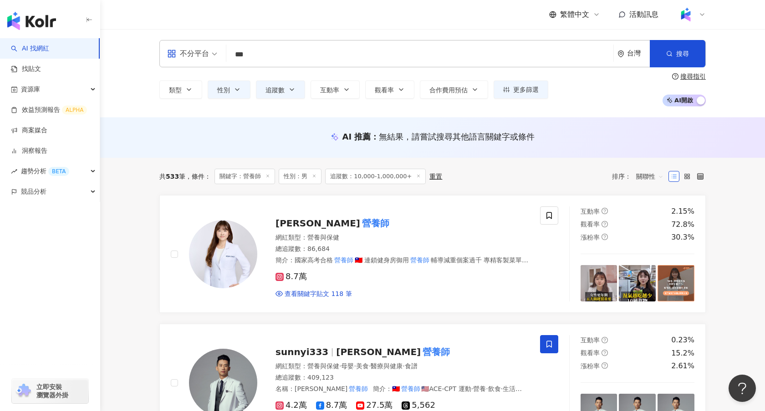
click at [267, 175] on icon at bounding box center [267, 176] width 5 height 5
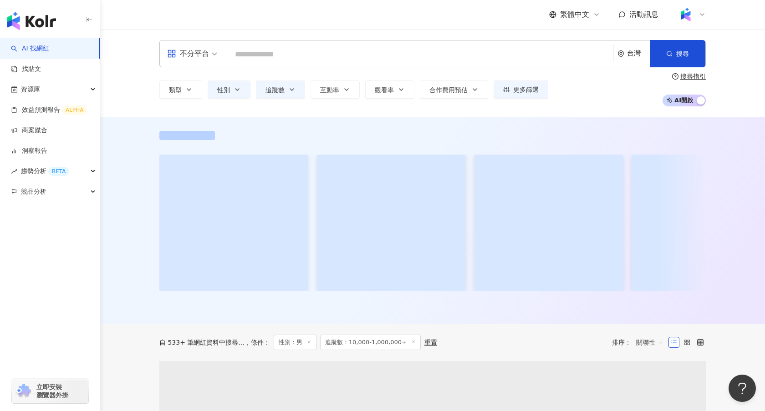
click at [256, 52] on input "search" at bounding box center [420, 54] width 380 height 17
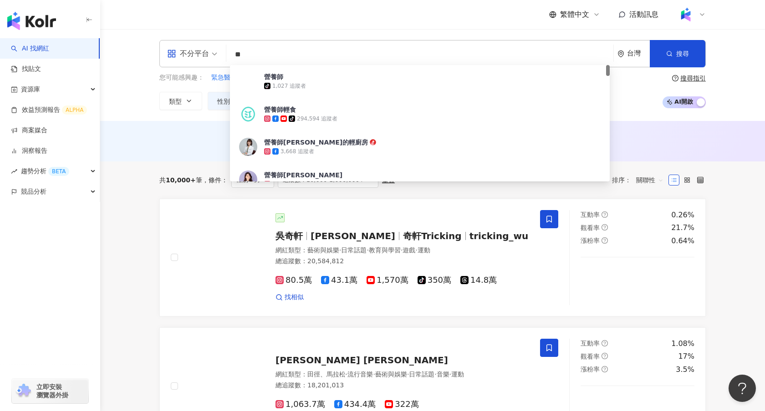
type input "*"
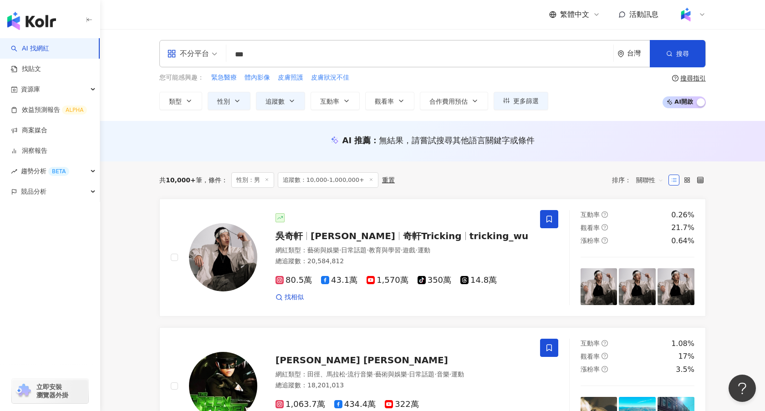
type input "***"
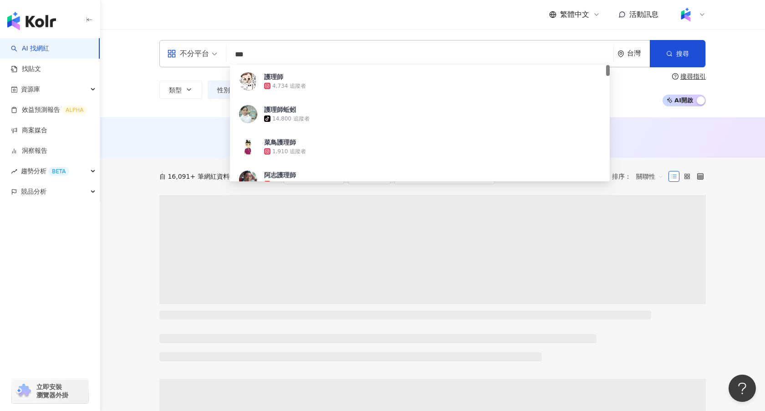
click at [150, 135] on div "AI 推薦 ： 無結果，請嘗試搜尋其他語言關鍵字或條件" at bounding box center [432, 139] width 583 height 17
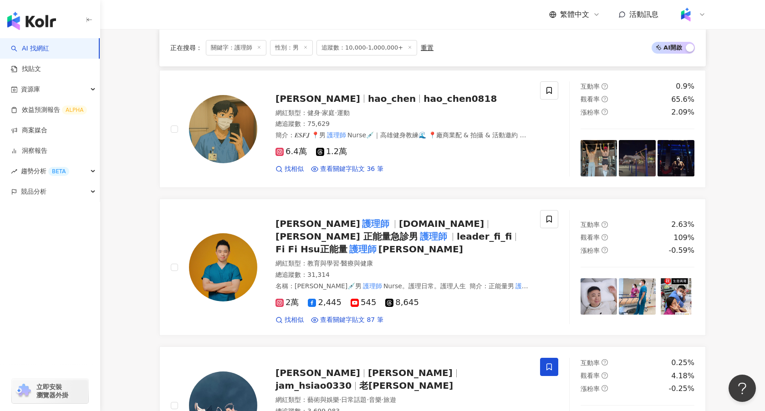
scroll to position [513, 0]
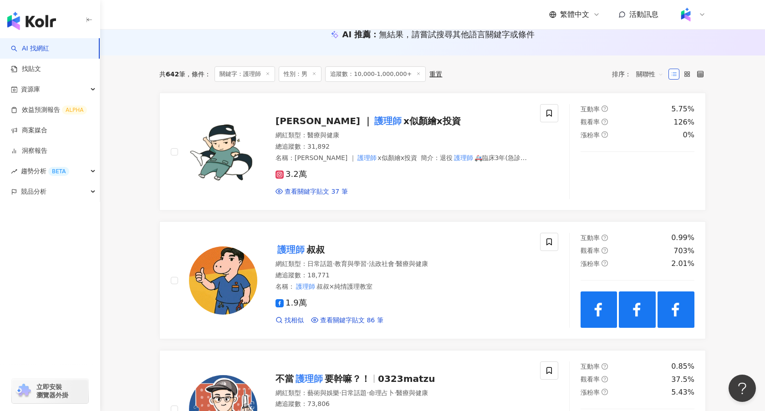
scroll to position [0, 0]
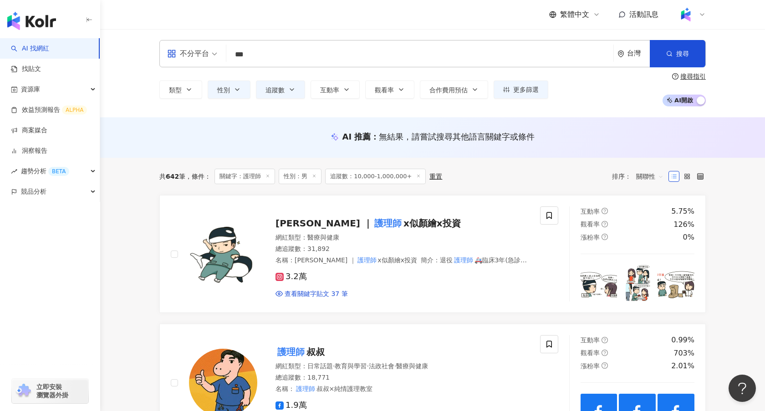
click at [313, 176] on icon at bounding box center [314, 176] width 5 height 5
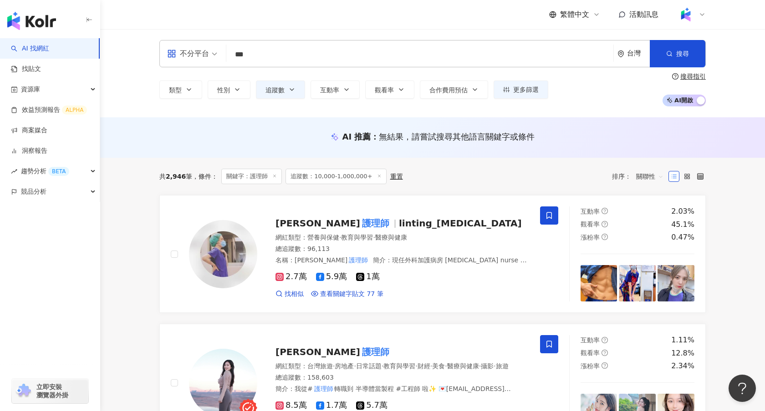
click at [313, 177] on span "追蹤數：10,000-1,000,000+" at bounding box center [335, 176] width 101 height 15
click at [369, 178] on span "追蹤數：10,000-1,000,000+" at bounding box center [335, 176] width 101 height 15
click at [377, 176] on icon at bounding box center [379, 176] width 5 height 5
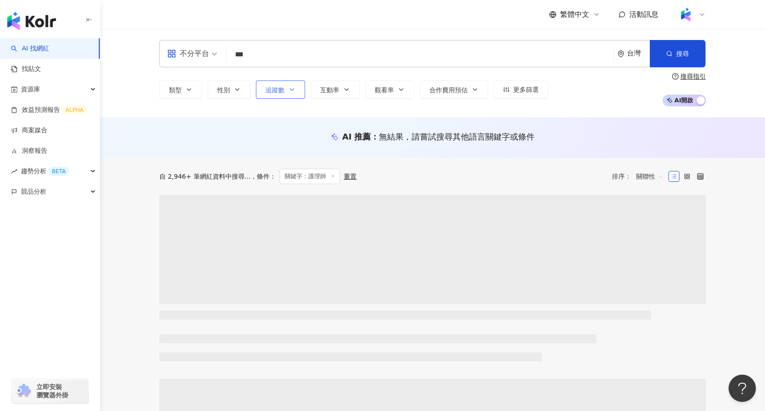
click at [295, 88] on icon "button" at bounding box center [291, 89] width 7 height 7
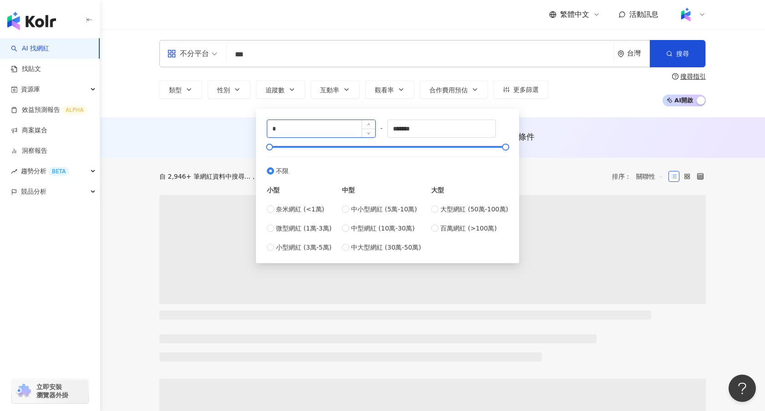
click at [343, 126] on input "*" at bounding box center [321, 128] width 108 height 17
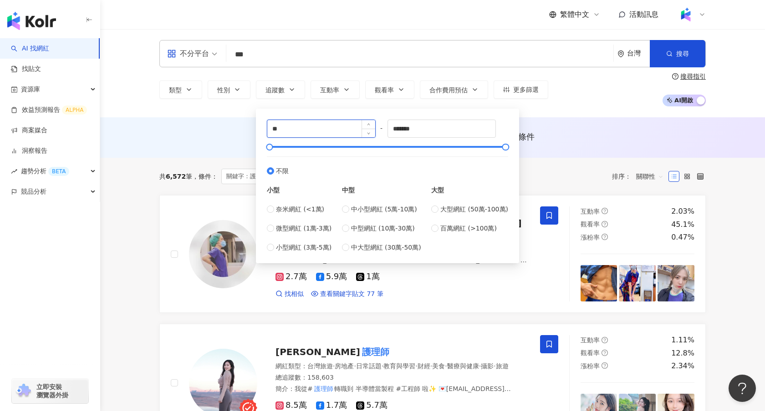
type input "*"
type input "*****"
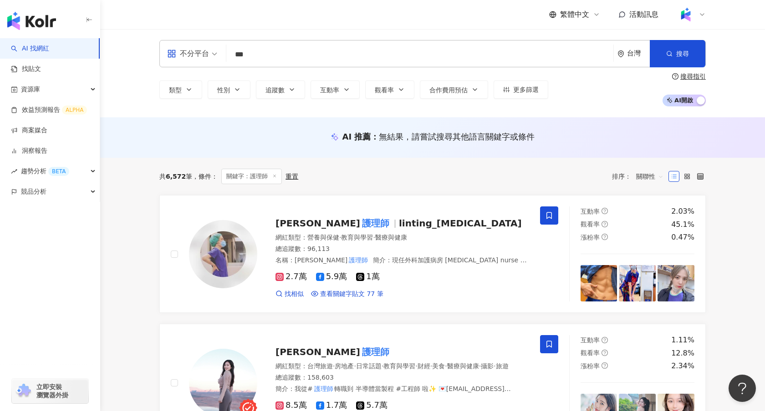
click at [541, 136] on div "AI 推薦 ： 無結果，請嘗試搜尋其他語言關鍵字或條件" at bounding box center [432, 136] width 546 height 11
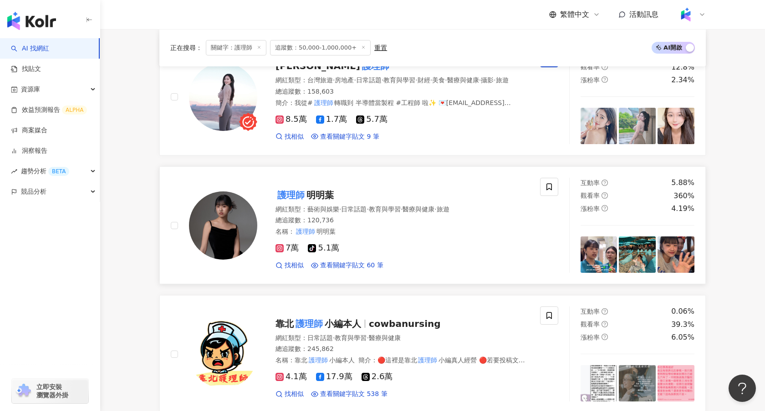
scroll to position [292, 0]
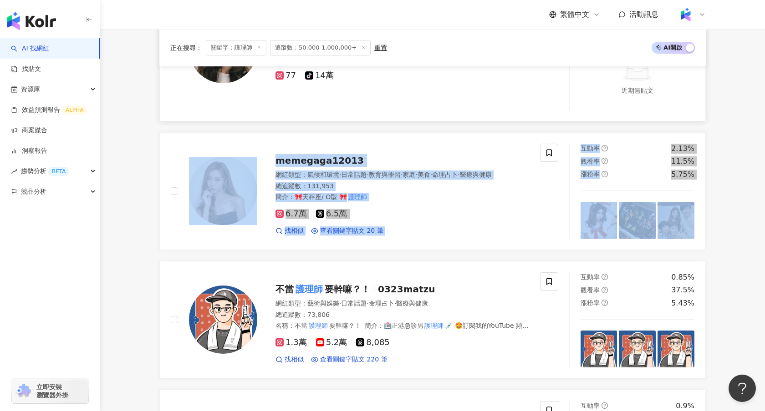
scroll to position [1319, 0]
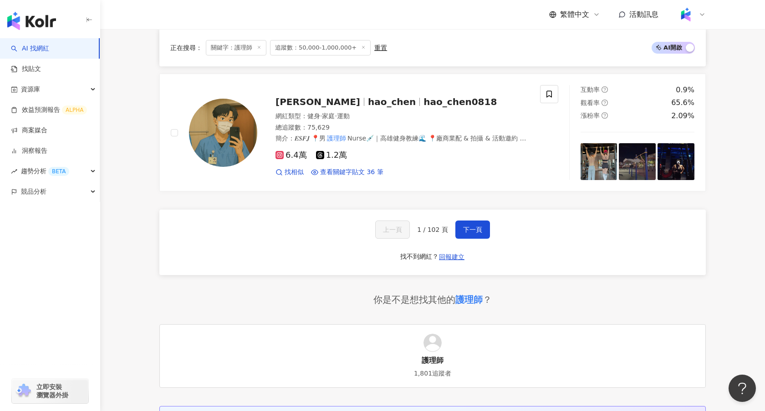
scroll to position [1571, 0]
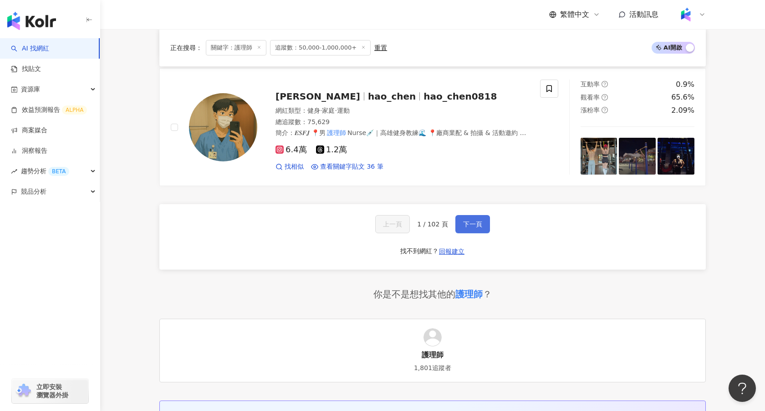
click at [476, 225] on span "下一頁" at bounding box center [472, 224] width 19 height 7
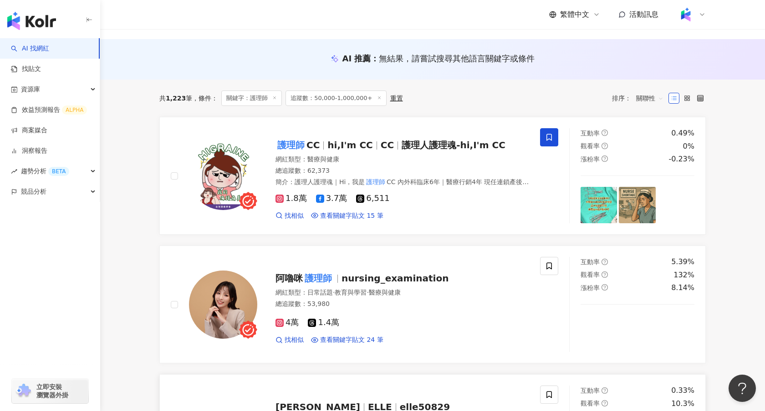
scroll to position [77, 0]
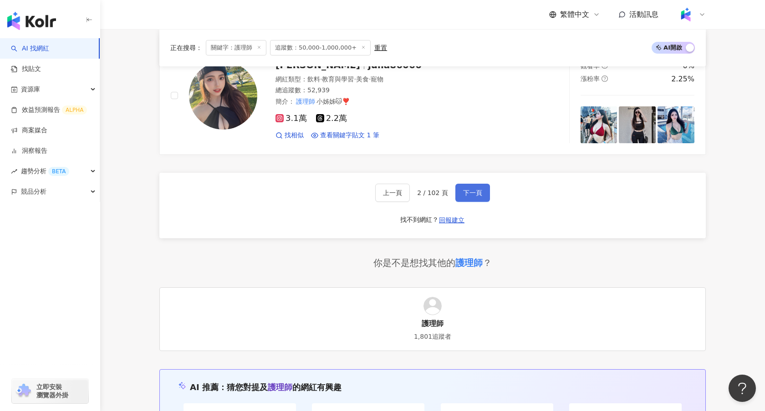
click at [480, 189] on span "下一頁" at bounding box center [472, 192] width 19 height 7
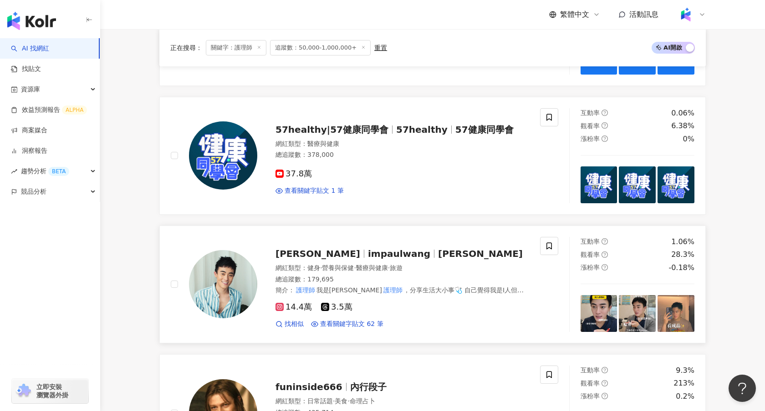
scroll to position [1342, 0]
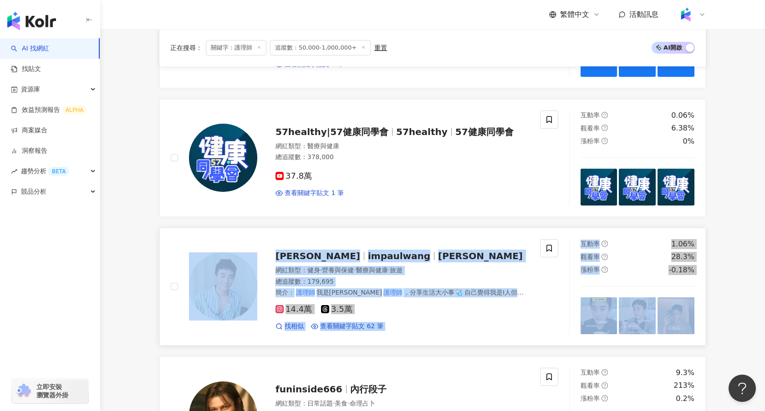
click at [307, 228] on link "Paul Wang impaulwang 王保羅 網紅類型 ： 健身 · 營養與保健 · 醫療與健康 · 旅遊 總追蹤數 ： 179,695 簡介 ： 護理師…" at bounding box center [432, 287] width 546 height 118
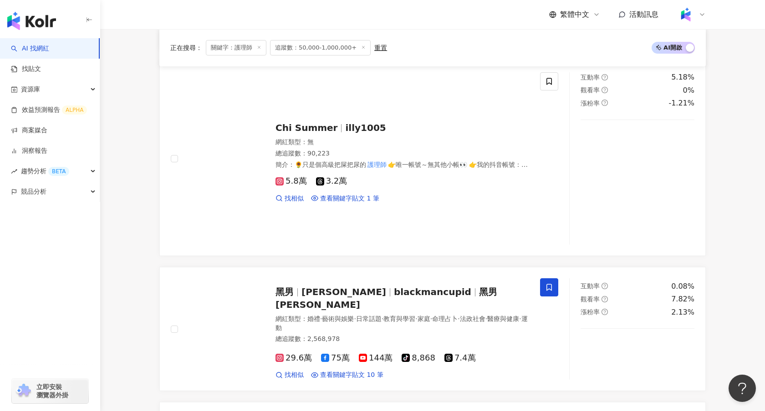
scroll to position [650, 0]
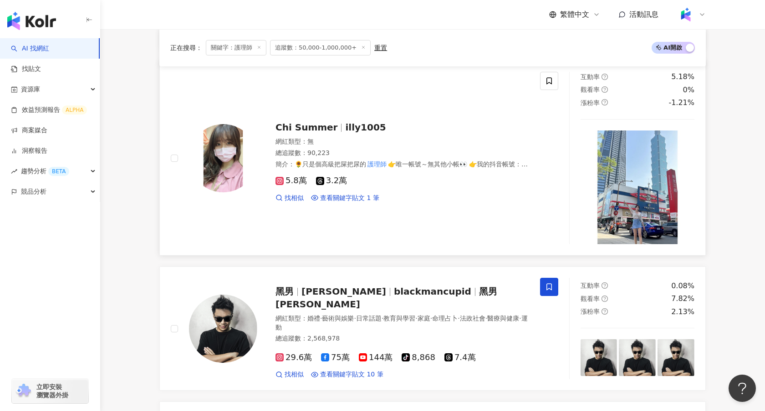
click at [391, 137] on div "網紅類型 ： 無" at bounding box center [401, 141] width 253 height 9
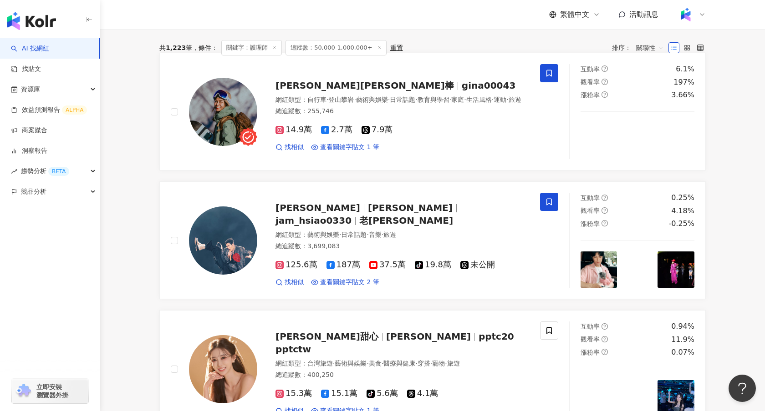
scroll to position [44, 0]
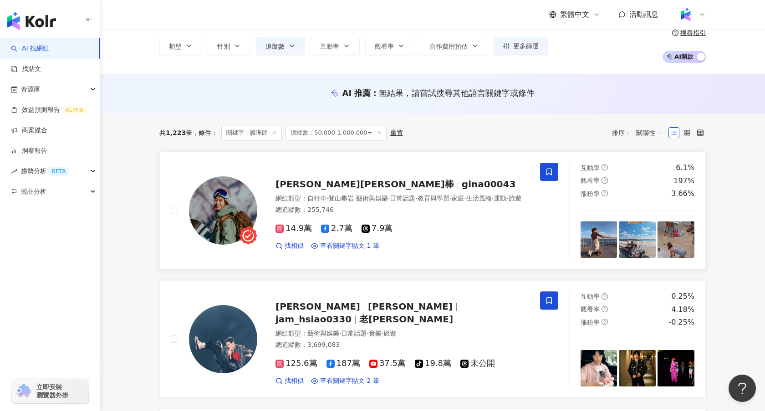
click at [461, 179] on span "gina00043" at bounding box center [488, 184] width 54 height 11
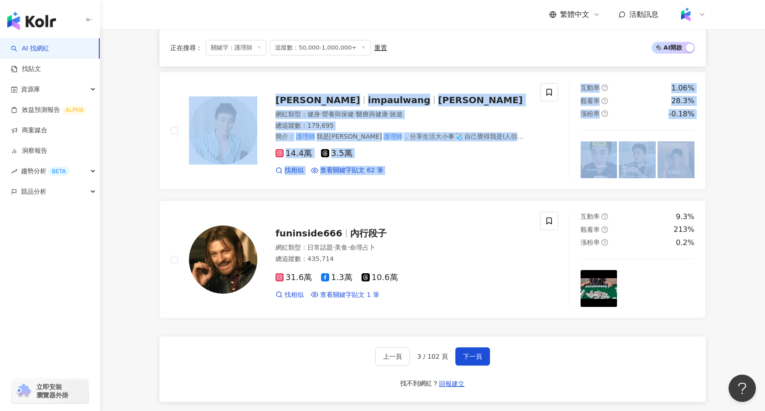
scroll to position [1665, 0]
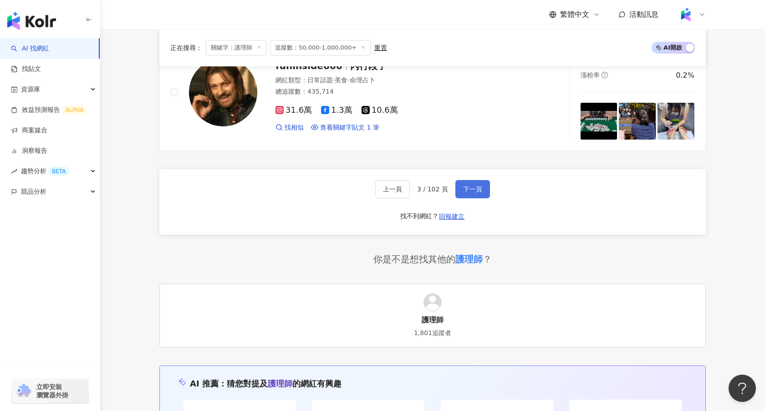
click at [466, 186] on span "下一頁" at bounding box center [472, 189] width 19 height 7
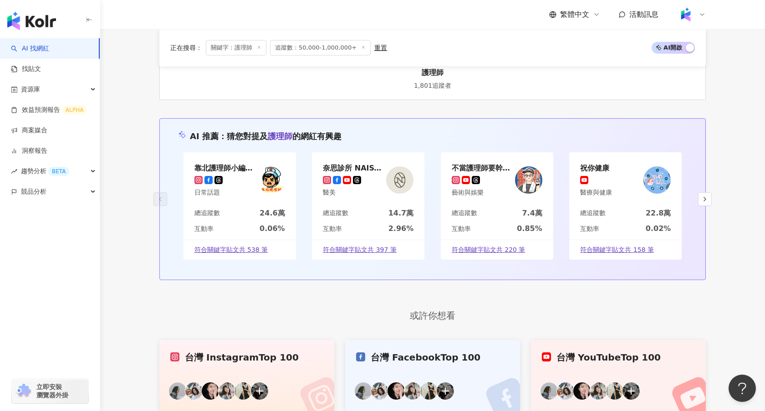
scroll to position [1652, 0]
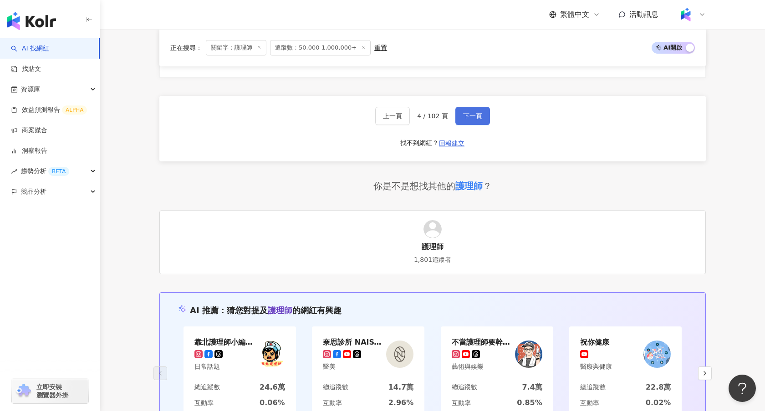
click at [482, 115] on button "下一頁" at bounding box center [472, 116] width 35 height 18
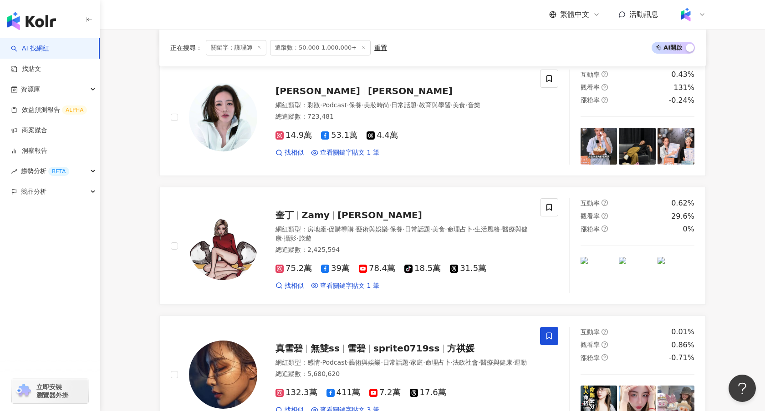
scroll to position [1730, 0]
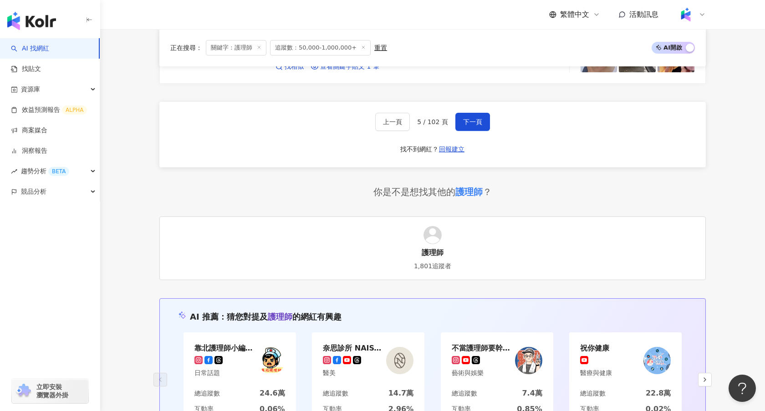
click at [361, 47] on span "追蹤數：50,000-1,000,000+" at bounding box center [320, 47] width 101 height 15
click at [361, 47] on icon at bounding box center [363, 47] width 5 height 5
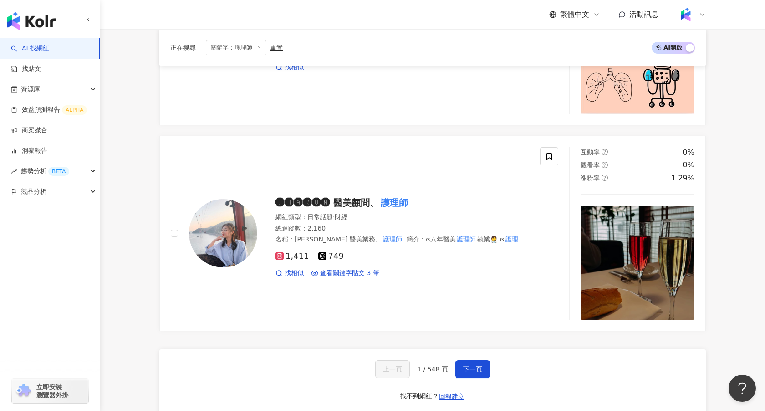
scroll to position [1572, 0]
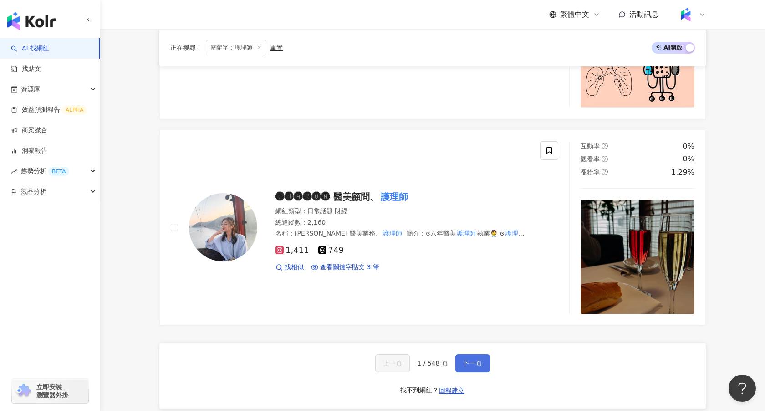
click at [476, 355] on button "下一頁" at bounding box center [472, 364] width 35 height 18
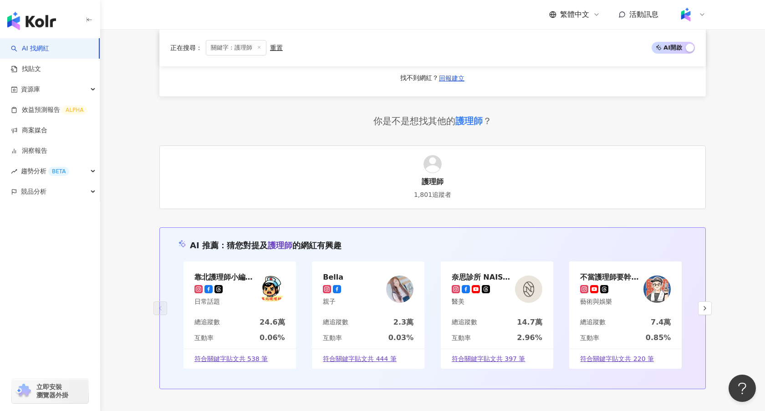
scroll to position [1695, 0]
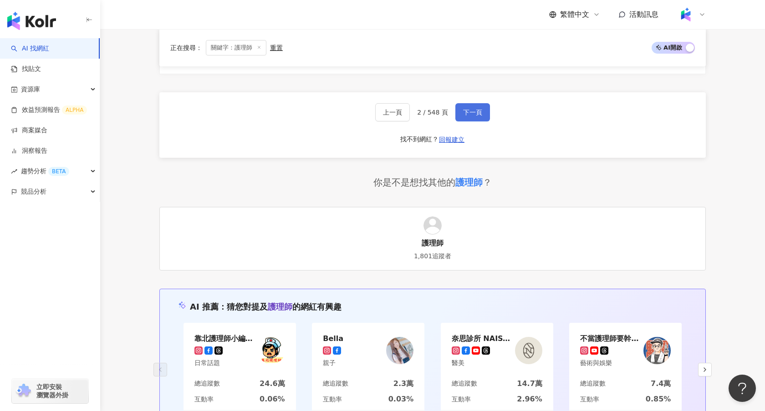
click at [476, 103] on button "下一頁" at bounding box center [472, 112] width 35 height 18
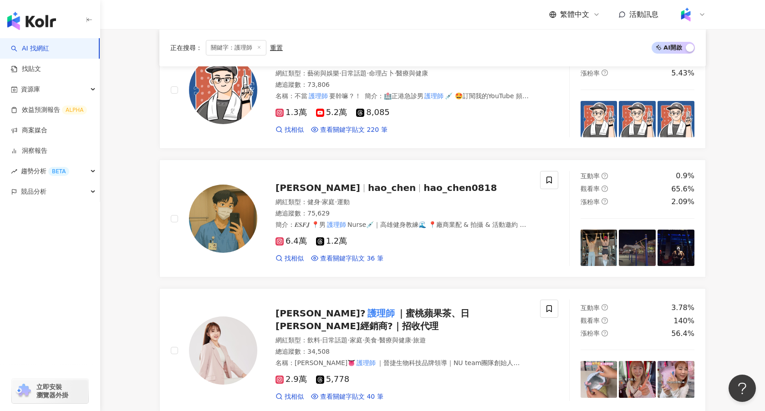
scroll to position [163, 0]
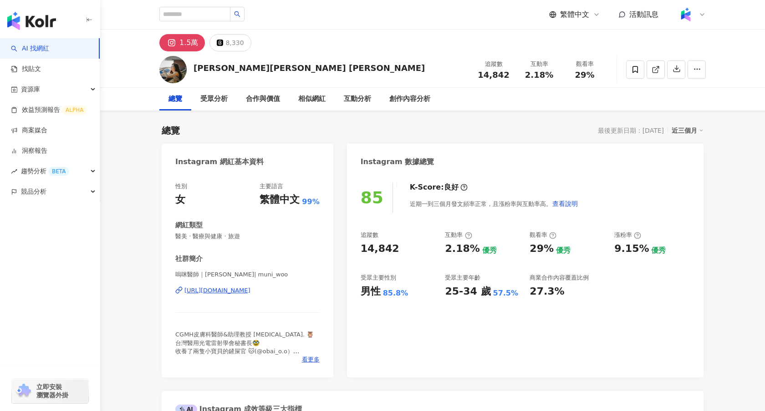
click at [232, 288] on div "[URL][DOMAIN_NAME]" at bounding box center [217, 291] width 66 height 8
drag, startPoint x: 262, startPoint y: 73, endPoint x: 190, endPoint y: 74, distance: 71.9
click at [190, 74] on div "[PERSON_NAME][PERSON_NAME] [PERSON_NAME] 追蹤數 14,842 互動率 2.18% 觀看率 29%" at bounding box center [432, 69] width 583 height 36
click at [312, 63] on div "[PERSON_NAME][PERSON_NAME] [PERSON_NAME] 追蹤數 14,842 互動率 2.18% 觀看率 29%" at bounding box center [432, 69] width 583 height 36
drag, startPoint x: 273, startPoint y: 70, endPoint x: 196, endPoint y: 68, distance: 77.4
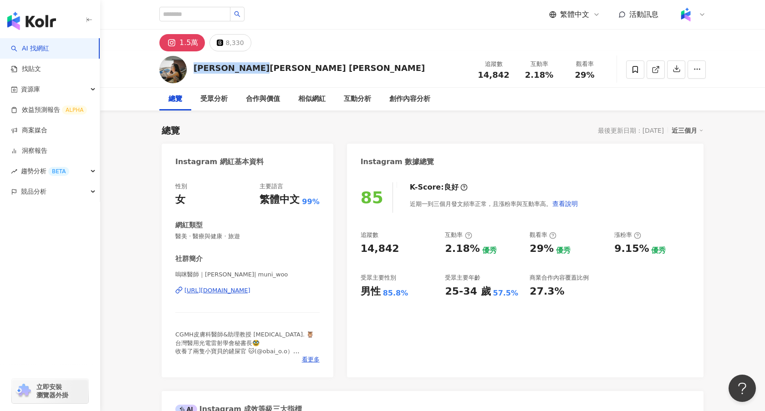
click at [195, 68] on div "[PERSON_NAME][PERSON_NAME] [PERSON_NAME] 追蹤數 14,842 互動率 2.18% 觀看率 29%" at bounding box center [432, 69] width 583 height 36
copy div "[PERSON_NAME][PERSON_NAME] [PERSON_NAME]"
drag, startPoint x: 242, startPoint y: 238, endPoint x: 167, endPoint y: 237, distance: 75.1
click at [166, 237] on div "性別 女 主要語言 繁體中文 99% 網紅類型 醫美 · 醫療與健康 · 旅遊 社群簡介 嗚咪醫師｜[PERSON_NAME]| muni_woo [URL]…" at bounding box center [248, 275] width 172 height 204
copy span "醫美 · 醫療與健康 · 旅遊"
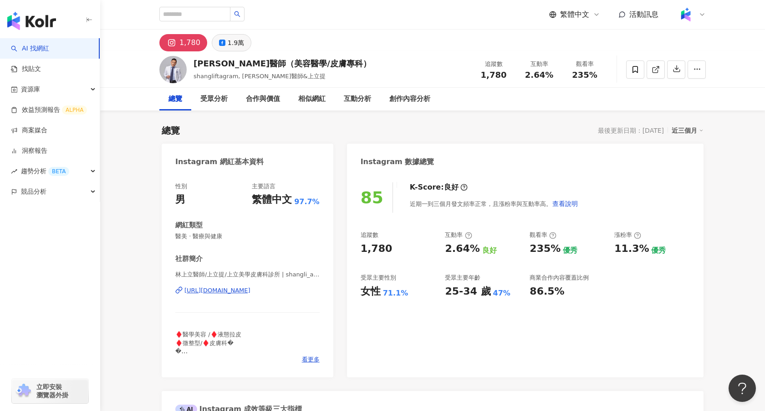
click at [231, 45] on div "1.9萬" at bounding box center [236, 42] width 16 height 13
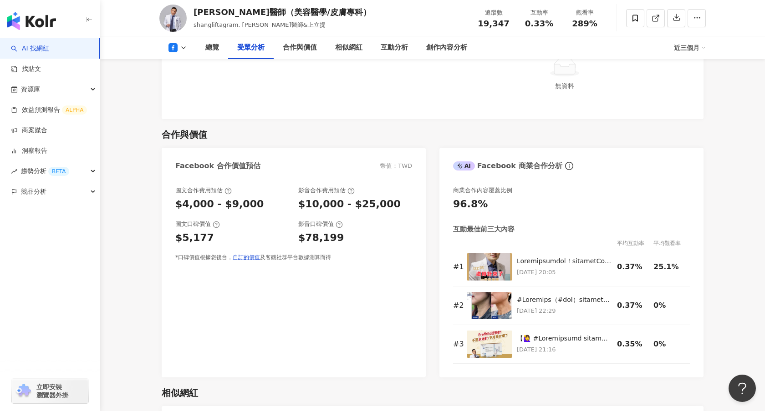
scroll to position [863, 0]
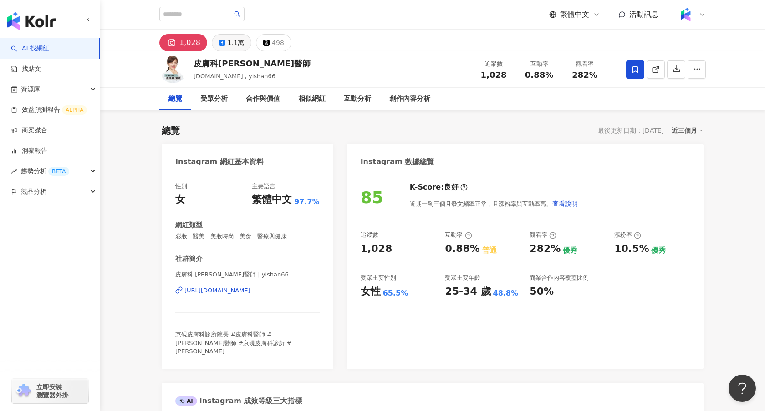
click at [232, 50] on button "1.1萬" at bounding box center [232, 42] width 40 height 17
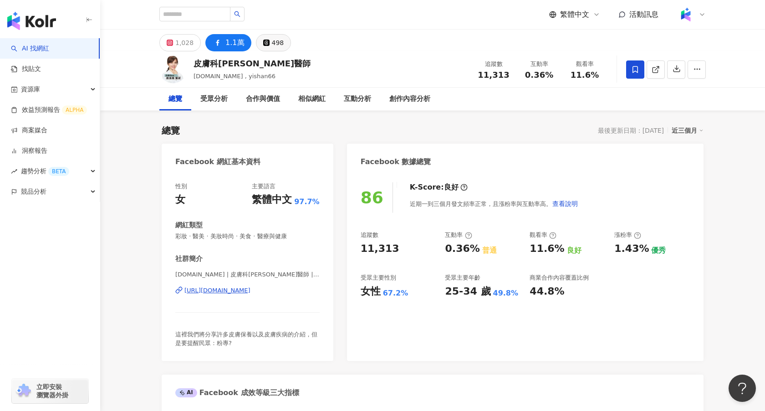
click at [262, 50] on button "498" at bounding box center [273, 42] width 35 height 17
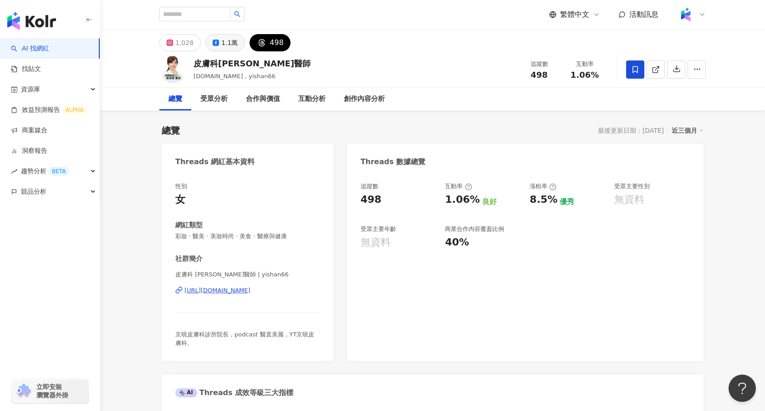
click at [227, 45] on div "1.1萬" at bounding box center [229, 42] width 16 height 13
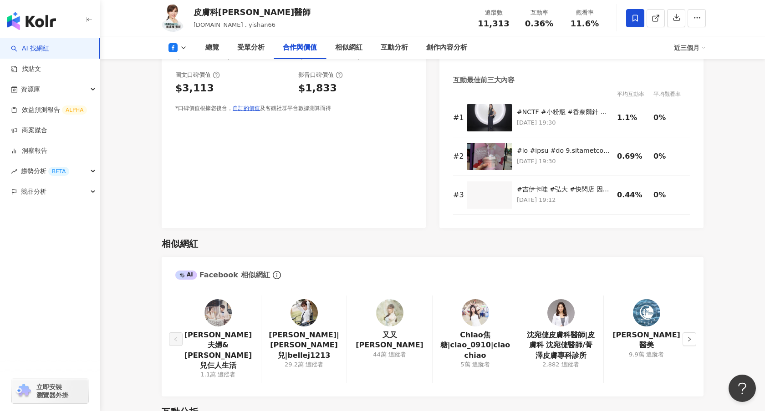
scroll to position [1109, 0]
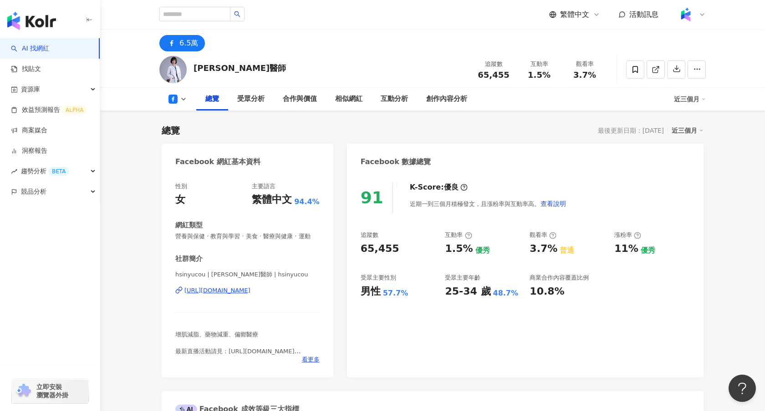
scroll to position [25, 0]
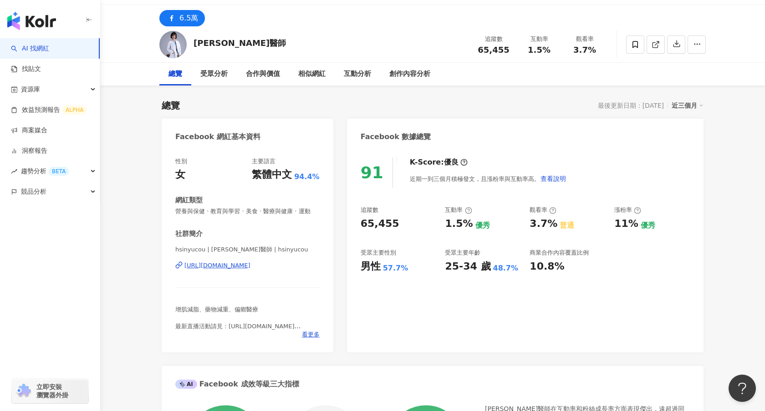
click at [230, 266] on div "https://www.facebook.com/244698249207968" at bounding box center [217, 266] width 66 height 8
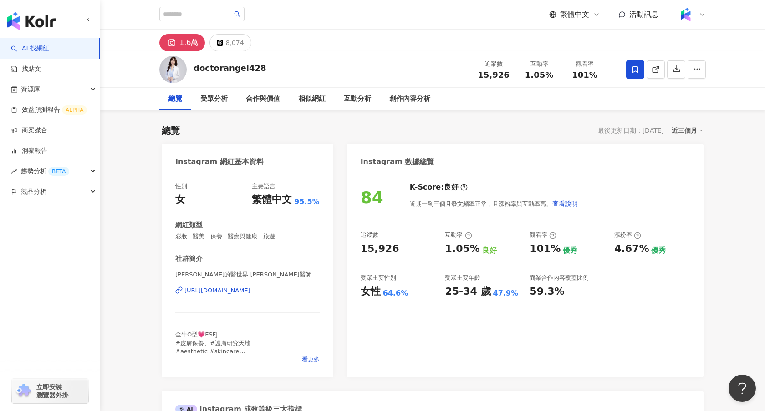
click at [233, 292] on div "[URL][DOMAIN_NAME]" at bounding box center [217, 291] width 66 height 8
drag, startPoint x: 259, startPoint y: 71, endPoint x: 192, endPoint y: 71, distance: 67.4
click at [192, 71] on div "doctorangel428 追蹤數 15,926 互動率 1.05% 觀看率 101%" at bounding box center [432, 69] width 583 height 36
copy div "doctorangel428"
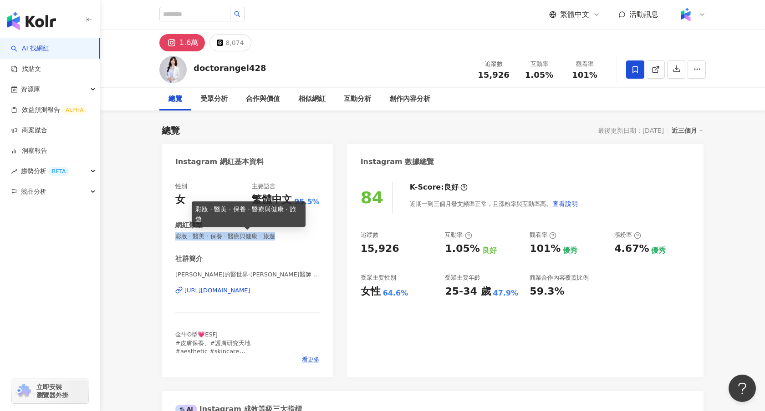
drag, startPoint x: 274, startPoint y: 239, endPoint x: 178, endPoint y: 238, distance: 96.5
click at [178, 238] on span "彩妝 · 醫美 · 保養 · 醫療與健康 · 旅遊" at bounding box center [247, 237] width 144 height 8
copy span "彩妝 · 醫美 · 保養 · 醫療與健康 · 旅遊"
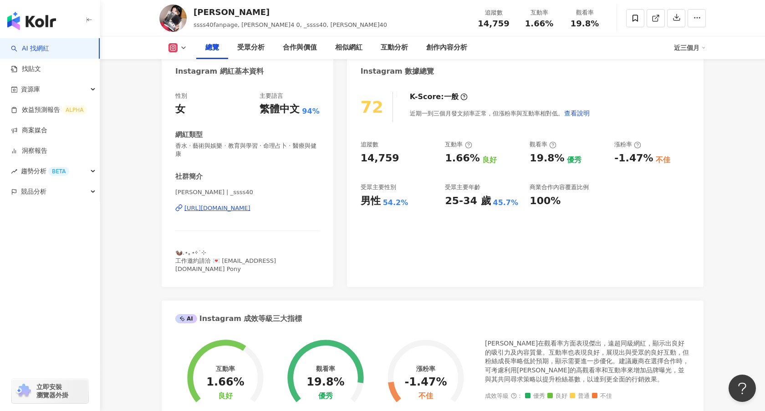
scroll to position [89, 0]
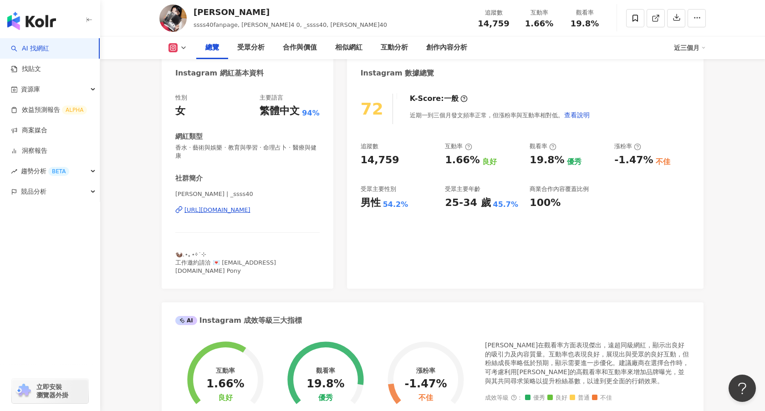
click at [222, 207] on div "思綾 | _ssss40 https://www.instagram.com/_ssss40/" at bounding box center [247, 216] width 144 height 53
click at [226, 206] on div "https://www.instagram.com/_ssss40/" at bounding box center [217, 210] width 66 height 8
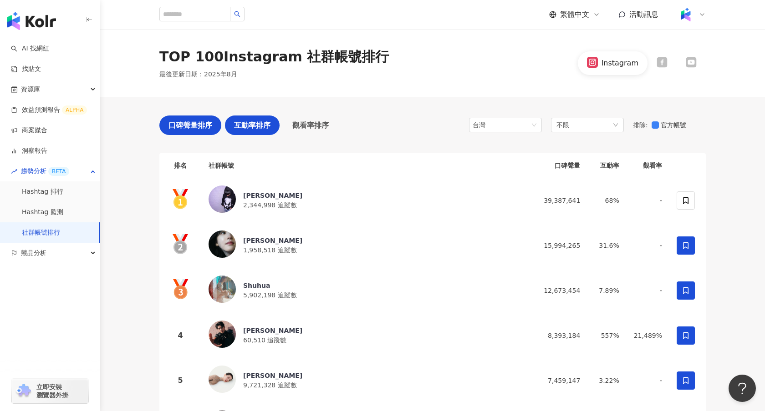
click at [252, 128] on span "互動率排序" at bounding box center [252, 125] width 36 height 11
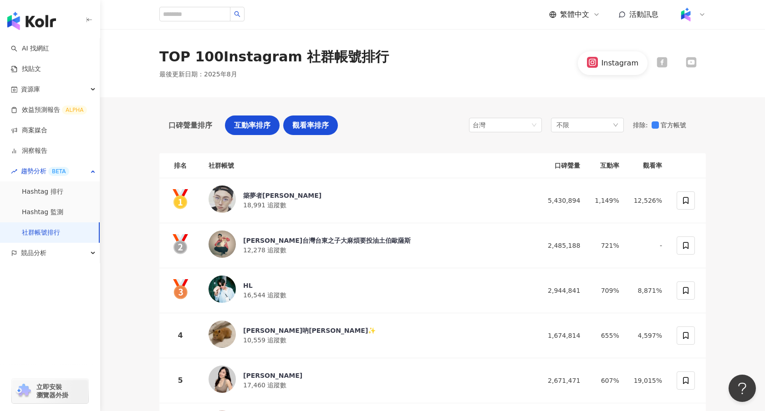
click at [291, 127] on div "觀看率排序" at bounding box center [310, 126] width 55 height 20
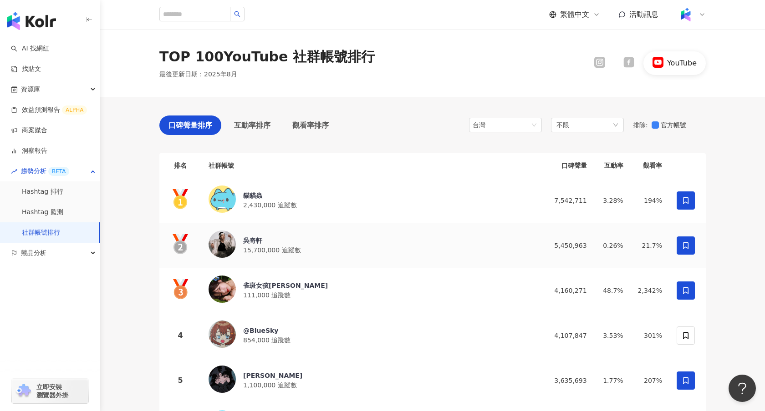
click at [226, 237] on img at bounding box center [221, 244] width 27 height 27
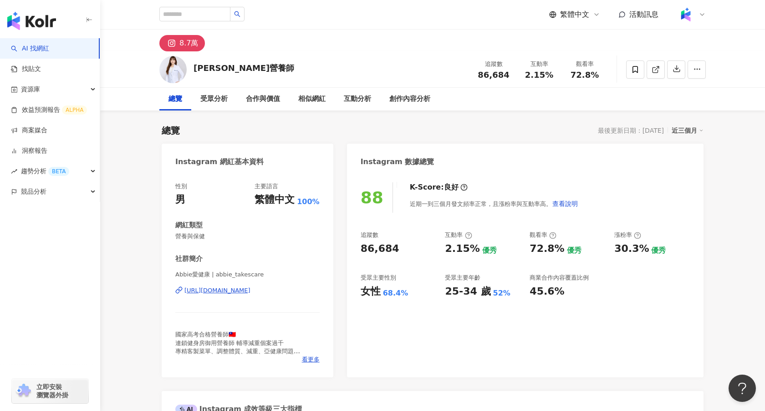
click at [250, 290] on div "[URL][DOMAIN_NAME]" at bounding box center [217, 291] width 66 height 8
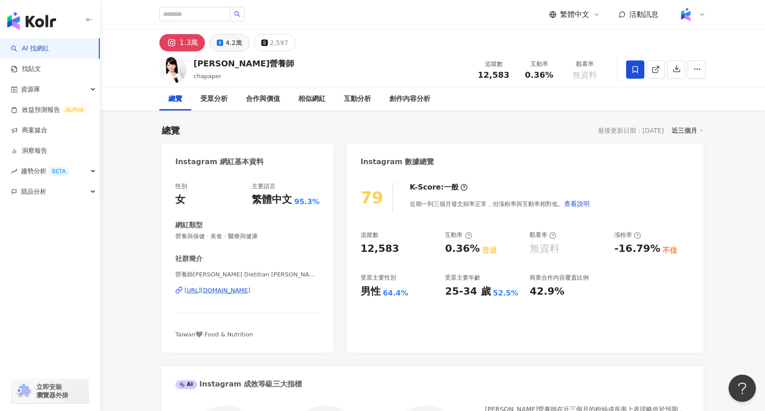
click at [236, 39] on div "4.2萬" at bounding box center [233, 42] width 16 height 13
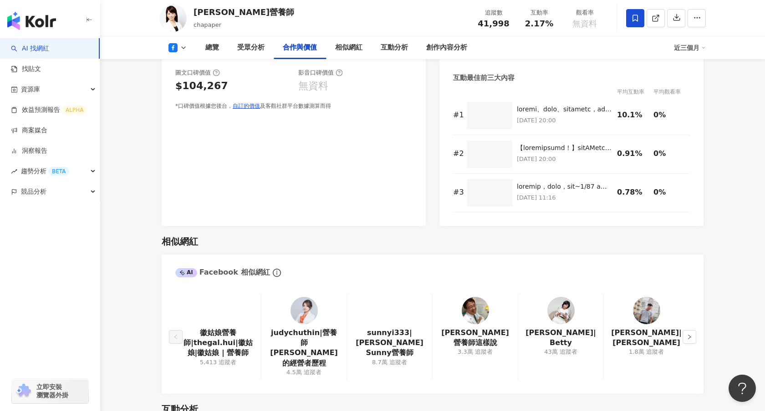
scroll to position [1097, 0]
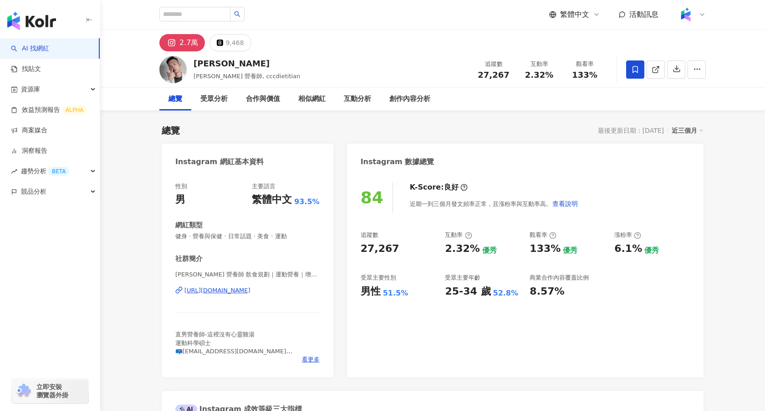
scroll to position [35, 0]
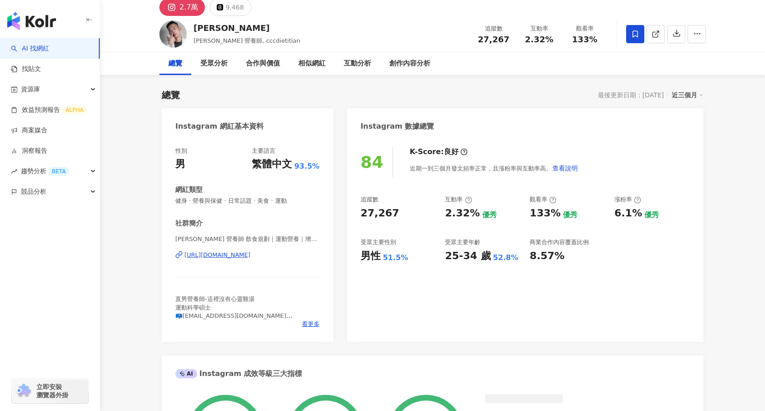
click at [238, 252] on div "https://www.instagram.com/cccdietitian/" at bounding box center [217, 255] width 66 height 8
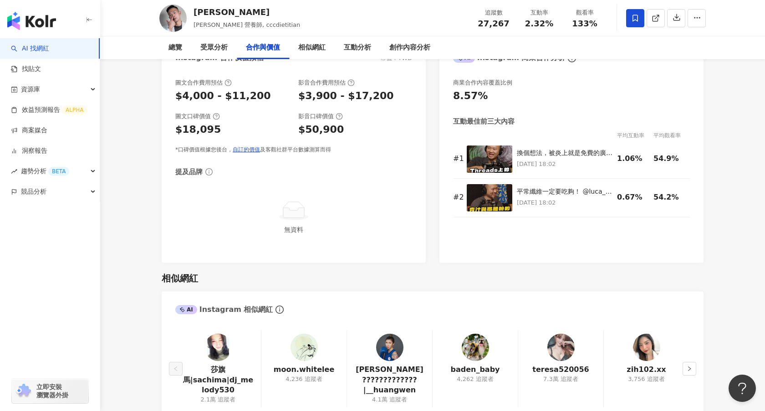
scroll to position [1497, 0]
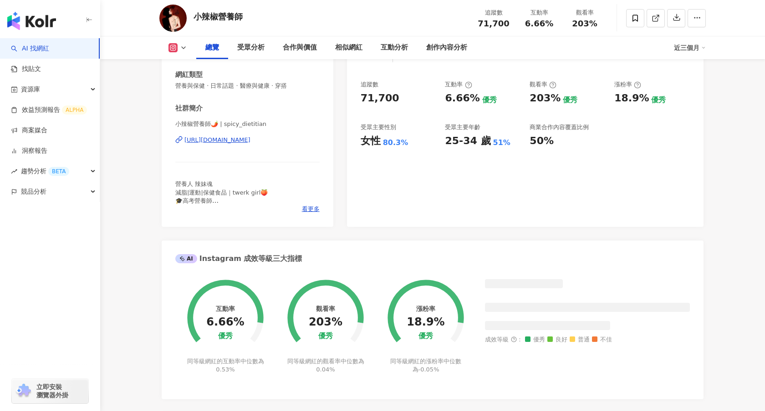
scroll to position [141, 0]
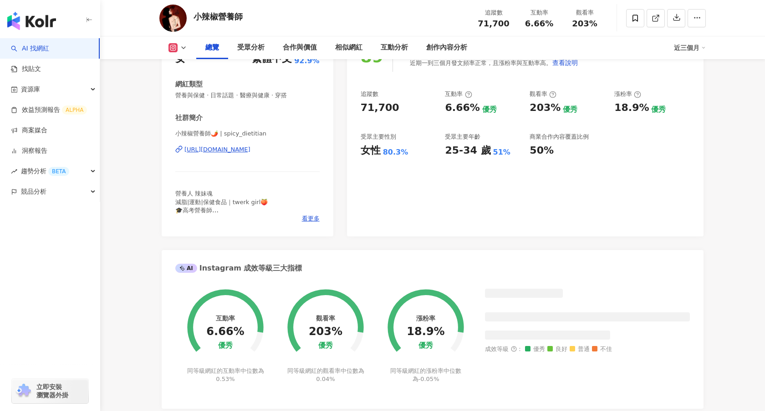
click at [224, 147] on div "[URL][DOMAIN_NAME]" at bounding box center [217, 150] width 66 height 8
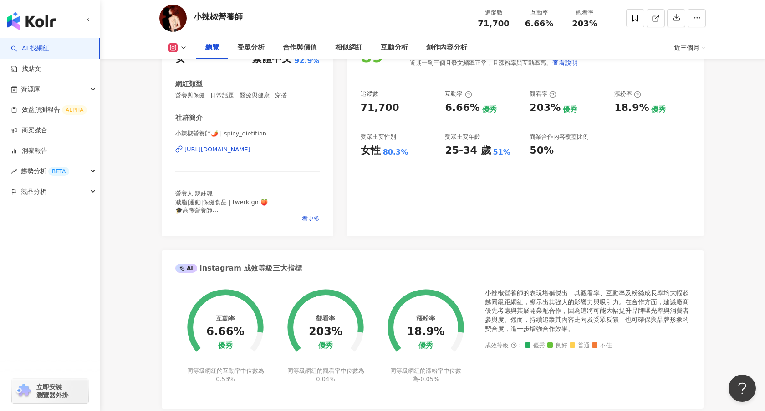
scroll to position [0, 0]
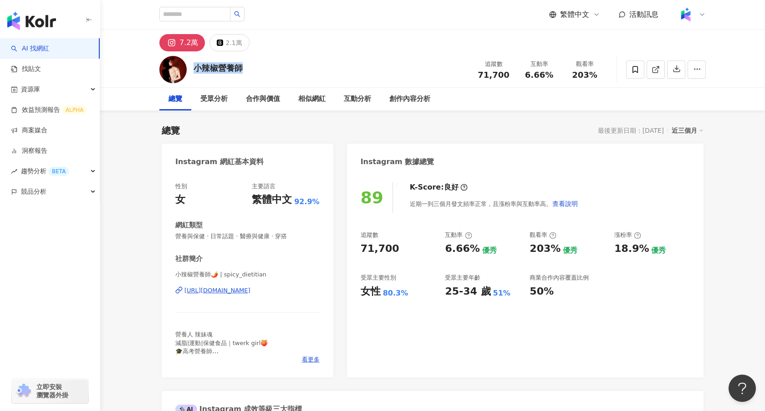
drag, startPoint x: 248, startPoint y: 70, endPoint x: 192, endPoint y: 70, distance: 56.4
click at [192, 70] on div "小辣椒營養師 追蹤數 71,700 互動率 6.66% 觀看率 203%" at bounding box center [432, 69] width 583 height 36
copy div "小辣椒營養師"
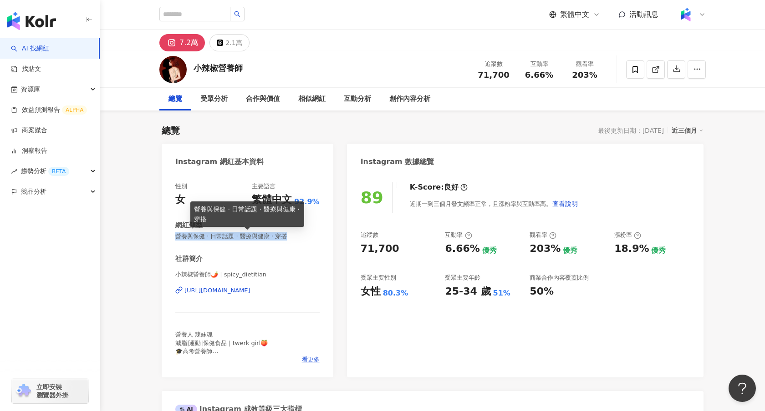
drag, startPoint x: 287, startPoint y: 239, endPoint x: 175, endPoint y: 238, distance: 112.0
click at [175, 238] on span "營養與保健 · 日常話題 · 醫療與健康 · 穿搭" at bounding box center [247, 237] width 144 height 8
copy span "營養與保健 · 日常話題 · 醫療與健康 · 穿搭"
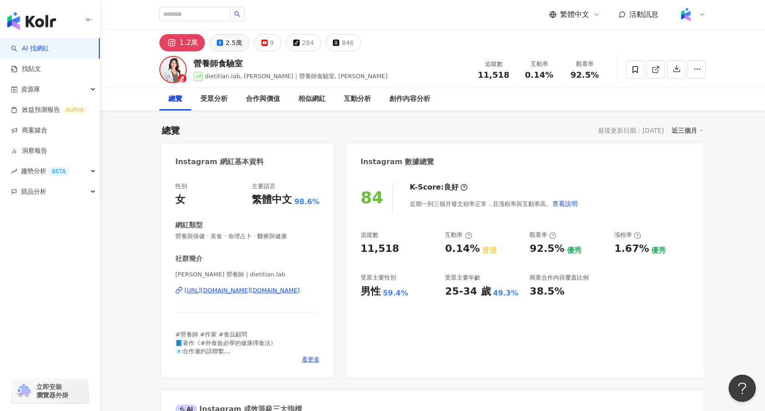
click at [230, 46] on div "2.5萬" at bounding box center [233, 42] width 16 height 13
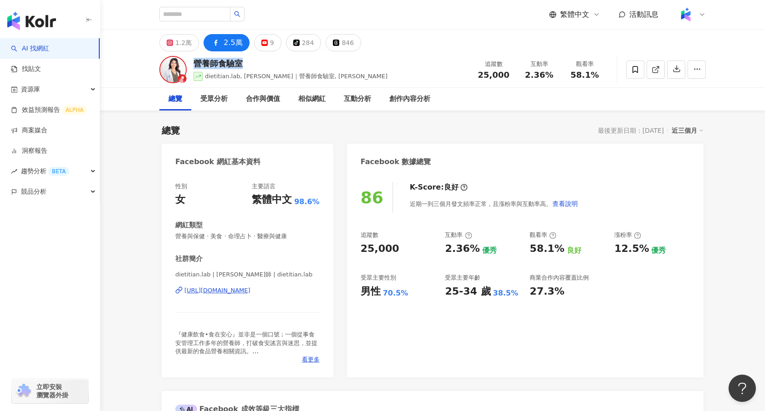
drag, startPoint x: 247, startPoint y: 65, endPoint x: 194, endPoint y: 64, distance: 53.3
click at [194, 64] on div "營養師食驗室" at bounding box center [290, 63] width 194 height 11
copy div "營養師食驗室"
click at [215, 290] on div "https://www.facebook.com/103575327813608" at bounding box center [217, 291] width 66 height 8
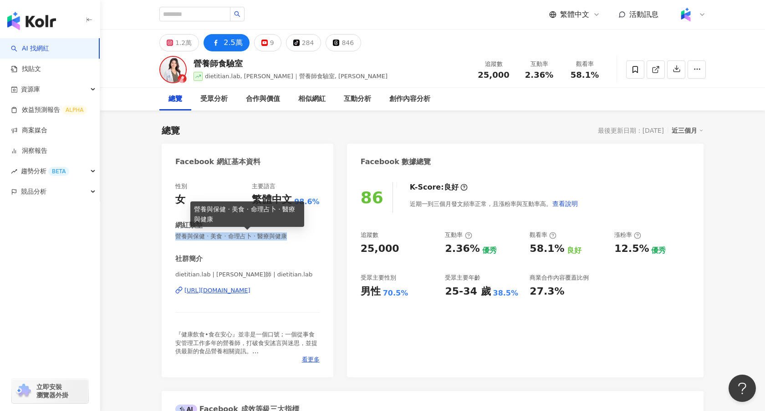
drag, startPoint x: 287, startPoint y: 238, endPoint x: 177, endPoint y: 239, distance: 109.7
click at [177, 239] on span "營養與保健 · 美食 · 命理占卜 · 醫療與健康" at bounding box center [247, 237] width 144 height 8
copy span "營養與保健 · 美食 · 命理占卜 · 醫療與健康"
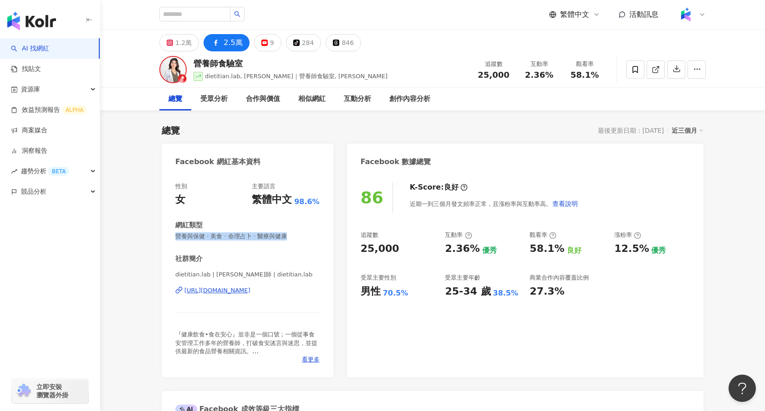
click at [218, 291] on div "https://www.facebook.com/103575327813608" at bounding box center [217, 291] width 66 height 8
click at [184, 44] on div "1.2萬" at bounding box center [183, 42] width 16 height 13
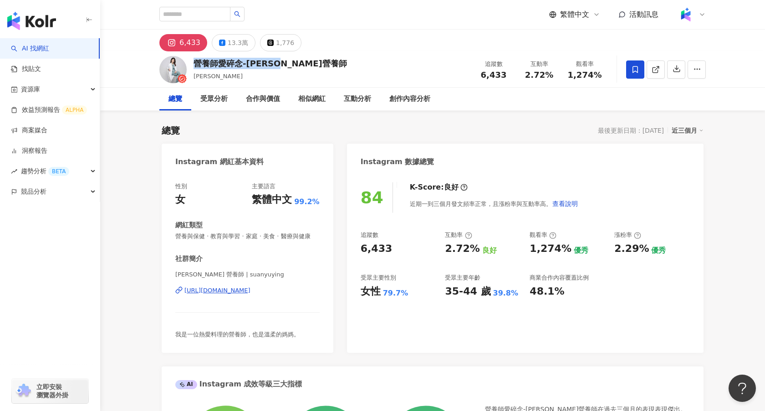
drag, startPoint x: 294, startPoint y: 64, endPoint x: 196, endPoint y: 61, distance: 98.3
click at [196, 61] on div "營養師愛碎念-孫語霙營養師" at bounding box center [269, 63] width 153 height 11
copy div "營養師愛碎念-孫語霙營養師"
drag, startPoint x: 310, startPoint y: 238, endPoint x: 173, endPoint y: 238, distance: 137.0
click at [173, 238] on div "性別 女 主要語言 繁體中文 99.2% 網紅類型 營養與保健 · 教育與學習 · 家庭 · 美食 · 醫療與健康 社群簡介 孫語霙 營養師 | suanyu…" at bounding box center [248, 263] width 172 height 180
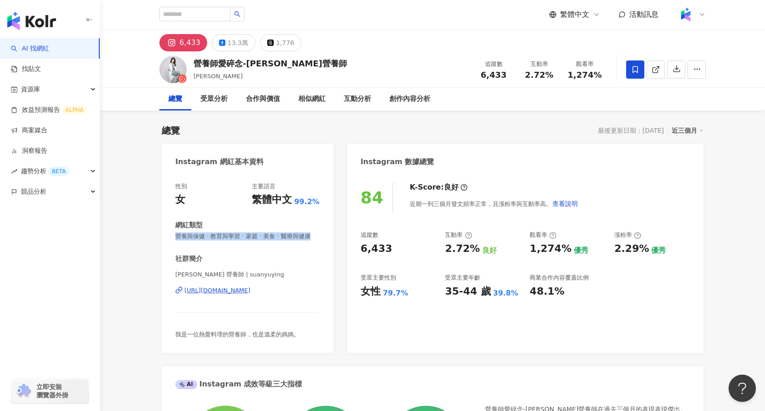
copy span "營養與保健 · 教育與學習 · 家庭 · 美食 · 醫療與健康"
click at [244, 295] on div "孫語霙 營養師 | suanyuying https://www.instagram.com/suanyuying/" at bounding box center [247, 297] width 144 height 53
click at [244, 296] on div "孫語霙 營養師 | suanyuying https://www.instagram.com/suanyuying/" at bounding box center [247, 297] width 144 height 53
click at [246, 293] on div "https://www.instagram.com/suanyuying/" at bounding box center [217, 291] width 66 height 8
click at [228, 38] on div "13.3萬" at bounding box center [238, 42] width 20 height 13
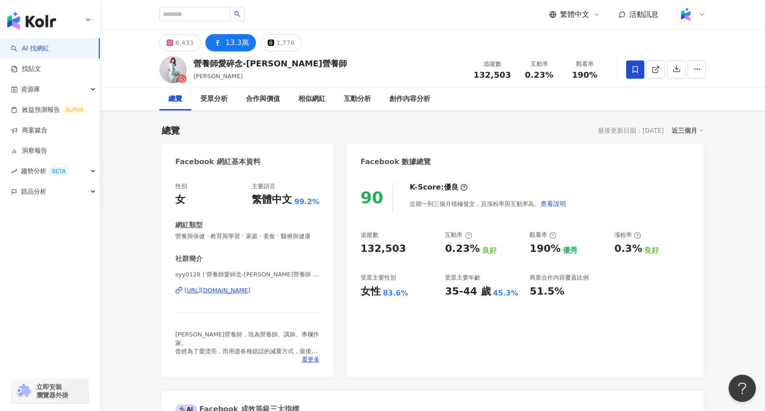
click at [219, 290] on div "https://www.facebook.com/287006461743692" at bounding box center [217, 291] width 66 height 8
click at [188, 43] on div "6,433" at bounding box center [184, 42] width 18 height 13
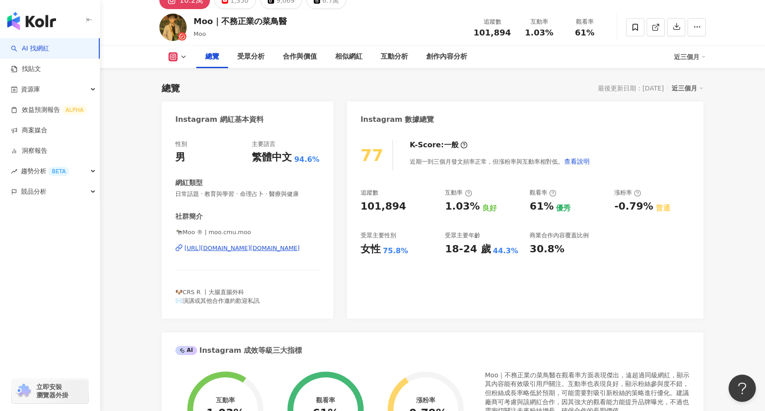
scroll to position [37, 0]
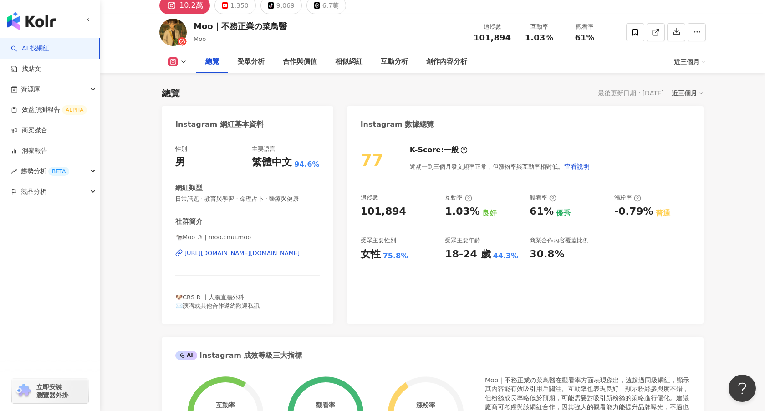
click at [237, 255] on div "https://www.instagram.com/moo.cmu.moo/" at bounding box center [241, 253] width 115 height 8
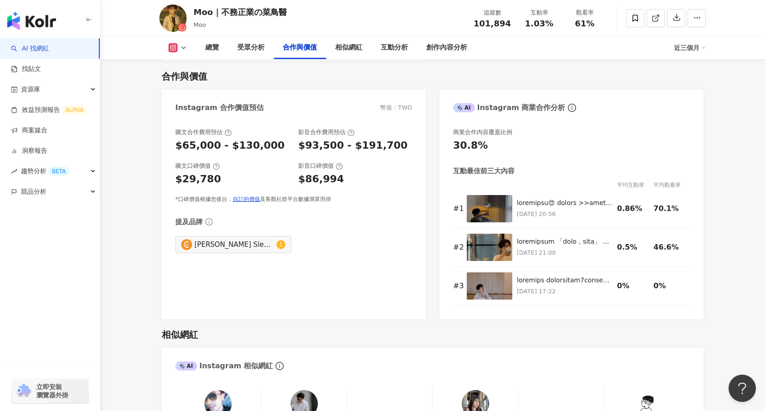
scroll to position [1215, 0]
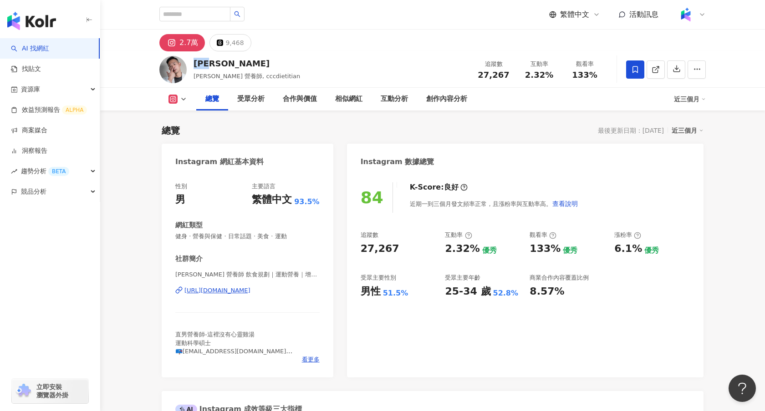
drag, startPoint x: 222, startPoint y: 66, endPoint x: 193, endPoint y: 66, distance: 29.1
click at [193, 66] on div "[PERSON_NAME] [PERSON_NAME] 營養師, cccdietitian 追蹤數 27,267 互動率 2.32% 觀看率 133%" at bounding box center [432, 69] width 583 height 36
copy div "[PERSON_NAME]"
drag, startPoint x: 180, startPoint y: 270, endPoint x: 297, endPoint y: 273, distance: 117.4
click at [297, 273] on div "社群簡介 江哲均 營養師 飲食規劃｜運動營養｜增肌減脂 | cccdietitian https://www.instagram.com/cccdietiti…" at bounding box center [247, 309] width 144 height 110
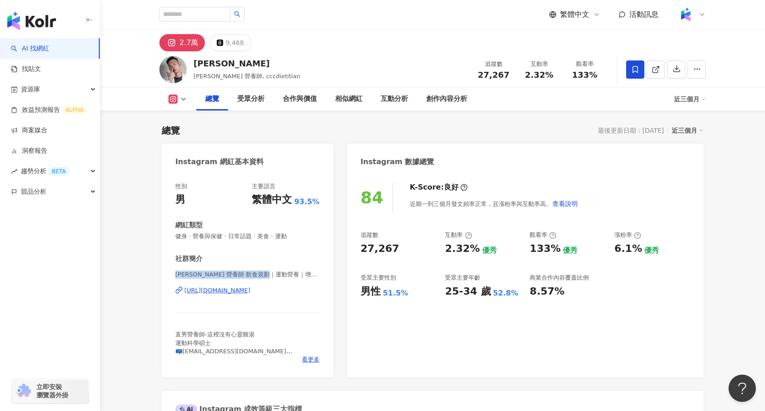
copy span "江哲均 營養師 飲食規劃｜運動營養｜增肌減脂"
click at [220, 288] on div "https://www.instagram.com/cccdietitian/" at bounding box center [217, 291] width 66 height 8
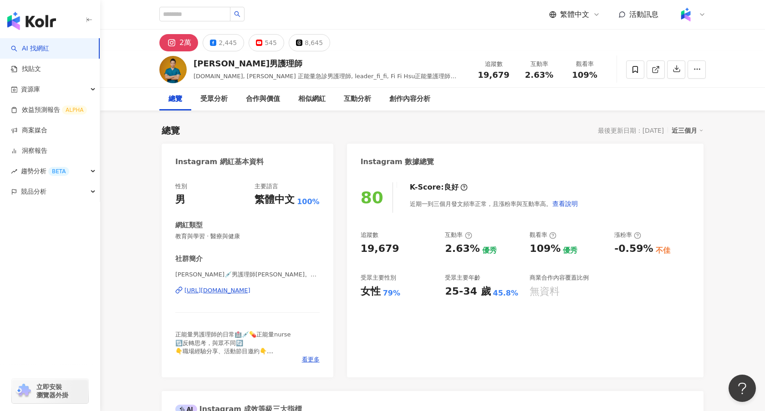
click at [234, 292] on div "[URL][DOMAIN_NAME]" at bounding box center [217, 291] width 66 height 8
click at [250, 71] on div "許小飛男護理師 FIFI.NURSE.LIFE, 許小飛 正能量急診男護理師, leader_fi_fi, Fi Fi Hsu正能量護理師許小飛" at bounding box center [329, 69] width 273 height 23
drag, startPoint x: 252, startPoint y: 69, endPoint x: 193, endPoint y: 64, distance: 59.3
click at [193, 64] on div "許小飛男護理師" at bounding box center [329, 63] width 273 height 11
copy div "許小飛男護理師"
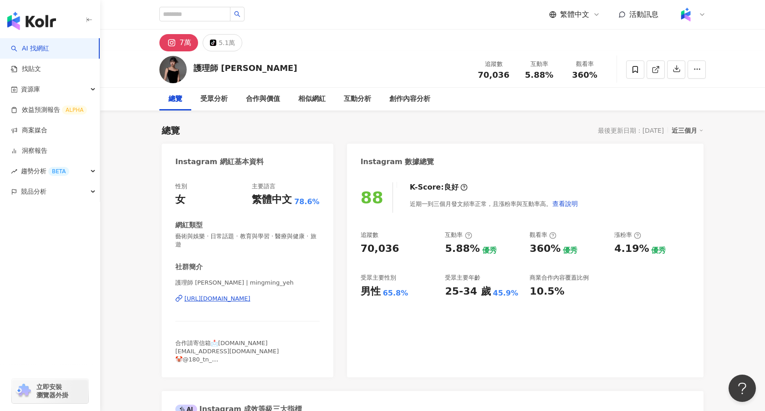
click at [228, 295] on div "[URL][DOMAIN_NAME]" at bounding box center [217, 299] width 66 height 8
drag, startPoint x: 250, startPoint y: 67, endPoint x: 194, endPoint y: 67, distance: 56.0
click at [194, 67] on div "護理師 明明葉 追蹤數 70,036 互動率 5.88% 觀看率 360%" at bounding box center [432, 69] width 583 height 36
copy div "護理師 明明葉"
drag, startPoint x: 321, startPoint y: 237, endPoint x: 172, endPoint y: 239, distance: 149.7
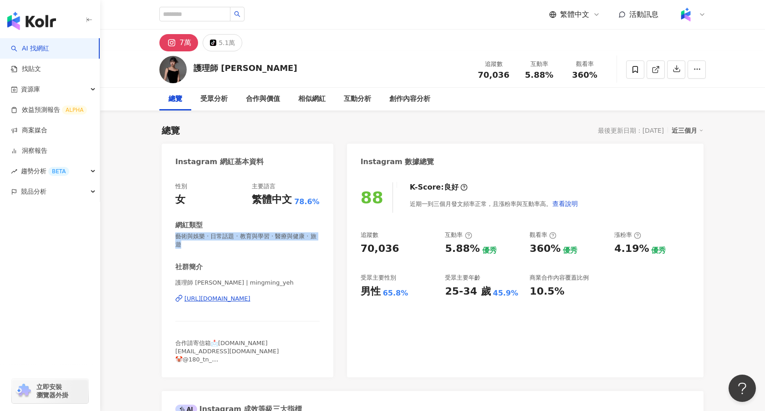
click at [172, 239] on div "性別 女 主要語言 繁體中文 78.6% 網紅類型 藝術與娛樂 · 日常話題 · 教育與學習 · 醫療與健康 · 旅遊 社群簡介 護理師 明明葉 | ming…" at bounding box center [248, 275] width 172 height 204
copy span "藝術與娛樂 · 日常話題 · 教育與學習 · 醫療與健康 · 旅遊"
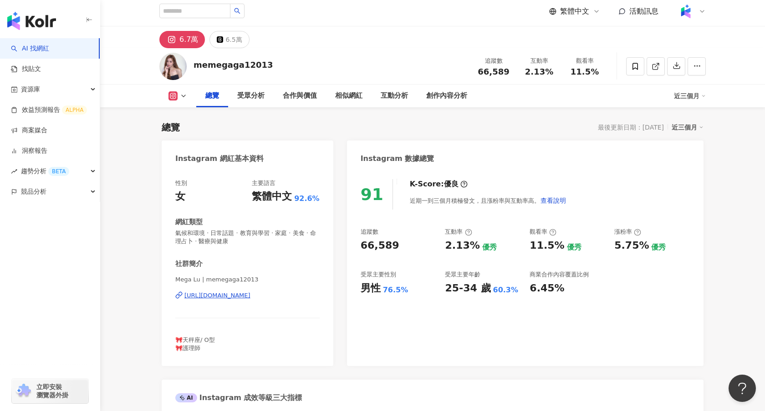
scroll to position [180, 0]
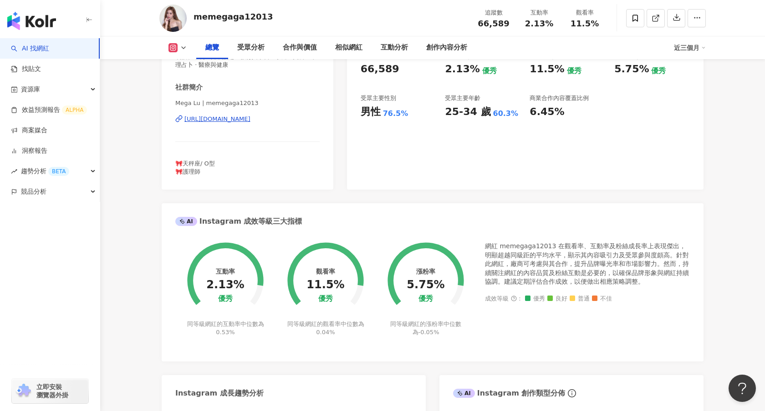
click at [250, 119] on div "[URL][DOMAIN_NAME]" at bounding box center [217, 119] width 66 height 8
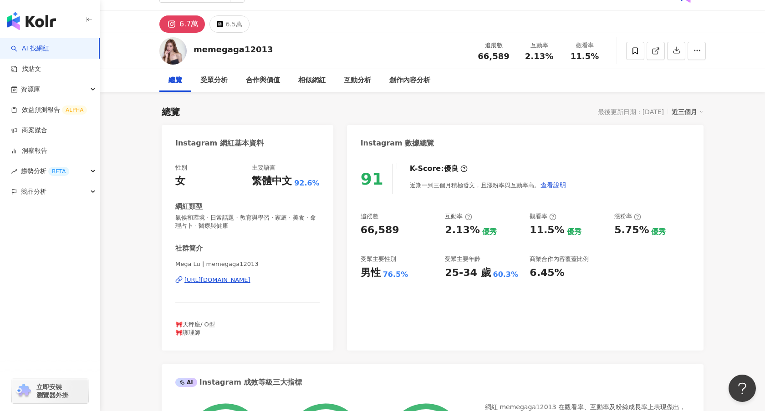
scroll to position [0, 0]
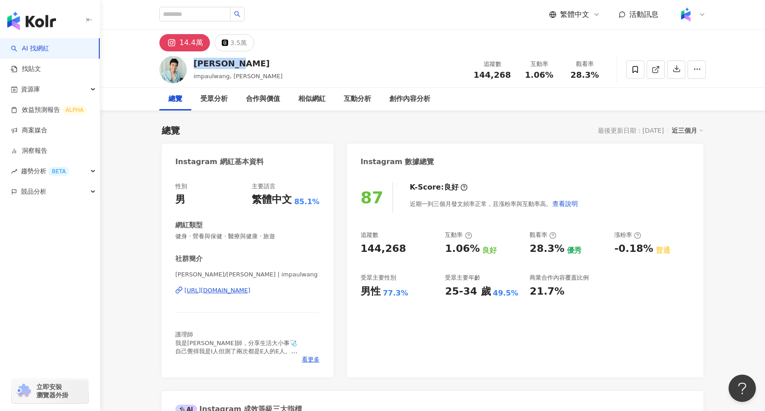
drag, startPoint x: 241, startPoint y: 68, endPoint x: 196, endPoint y: 62, distance: 45.4
click at [196, 62] on div "Paul Wang" at bounding box center [237, 63] width 89 height 11
copy div "Paul Wang"
drag, startPoint x: 278, startPoint y: 238, endPoint x: 176, endPoint y: 239, distance: 101.9
click at [176, 239] on span "健身 · 營養與保健 · 醫療與健康 · 旅遊" at bounding box center [247, 237] width 144 height 8
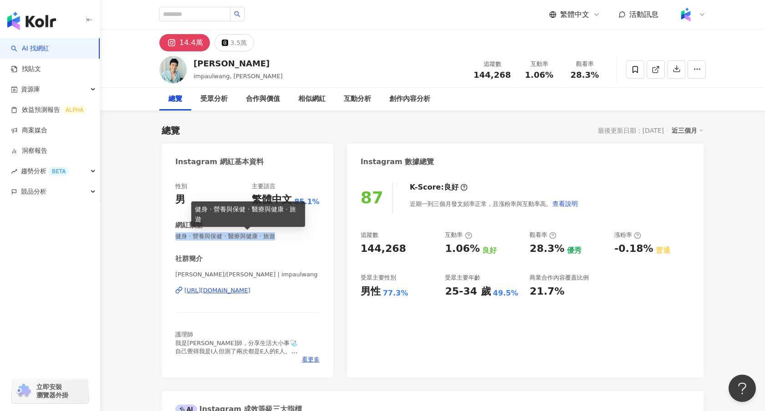
copy span "健身 · 營養與保健 · 醫療與健康 · 旅遊"
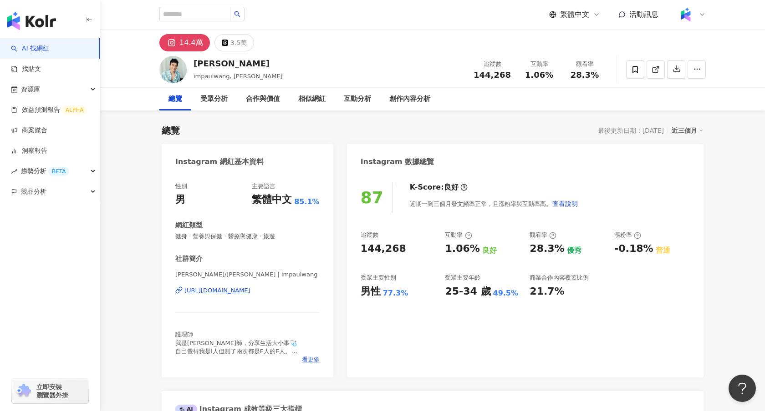
click at [253, 296] on div "Paul Wang/王保羅 | impaulwang https://www.instagram.com/impaulwang/" at bounding box center [247, 297] width 144 height 53
click at [250, 288] on div "https://www.instagram.com/impaulwang/" at bounding box center [217, 291] width 66 height 8
click at [199, 12] on input "search" at bounding box center [194, 14] width 71 height 15
type input "*"
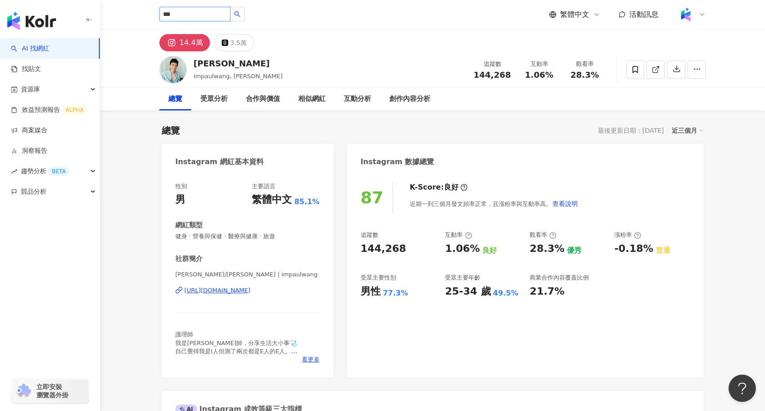
type input "***"
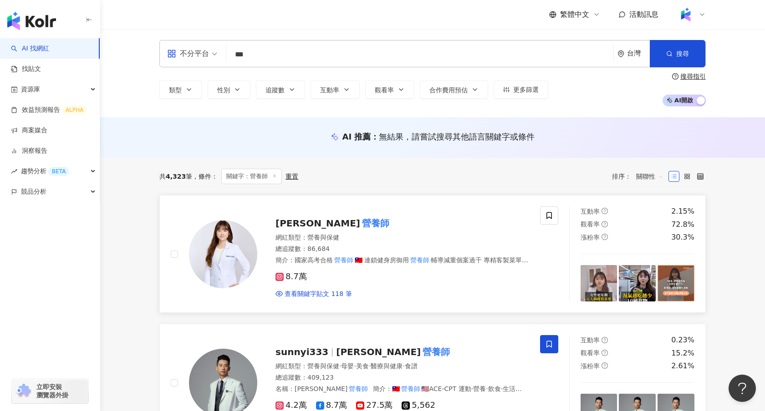
click at [299, 229] on div "Randy 營養師" at bounding box center [401, 223] width 253 height 13
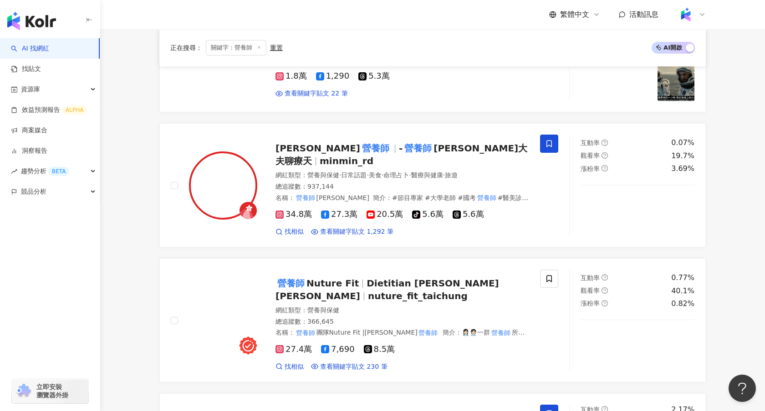
scroll to position [748, 0]
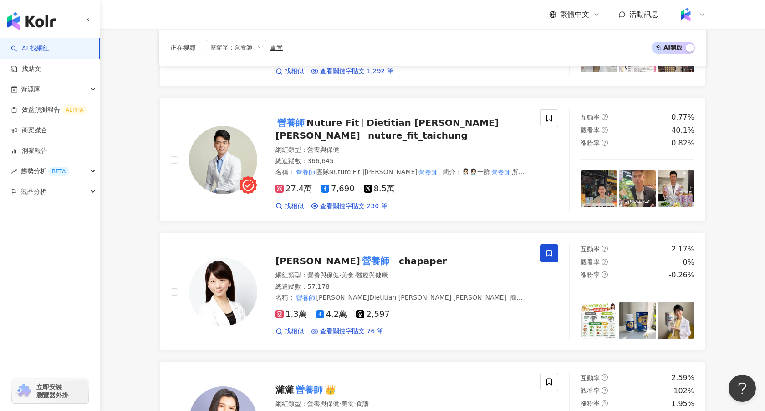
click at [148, 214] on div "正在搜尋 ： 關鍵字：營養師 重置 AI 開啟 AI 關閉 Randy 營養師 網紅類型 ： 營養與保健 總追蹤數 ： 86,684 簡介 ： 國家高考合格 …" at bounding box center [432, 403] width 583 height 1986
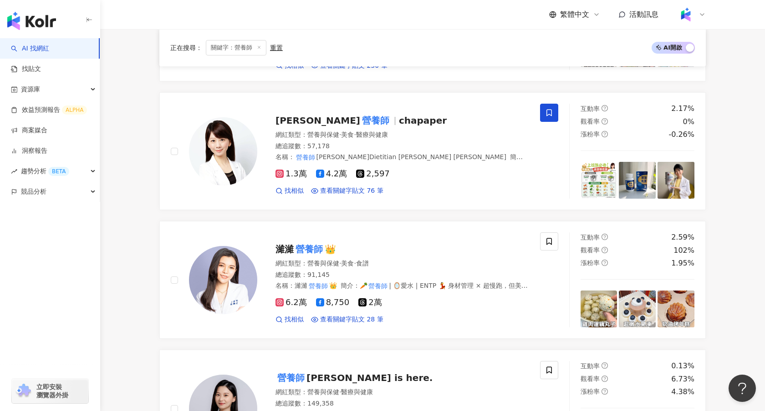
scroll to position [890, 0]
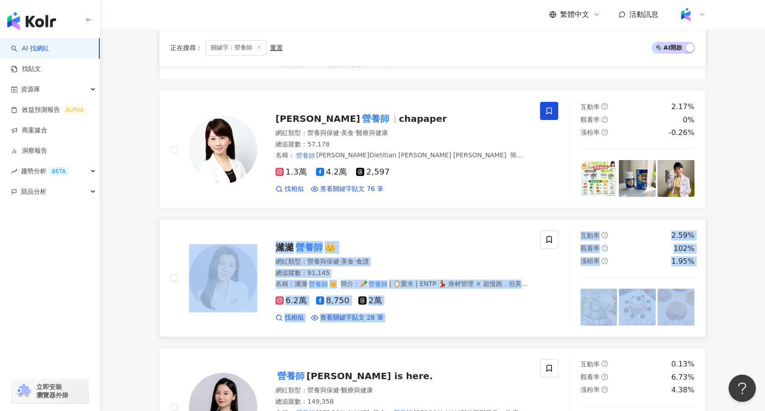
click at [391, 243] on div "濰濰 營養師 👑" at bounding box center [401, 247] width 253 height 13
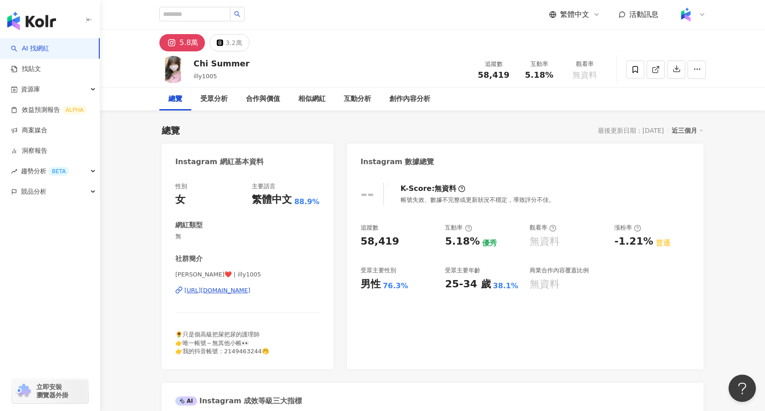
click at [215, 292] on div "https://www.instagram.com/illy1005/" at bounding box center [217, 291] width 66 height 8
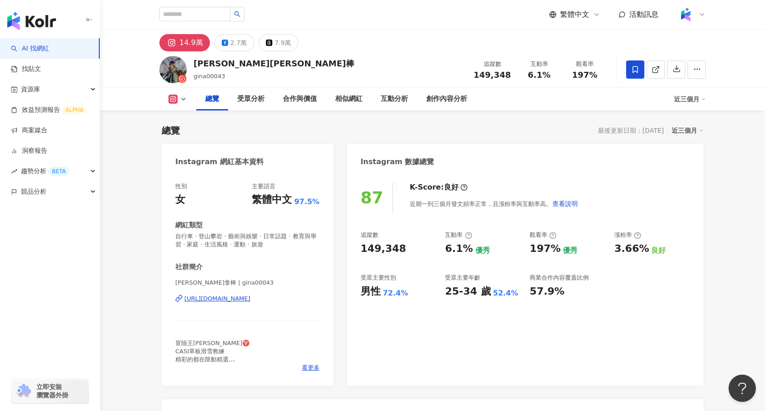
scroll to position [48, 0]
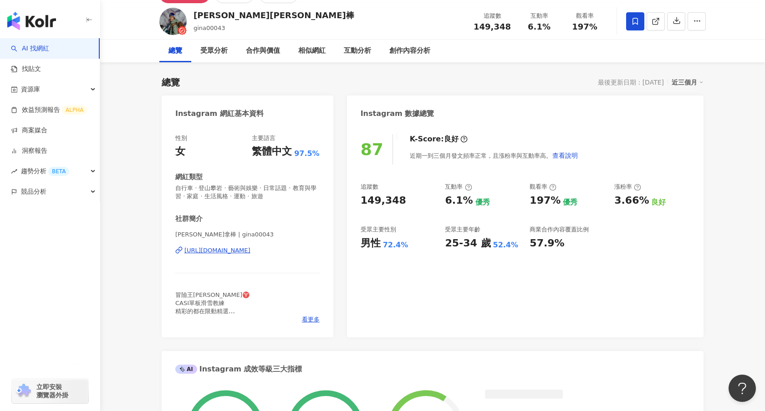
click at [220, 251] on div "[URL][DOMAIN_NAME]" at bounding box center [217, 251] width 66 height 8
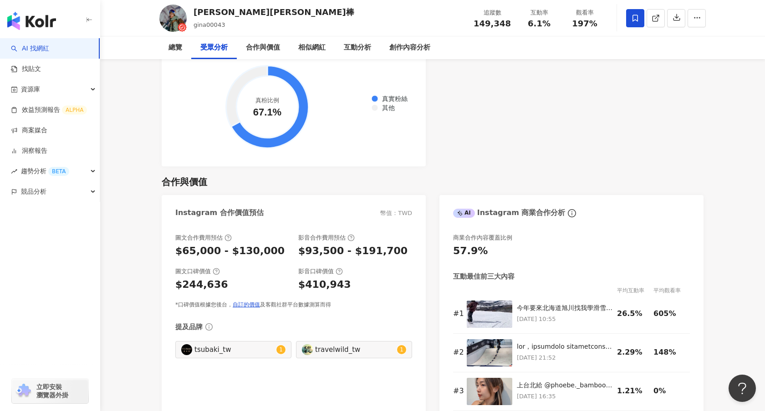
scroll to position [1155, 0]
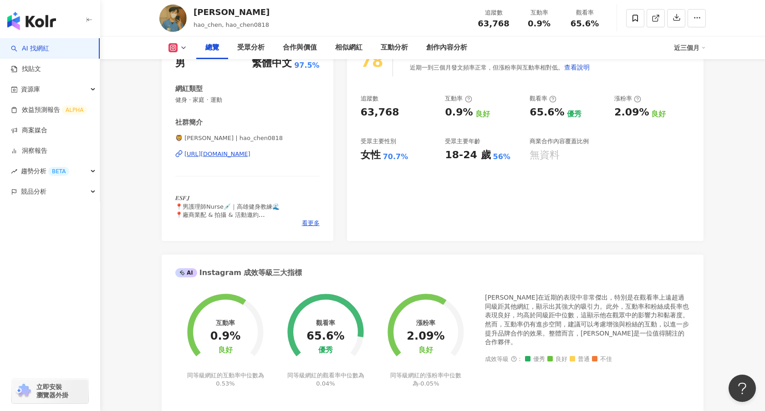
click at [208, 154] on div "[URL][DOMAIN_NAME]" at bounding box center [217, 154] width 66 height 8
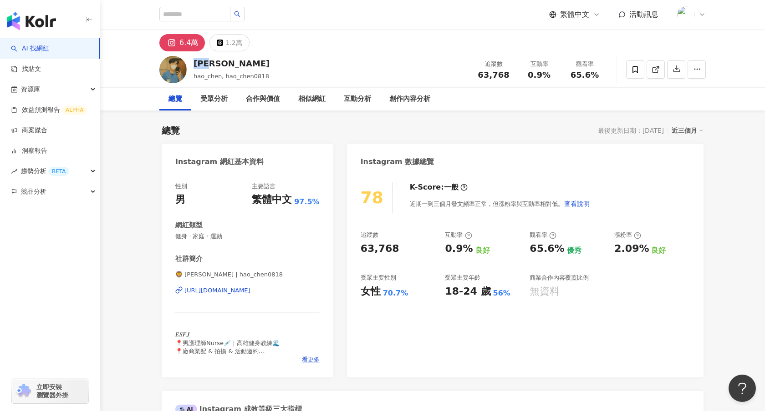
drag, startPoint x: 220, startPoint y: 65, endPoint x: 197, endPoint y: 64, distance: 23.2
click at [197, 64] on div "何浩辰" at bounding box center [231, 63] width 76 height 11
copy div "何浩辰"
drag, startPoint x: 223, startPoint y: 238, endPoint x: 172, endPoint y: 238, distance: 51.0
click at [172, 238] on div "性別 男 主要語言 繁體中文 97.5% 網紅類型 健身 · 家庭 · 運動 社群簡介 🦁 何浩辰 HaoChen | hao_chen0818 https:…" at bounding box center [248, 275] width 172 height 204
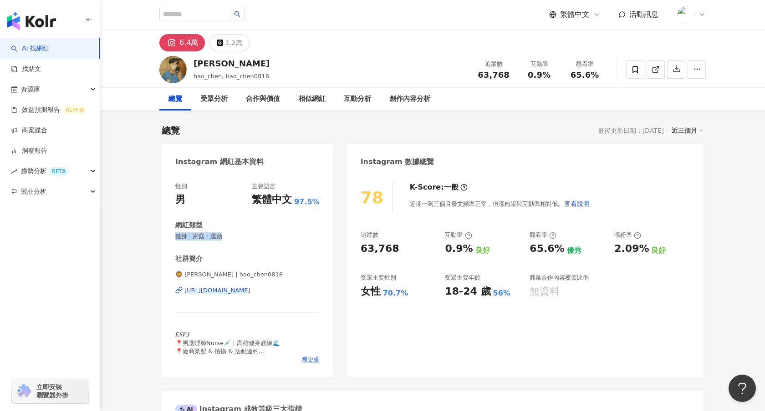
copy span "健身 · 家庭 · 運動"
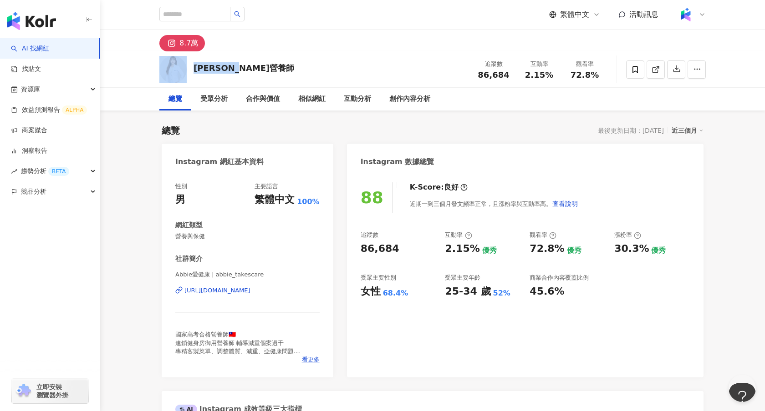
drag, startPoint x: 246, startPoint y: 70, endPoint x: 189, endPoint y: 68, distance: 56.9
click at [189, 68] on div "Randy營養師 追蹤數 86,684 互動率 2.15% 觀看率 72.8%" at bounding box center [432, 69] width 583 height 36
copy div "Randy營養師"
drag, startPoint x: 213, startPoint y: 240, endPoint x: 175, endPoint y: 240, distance: 38.7
click at [175, 240] on div "性別 男 主要語言 繁體中文 100% 網紅類型 營養與保健 社群簡介 Abbie愛健康 | abbie_takescare https://www.inst…" at bounding box center [248, 275] width 172 height 204
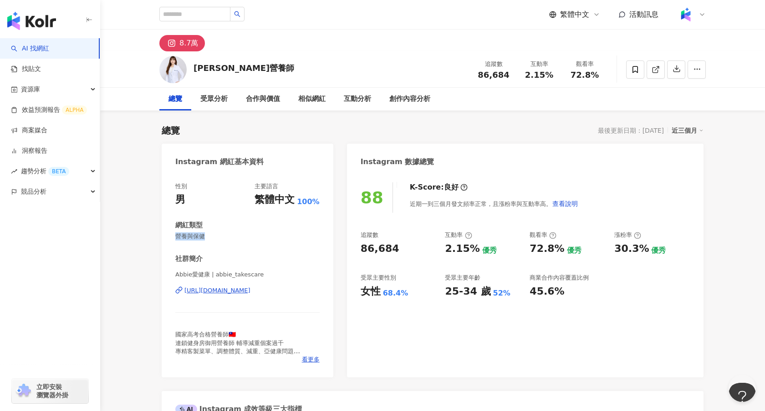
copy span "營養與保健"
click at [228, 293] on div "https://www.instagram.com/abbie_takescare/" at bounding box center [217, 291] width 66 height 8
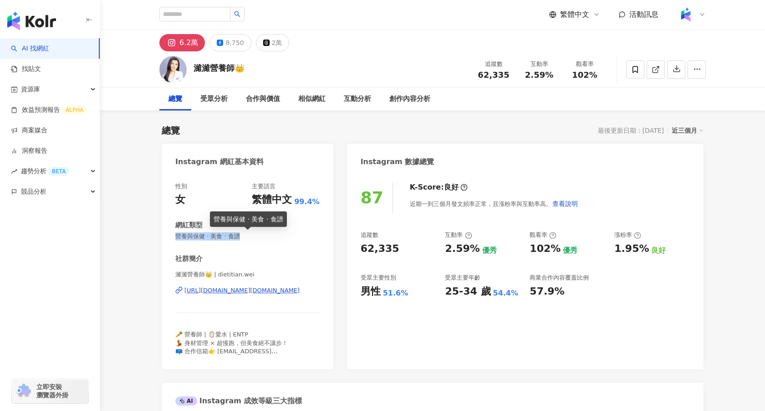
drag, startPoint x: 240, startPoint y: 237, endPoint x: 177, endPoint y: 237, distance: 63.3
click at [177, 238] on span "營養與保健 · 美食 · 食譜" at bounding box center [247, 237] width 144 height 8
copy span "營養與保健 · 美食 · 食譜"
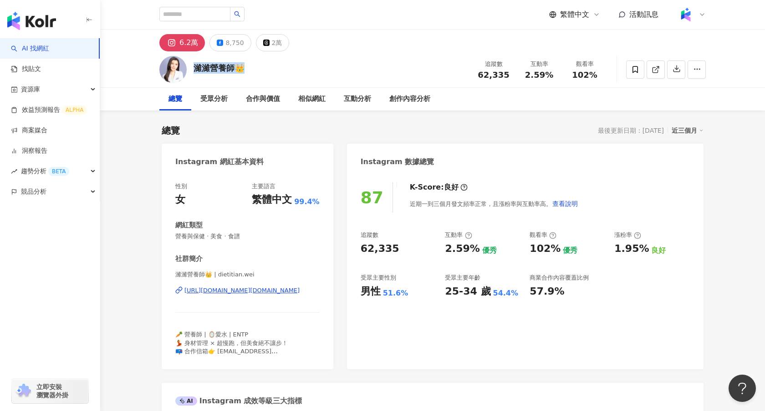
drag, startPoint x: 248, startPoint y: 69, endPoint x: 191, endPoint y: 69, distance: 57.8
click at [191, 69] on div "濰濰營養師👑 追蹤數 62,335 互動率 2.59% 觀看率 102%" at bounding box center [432, 69] width 583 height 36
copy div "濰濰營養師👑"
click at [317, 61] on div "濰濰營養師👑 追蹤數 62,335 互動率 2.59% 觀看率 102%" at bounding box center [432, 69] width 583 height 36
click at [190, 41] on div "6.2萬" at bounding box center [188, 42] width 19 height 13
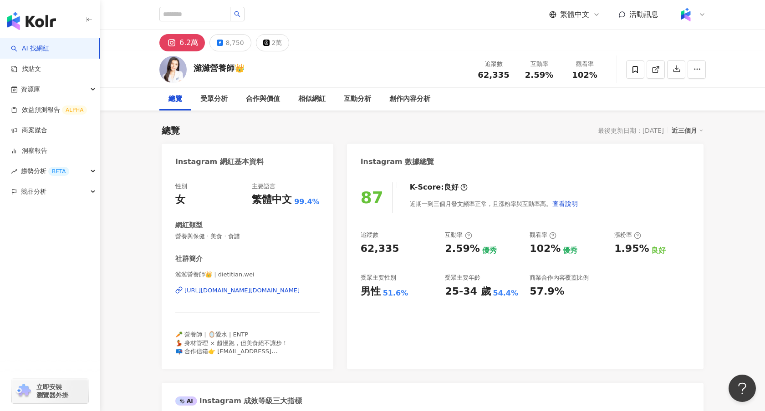
click at [214, 293] on div "https://www.instagram.com/dietitian.wei/" at bounding box center [241, 291] width 115 height 8
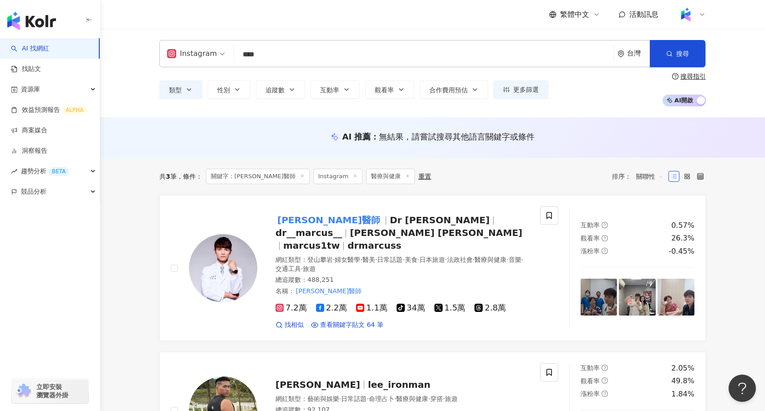
click at [349, 50] on input "****" at bounding box center [424, 54] width 372 height 17
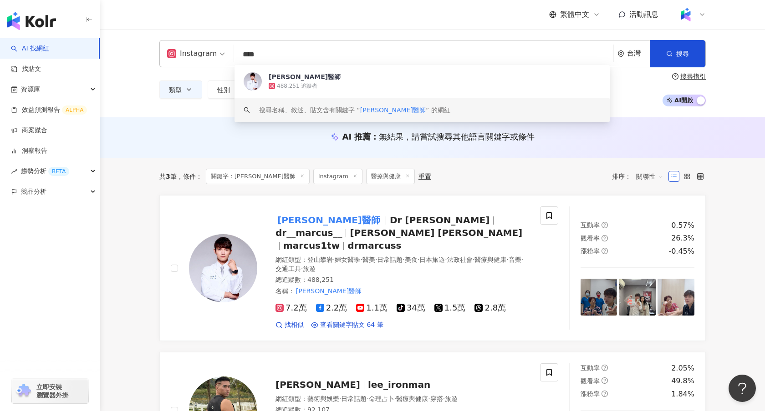
click at [349, 50] on input "****" at bounding box center [424, 54] width 372 height 17
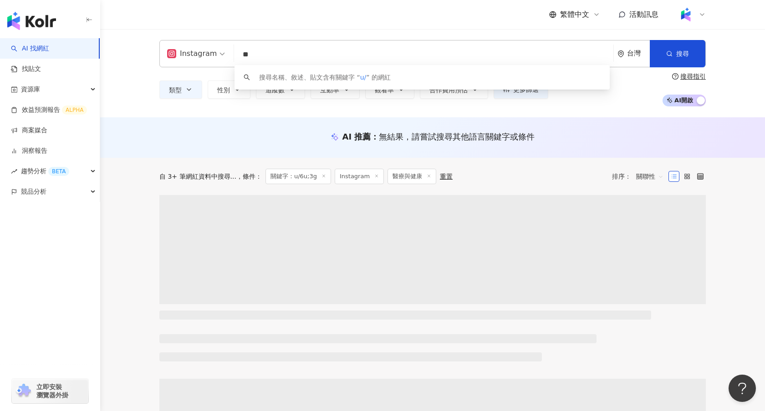
type input "*"
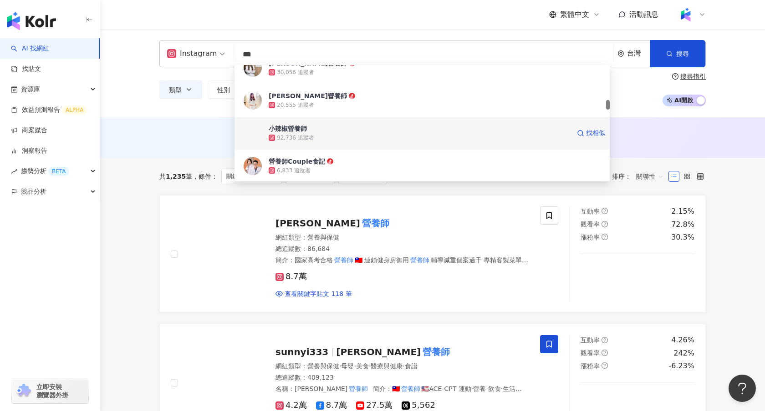
scroll to position [407, 0]
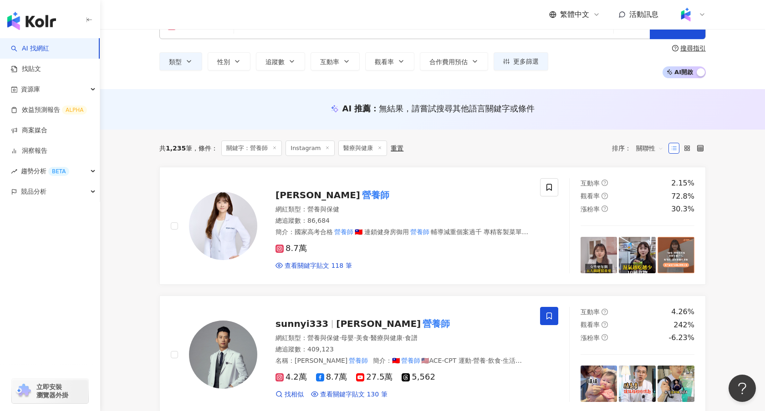
scroll to position [0, 0]
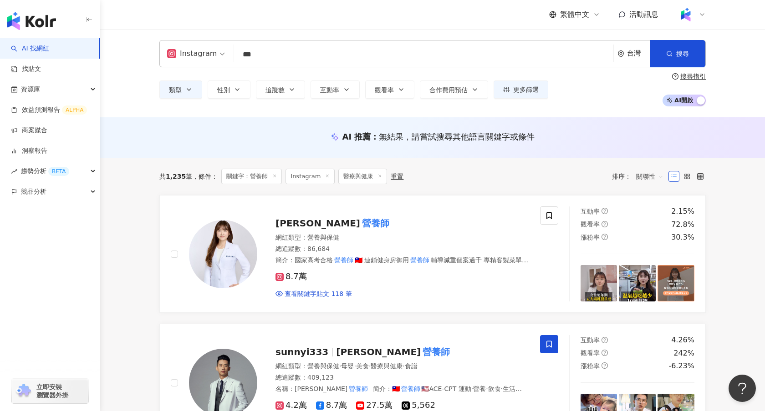
click at [296, 53] on input "***" at bounding box center [424, 54] width 372 height 17
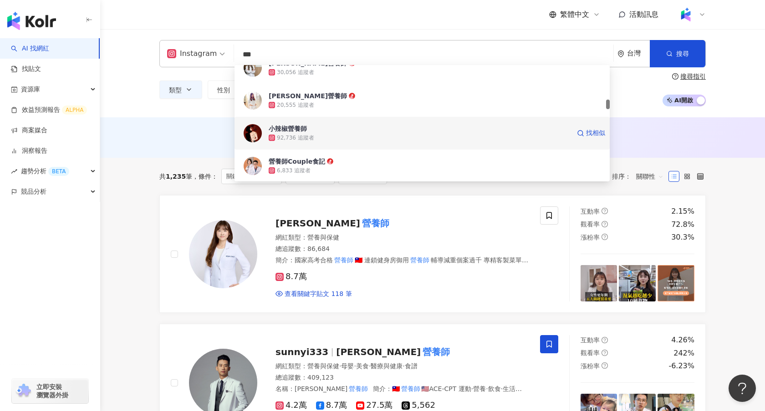
scroll to position [418, 0]
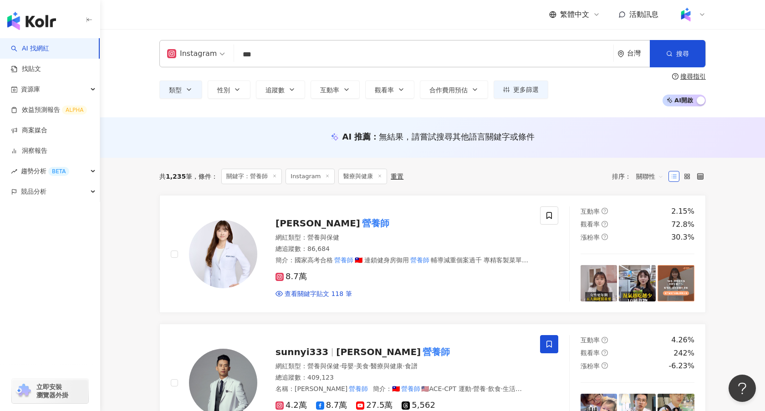
click at [377, 177] on icon at bounding box center [379, 176] width 5 height 5
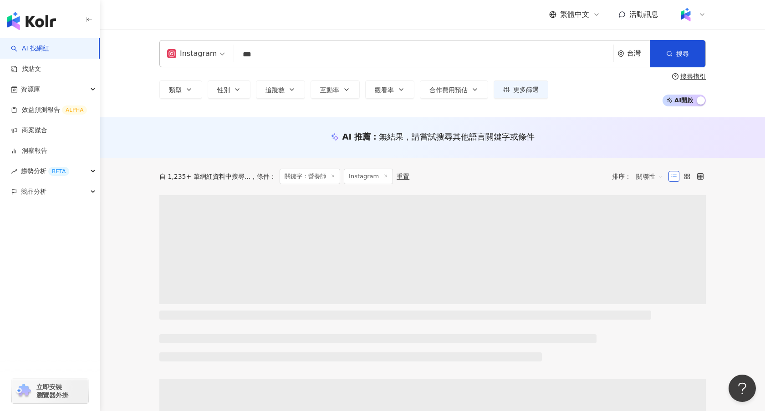
click at [379, 177] on div "自 1,235+ 筆網紅資料中搜尋... 條件 ： 關鍵字：營養師 Instagram 重置 排序： 關聯性" at bounding box center [432, 176] width 546 height 15
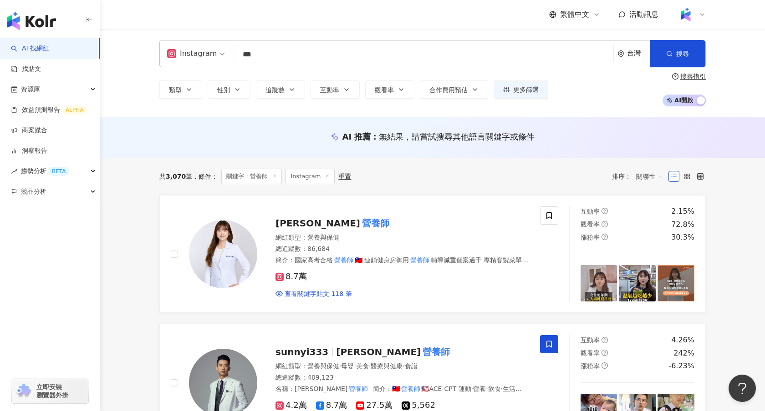
click at [650, 177] on span "關聯性" at bounding box center [649, 176] width 27 height 15
click at [654, 213] on div "追蹤數" at bounding box center [649, 211] width 23 height 10
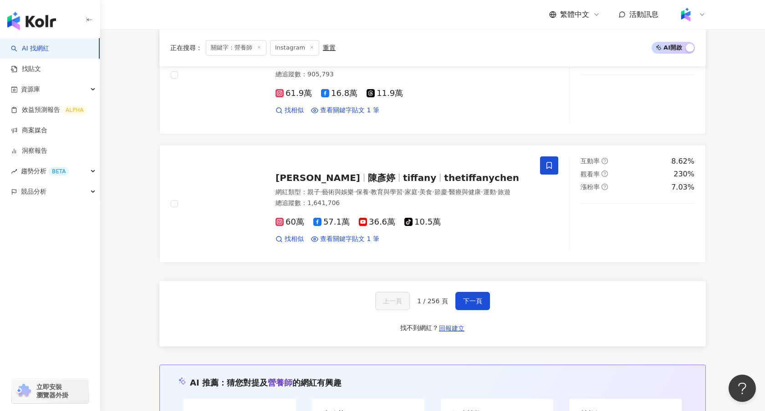
scroll to position [1468, 0]
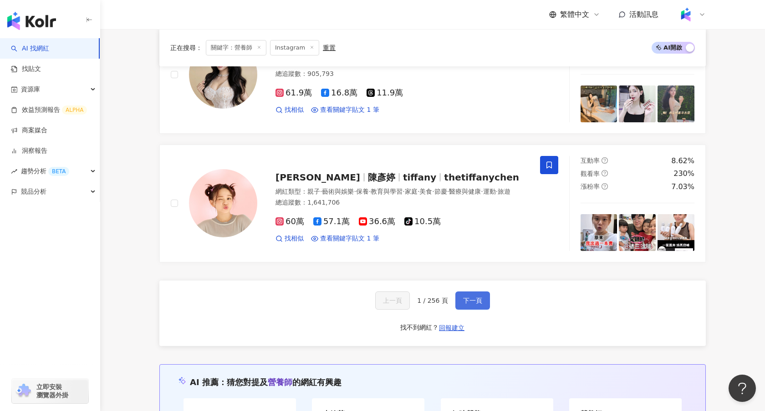
click at [471, 299] on span "下一頁" at bounding box center [472, 300] width 19 height 7
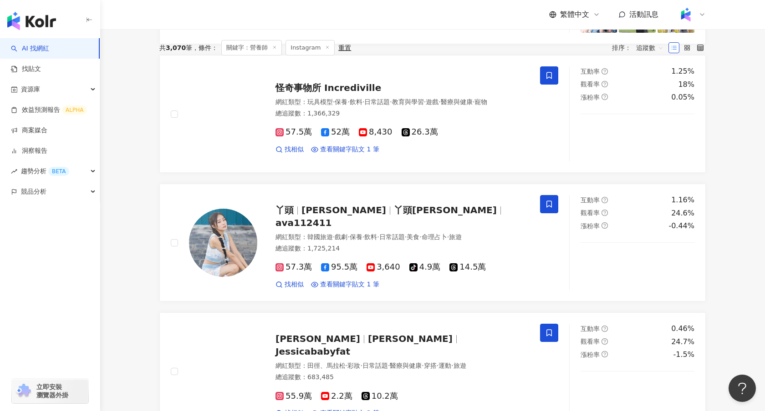
scroll to position [0, 0]
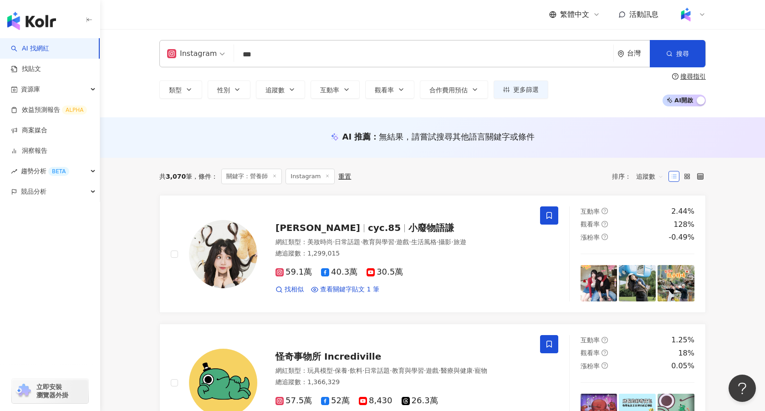
click at [671, 180] on icon at bounding box center [673, 176] width 6 height 6
click at [642, 180] on span "追蹤數" at bounding box center [649, 176] width 27 height 15
click at [651, 191] on div "關聯性" at bounding box center [649, 195] width 23 height 10
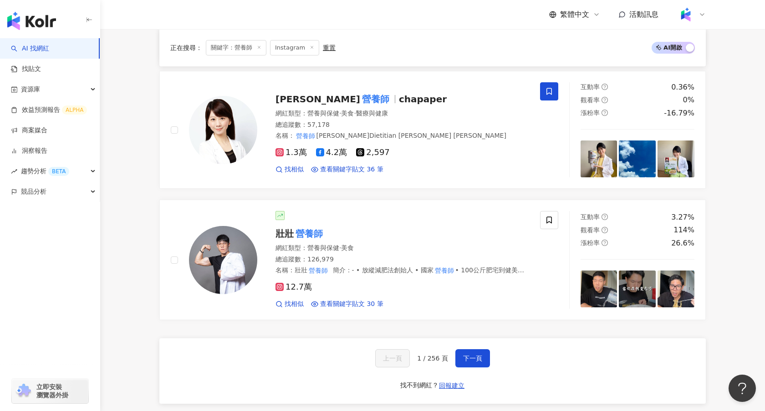
scroll to position [1433, 0]
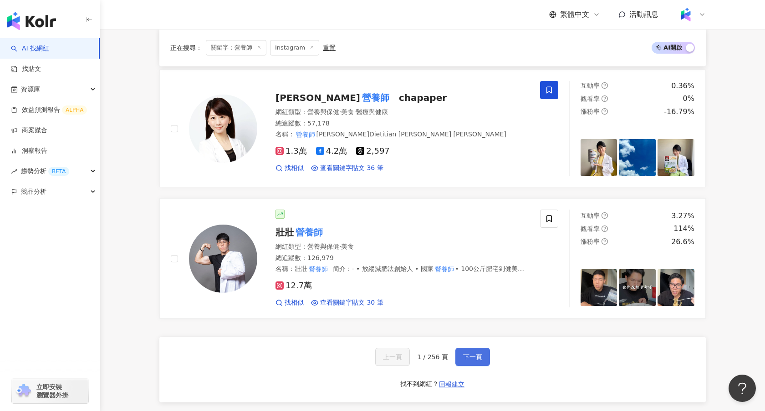
click at [477, 354] on span "下一頁" at bounding box center [472, 357] width 19 height 7
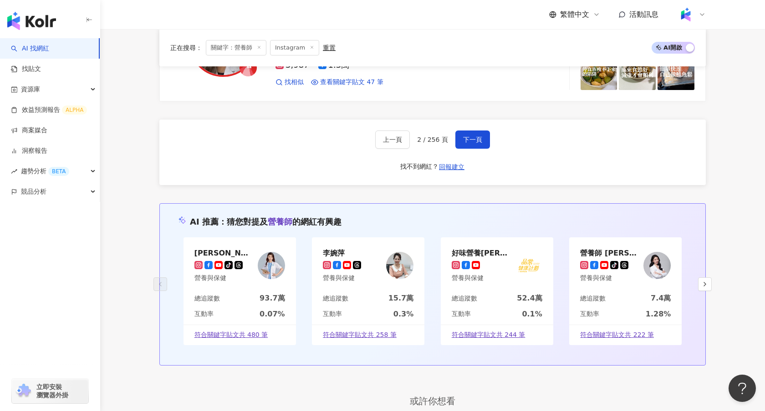
scroll to position [1537, 0]
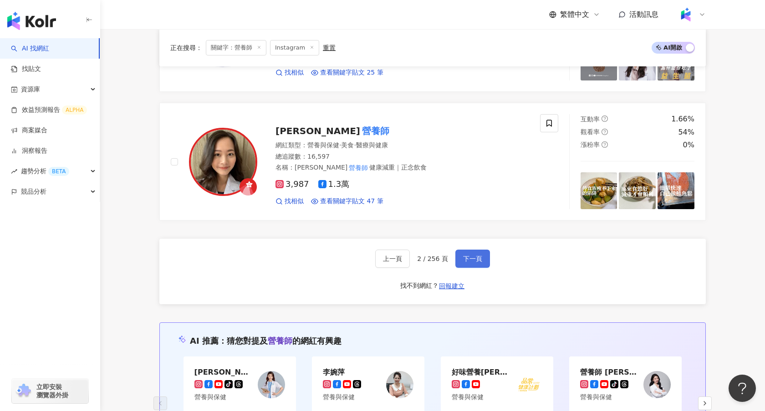
click at [463, 255] on span "下一頁" at bounding box center [472, 258] width 19 height 7
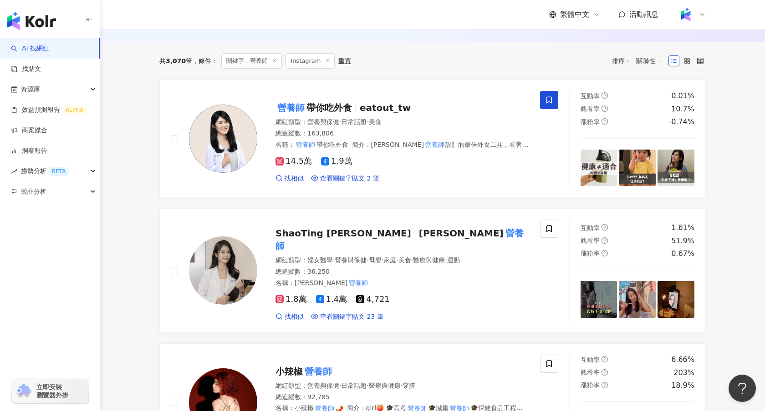
scroll to position [114, 0]
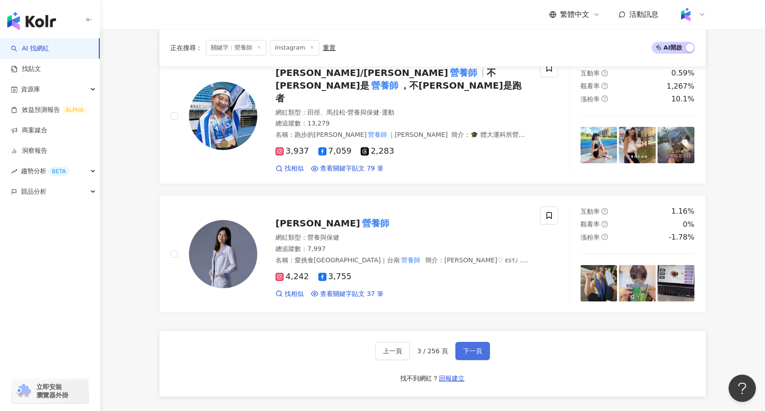
click at [465, 348] on span "下一頁" at bounding box center [472, 351] width 19 height 7
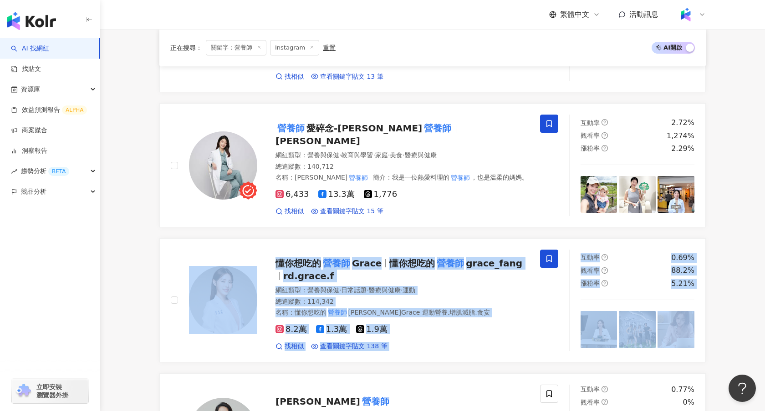
scroll to position [611, 0]
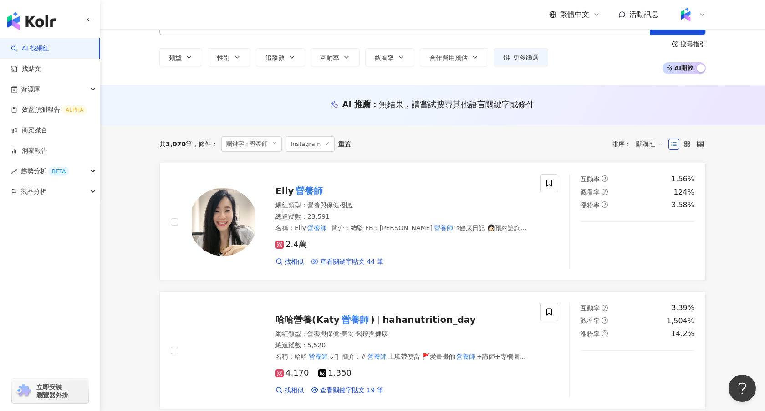
scroll to position [20, 0]
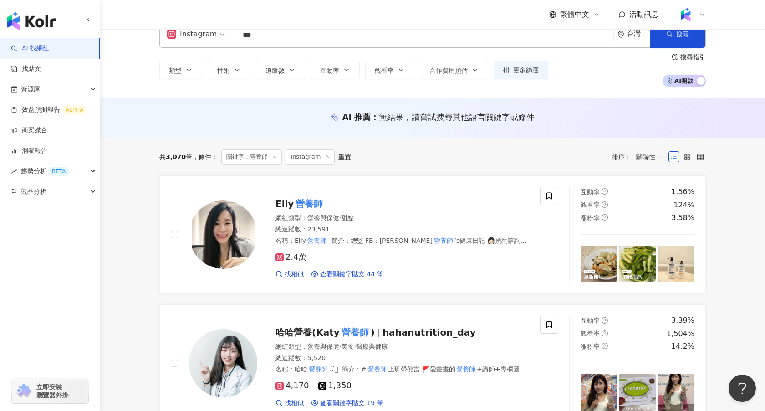
click at [278, 36] on input "***" at bounding box center [424, 34] width 372 height 17
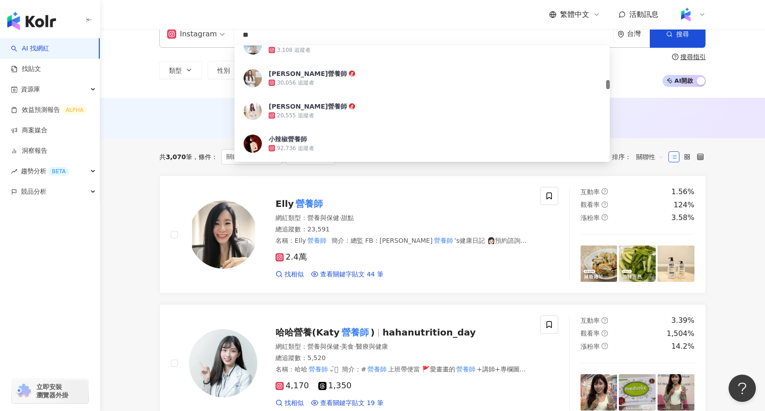
type input "*"
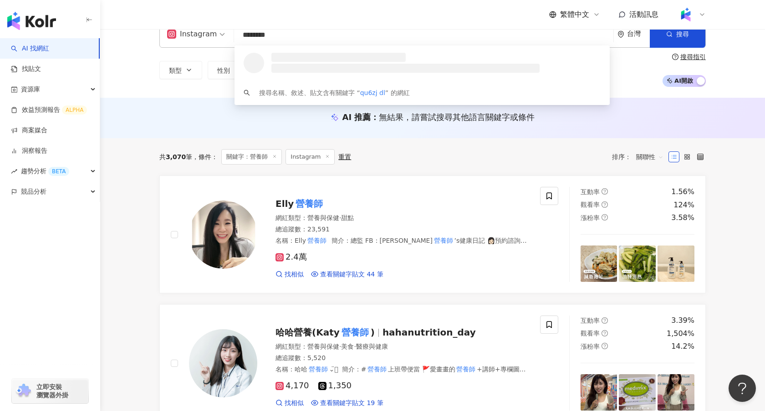
scroll to position [0, 0]
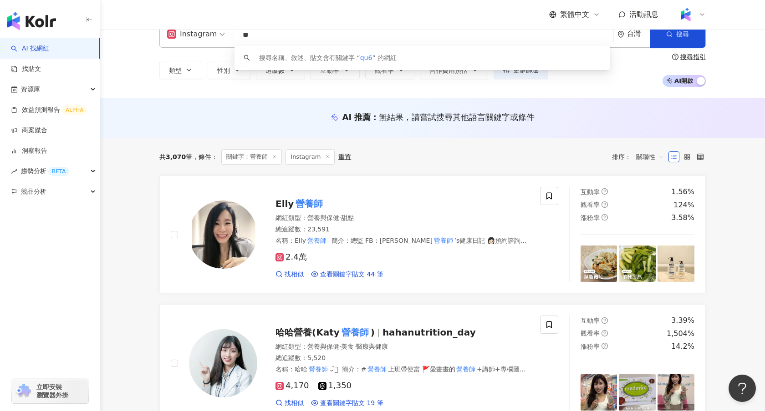
type input "*"
type input "***"
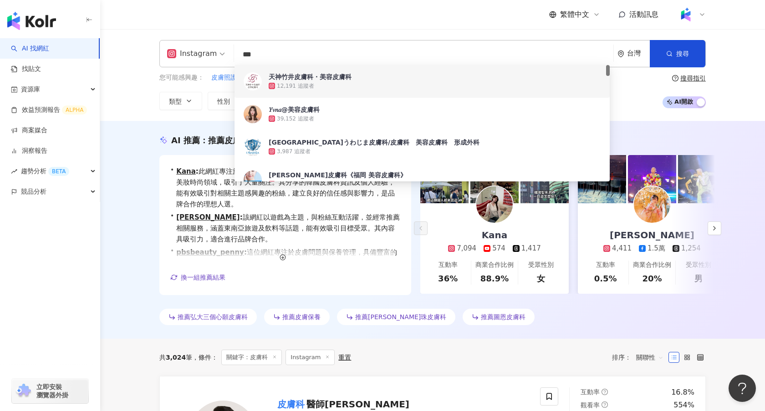
click at [121, 193] on div "AI 推薦 ： 推薦皮膚專科的網紅 • Kana : 此網紅專注於美妝和保養，擁有高互動率及觀看率，特別在保養和美妝時尚領域，吸引了大量關注。其分享的韓國皮膚…" at bounding box center [432, 230] width 664 height 218
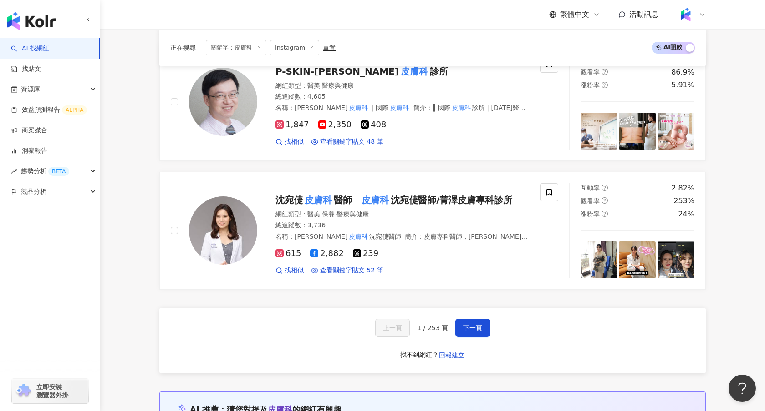
scroll to position [1657, 0]
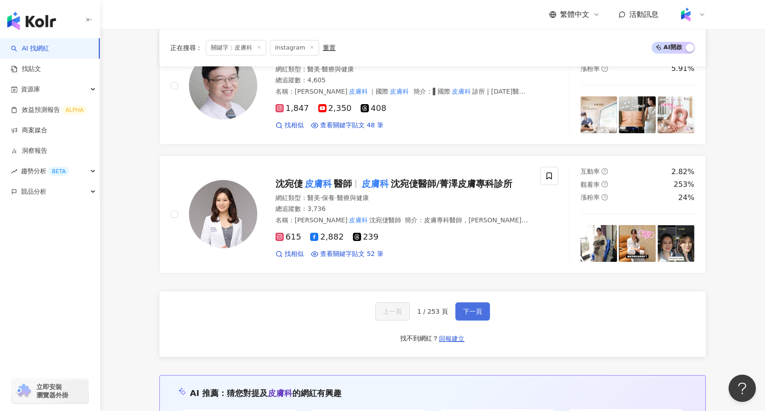
click at [486, 303] on button "下一頁" at bounding box center [472, 312] width 35 height 18
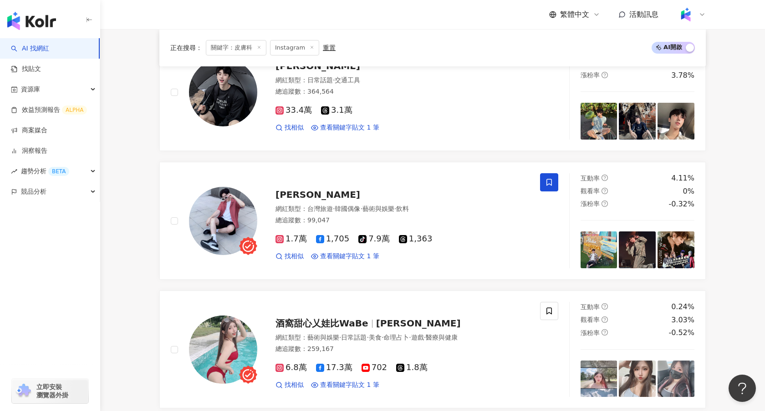
scroll to position [1622, 0]
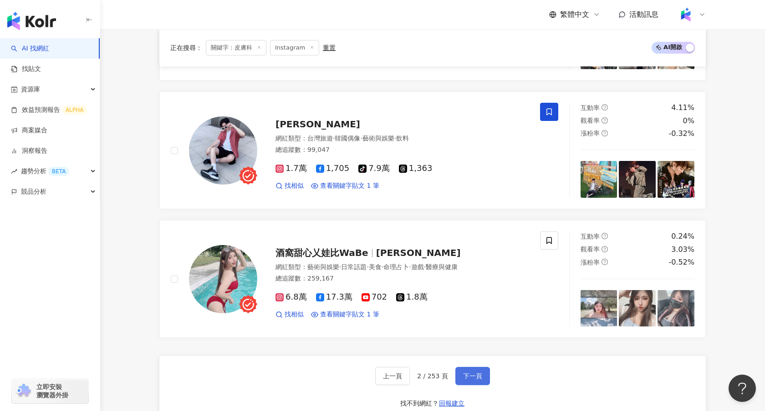
click at [471, 367] on button "下一頁" at bounding box center [472, 376] width 35 height 18
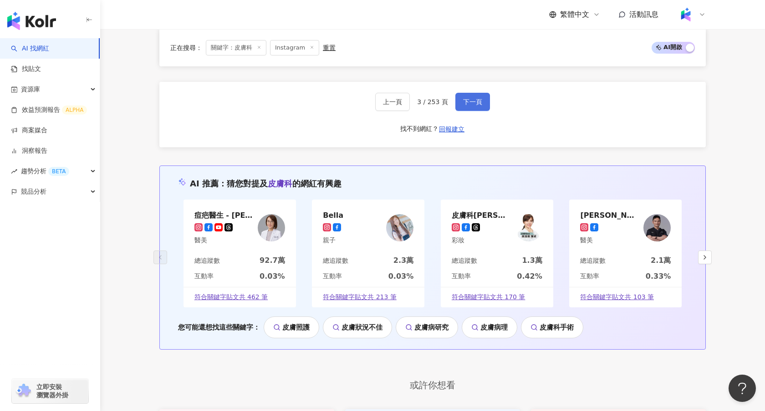
scroll to position [1830, 0]
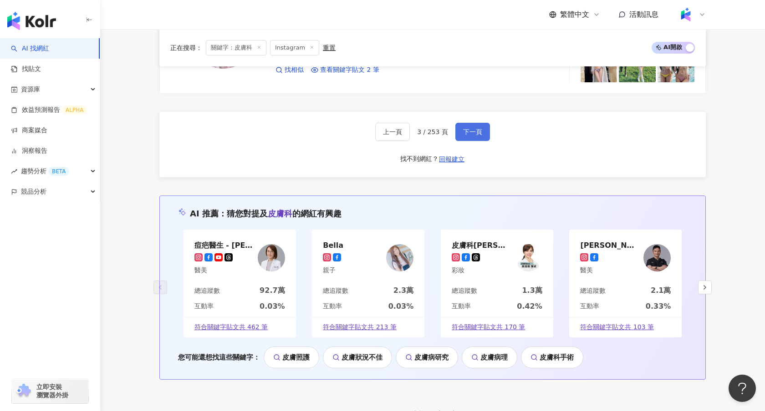
click at [485, 123] on button "下一頁" at bounding box center [472, 132] width 35 height 18
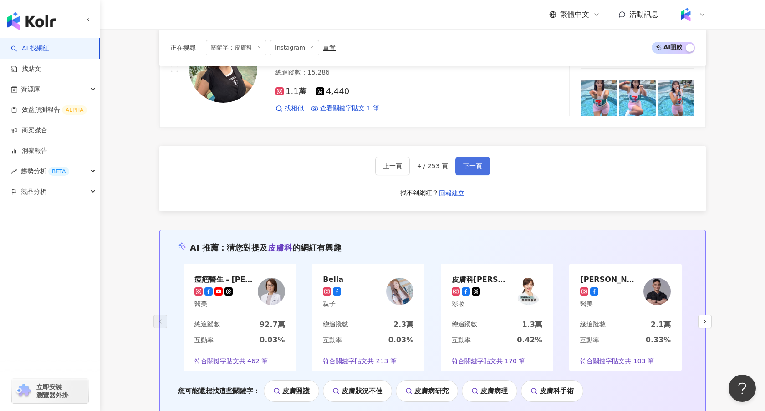
scroll to position [1824, 0]
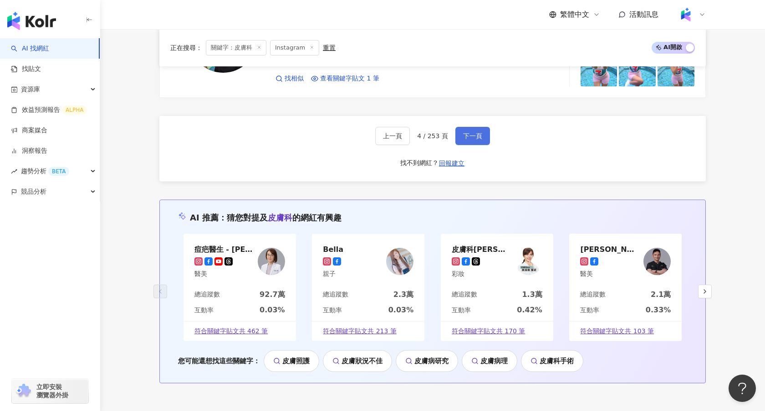
click at [483, 127] on button "下一頁" at bounding box center [472, 136] width 35 height 18
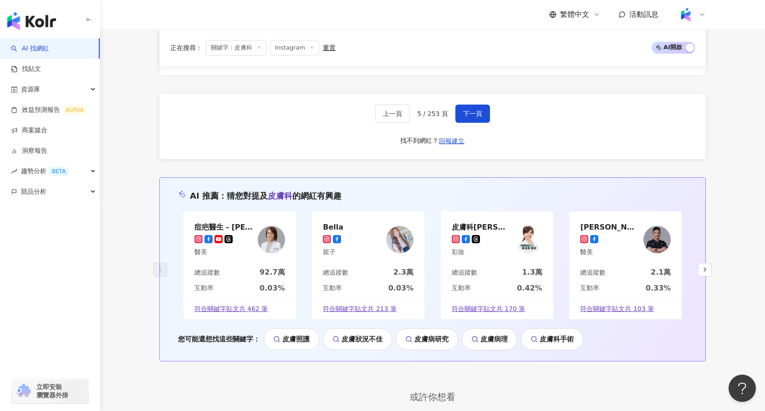
scroll to position [1758, 0]
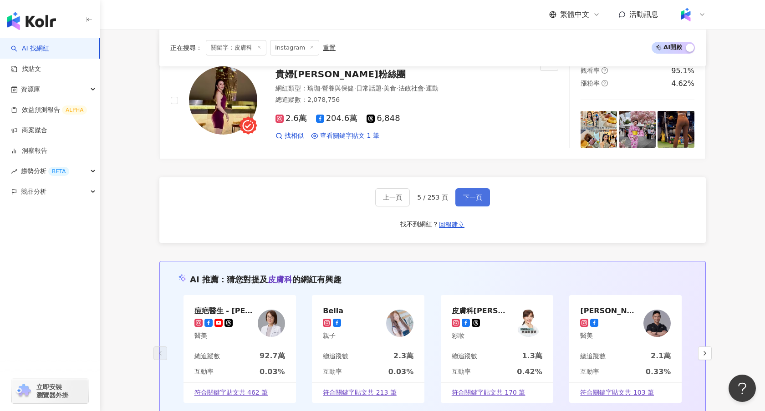
click at [473, 195] on span "下一頁" at bounding box center [472, 197] width 19 height 7
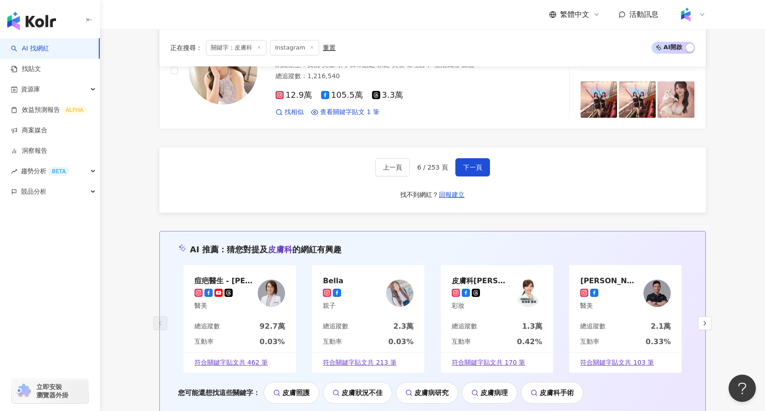
scroll to position [1791, 0]
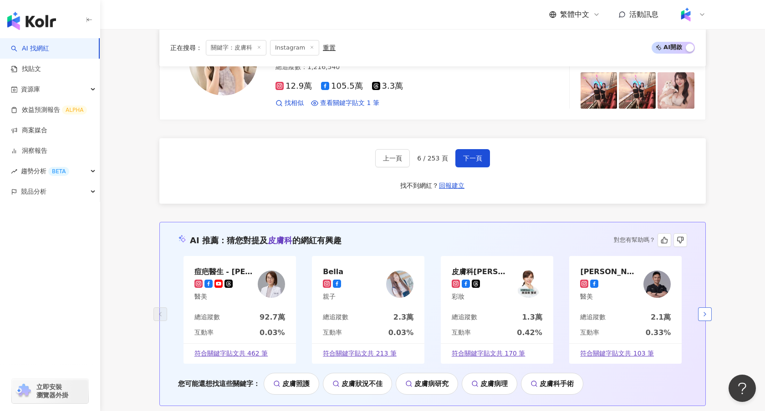
click at [708, 313] on icon "button" at bounding box center [704, 314] width 7 height 7
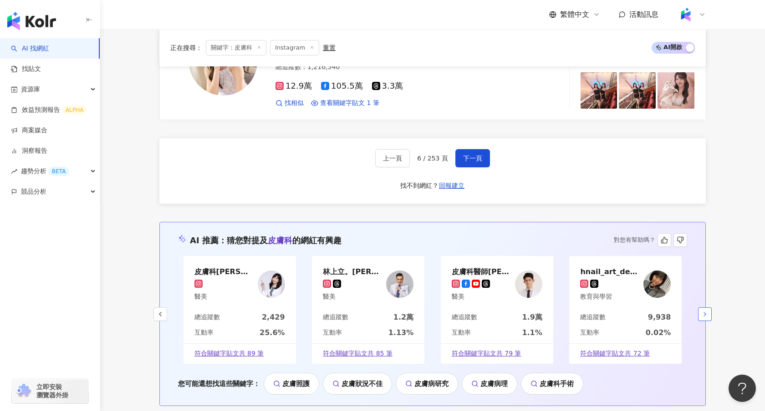
click at [708, 315] on button "button" at bounding box center [705, 315] width 14 height 14
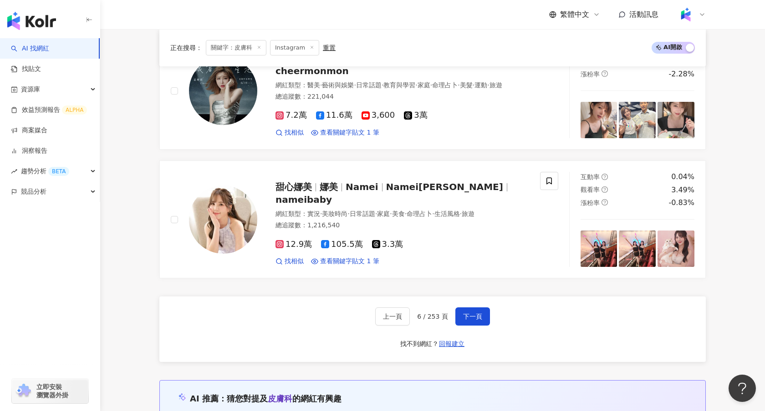
scroll to position [1634, 0]
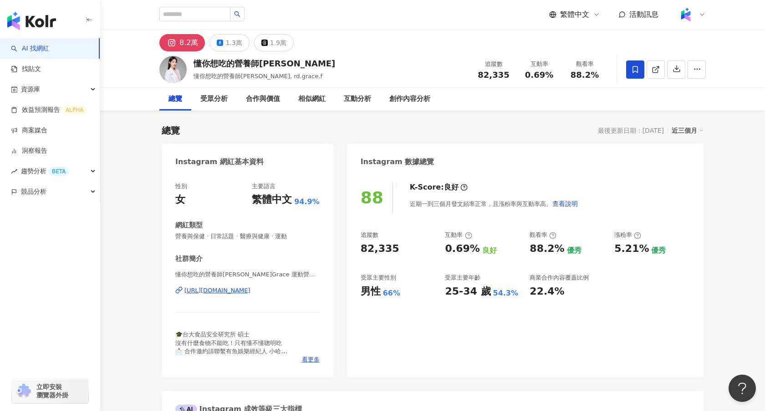
scroll to position [9, 0]
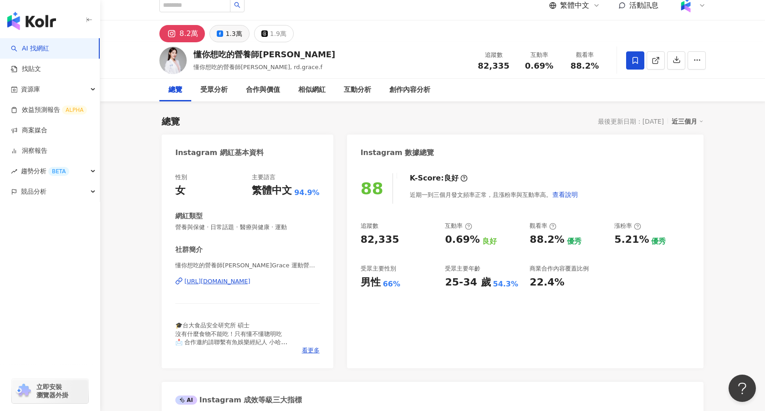
click at [237, 35] on div "1.3萬" at bounding box center [233, 33] width 16 height 13
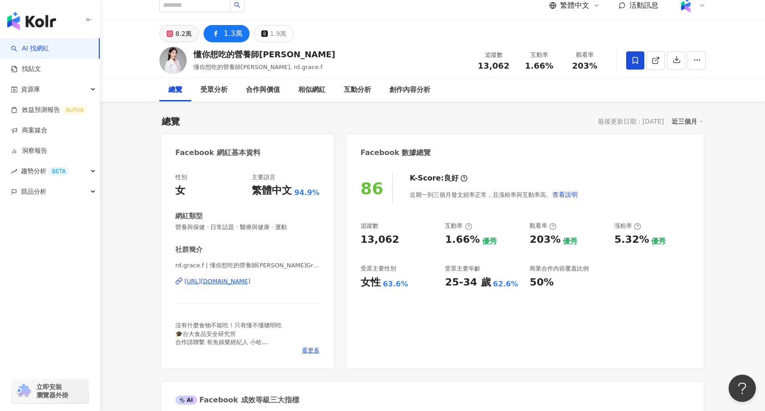
click at [190, 30] on div "8.2萬" at bounding box center [183, 33] width 16 height 13
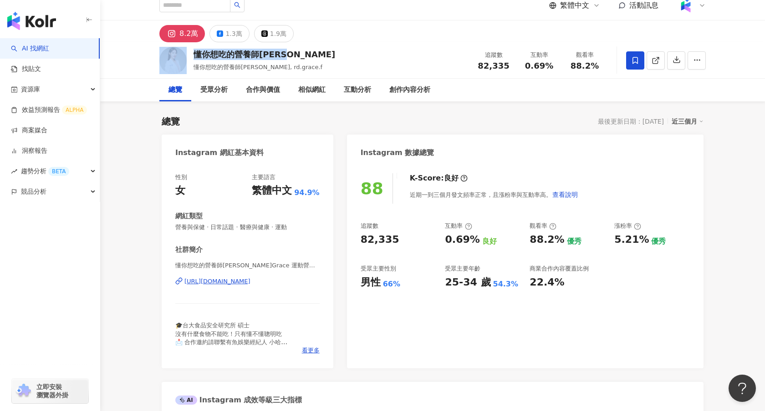
drag, startPoint x: 287, startPoint y: 54, endPoint x: 183, endPoint y: 56, distance: 103.3
click at [183, 56] on div "懂你想吃的營養師[PERSON_NAME] 懂你想吃的營養師[PERSON_NAME], rd.grace.f 追蹤數 82,335 互動率 0.69% 觀看…" at bounding box center [432, 60] width 583 height 36
copy div "懂你想吃的營養師[PERSON_NAME]"
click at [250, 282] on div "[URL][DOMAIN_NAME]" at bounding box center [217, 282] width 66 height 8
drag, startPoint x: 288, startPoint y: 232, endPoint x: 172, endPoint y: 225, distance: 116.2
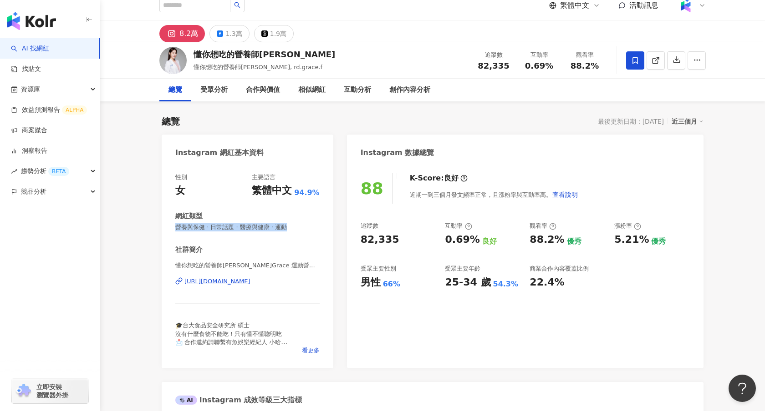
click at [172, 225] on div "性別 女 主要語言 繁體中文 94.9% 網紅類型 營養與保健 · 日常話題 · 醫療與健康 · 運動 社群簡介 懂你想吃的營養師[PERSON_NAME]G…" at bounding box center [248, 266] width 172 height 204
copy span "營養與保健 · 日常話題 · 醫療與健康 · 運動"
click at [235, 38] on div "1.3萬" at bounding box center [233, 33] width 16 height 13
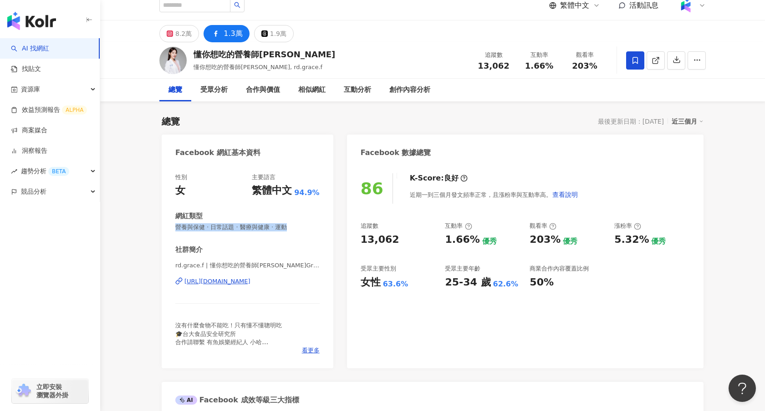
click at [250, 280] on div "[URL][DOMAIN_NAME]" at bounding box center [217, 282] width 66 height 8
click at [178, 37] on div "8.2萬" at bounding box center [183, 33] width 16 height 13
